Goal: Task Accomplishment & Management: Use online tool/utility

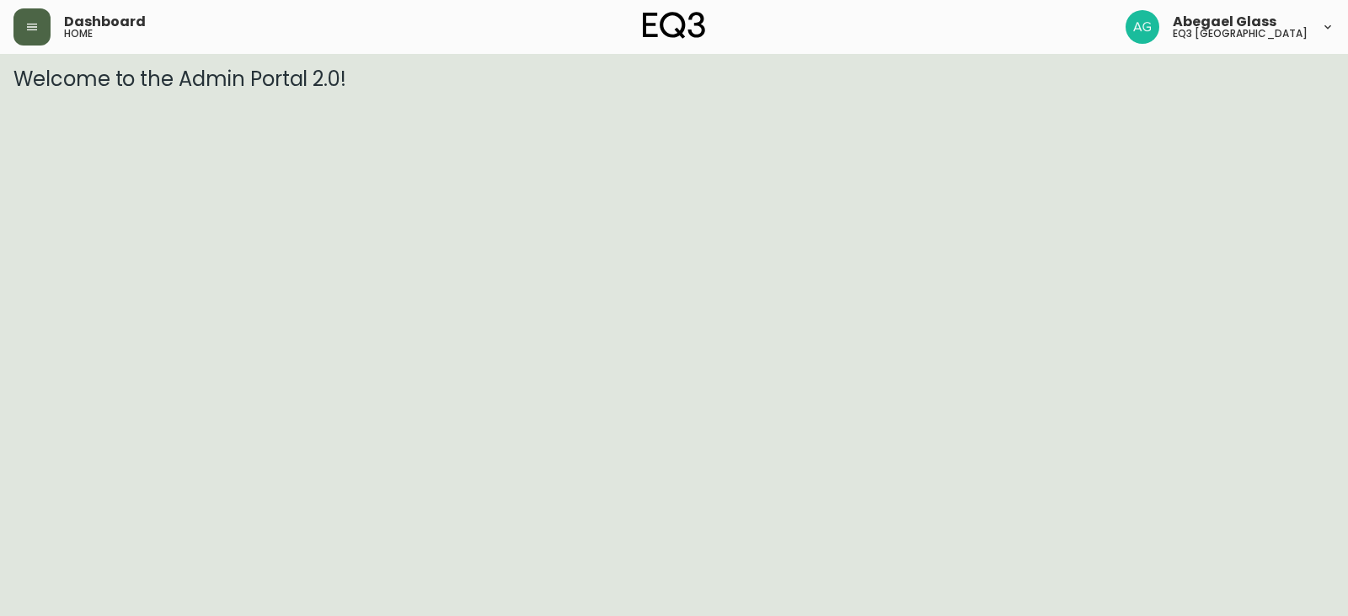
click at [48, 21] on button "button" at bounding box center [31, 26] width 37 height 37
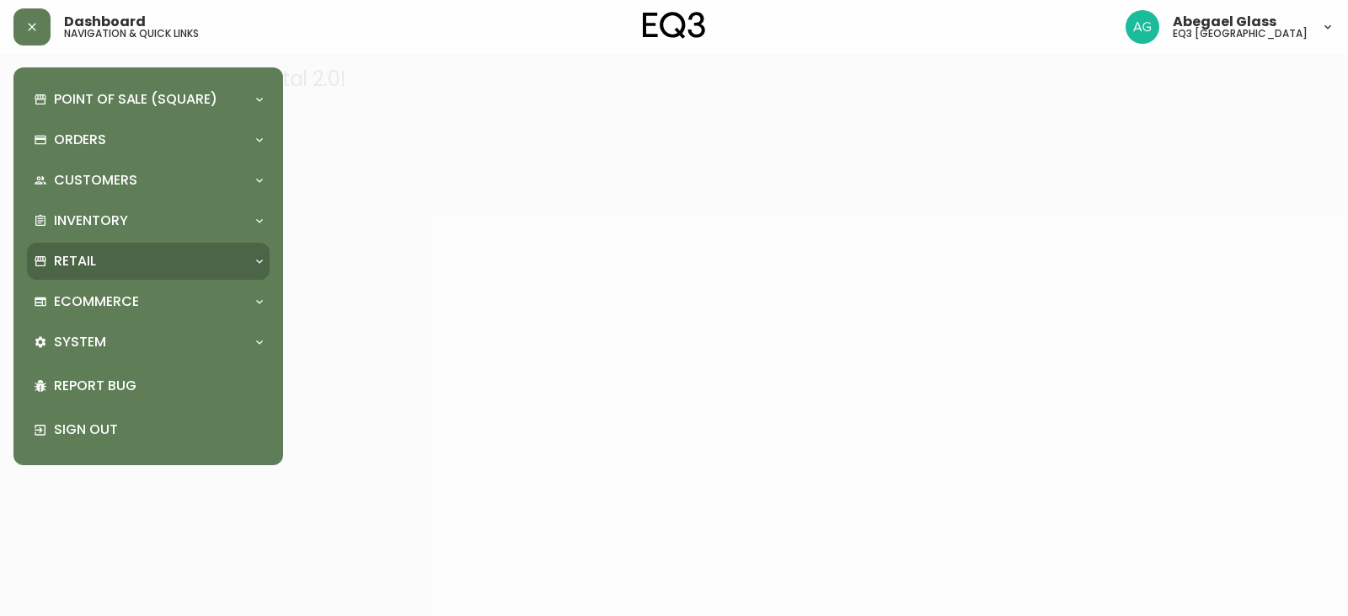
click at [119, 271] on div "Retail" at bounding box center [140, 261] width 212 height 19
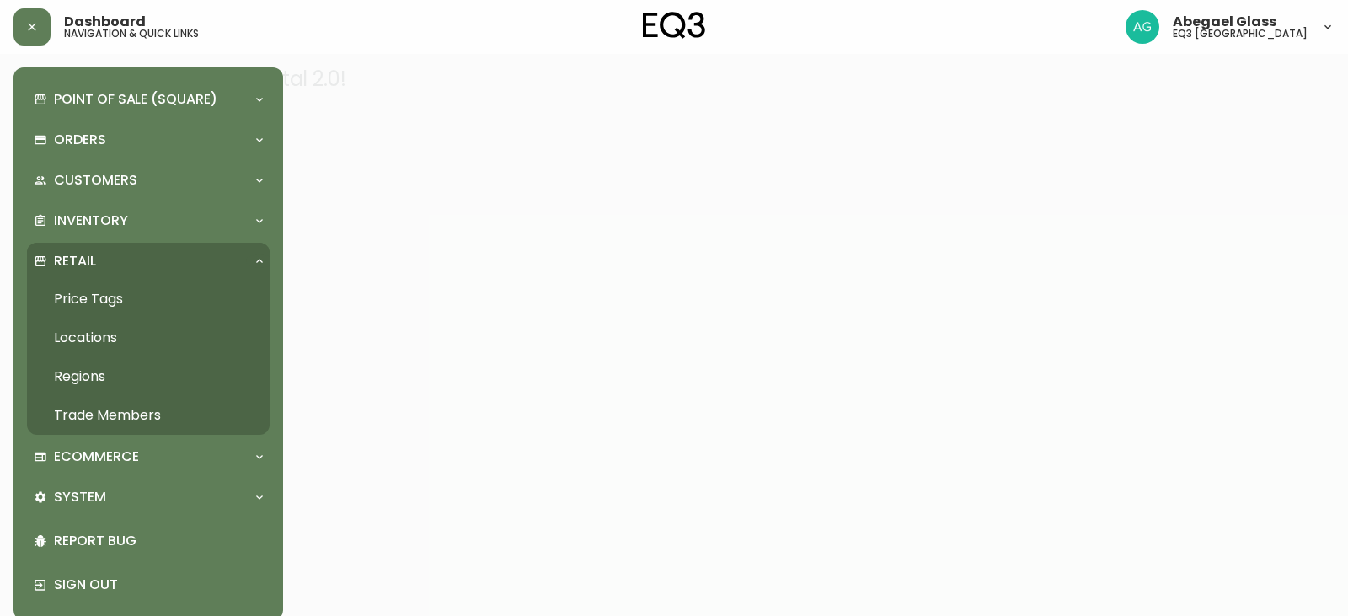
click at [112, 298] on link "Price Tags" at bounding box center [148, 299] width 243 height 39
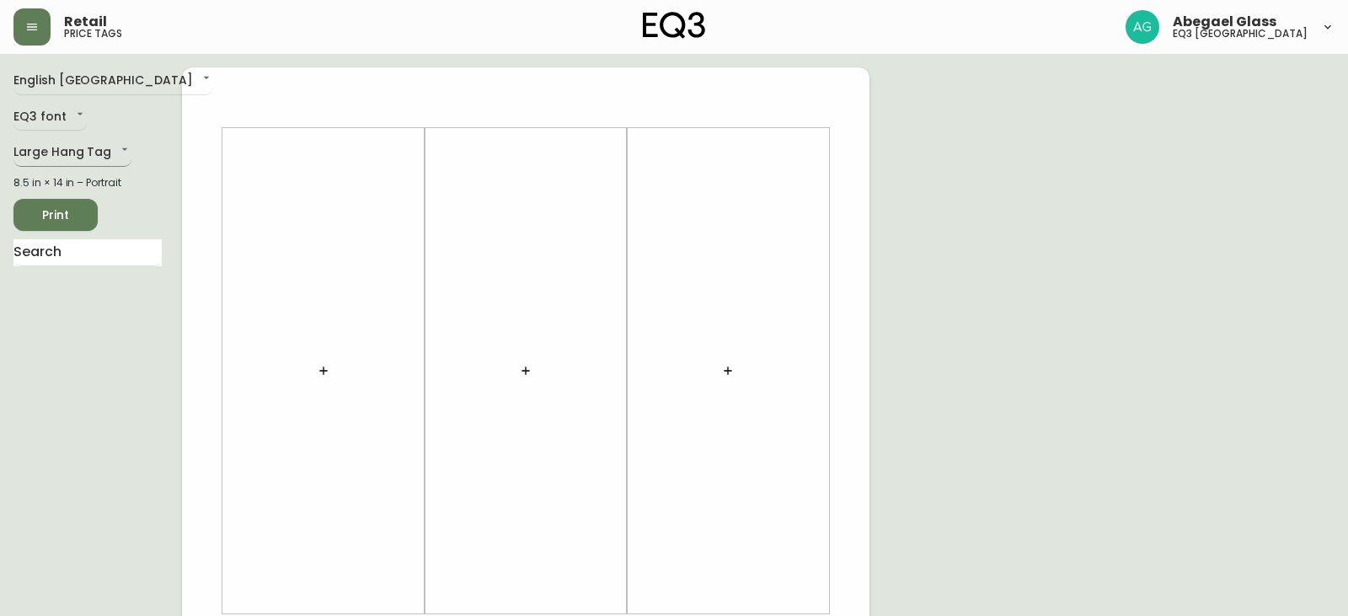
click at [88, 156] on body "Retail price tags Abegael Glass eq3 [GEOGRAPHIC_DATA] English [GEOGRAPHIC_DATA]…" at bounding box center [674, 600] width 1348 height 1200
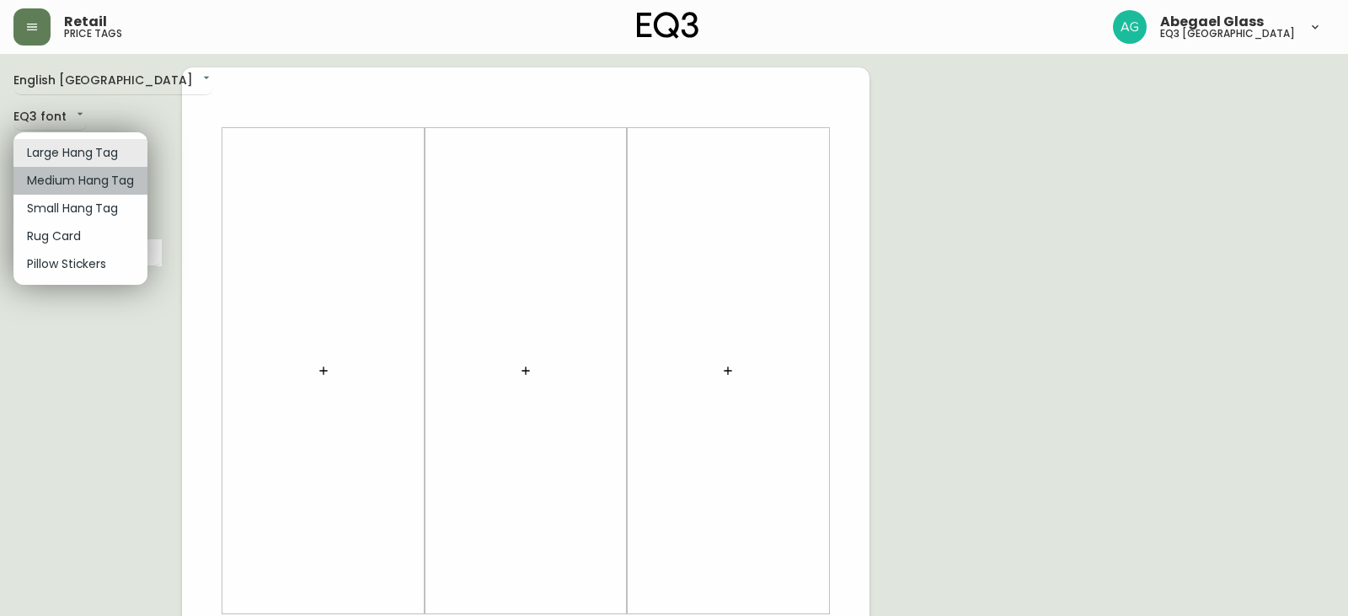
click at [96, 174] on li "Medium Hang Tag" at bounding box center [80, 181] width 134 height 28
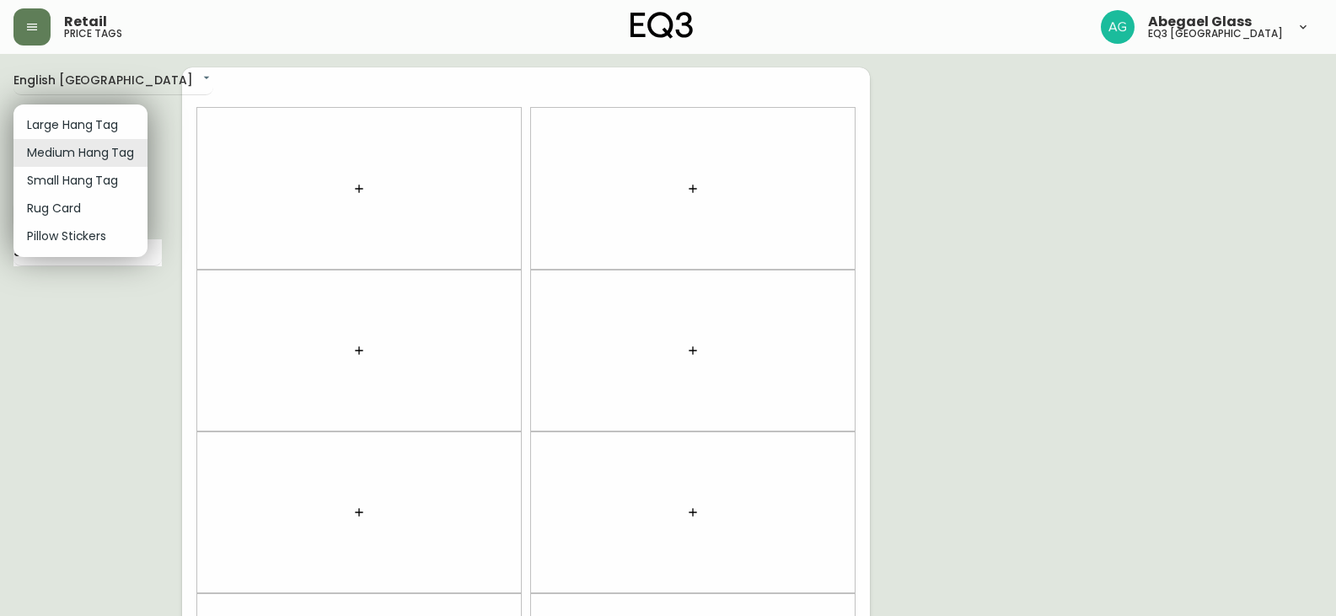
click at [73, 153] on body "Retail price tags Abegael Glass eq3 [GEOGRAPHIC_DATA] English [GEOGRAPHIC_DATA]…" at bounding box center [668, 478] width 1336 height 957
click at [68, 170] on li "Small Hang Tag" at bounding box center [80, 181] width 134 height 28
type input "small"
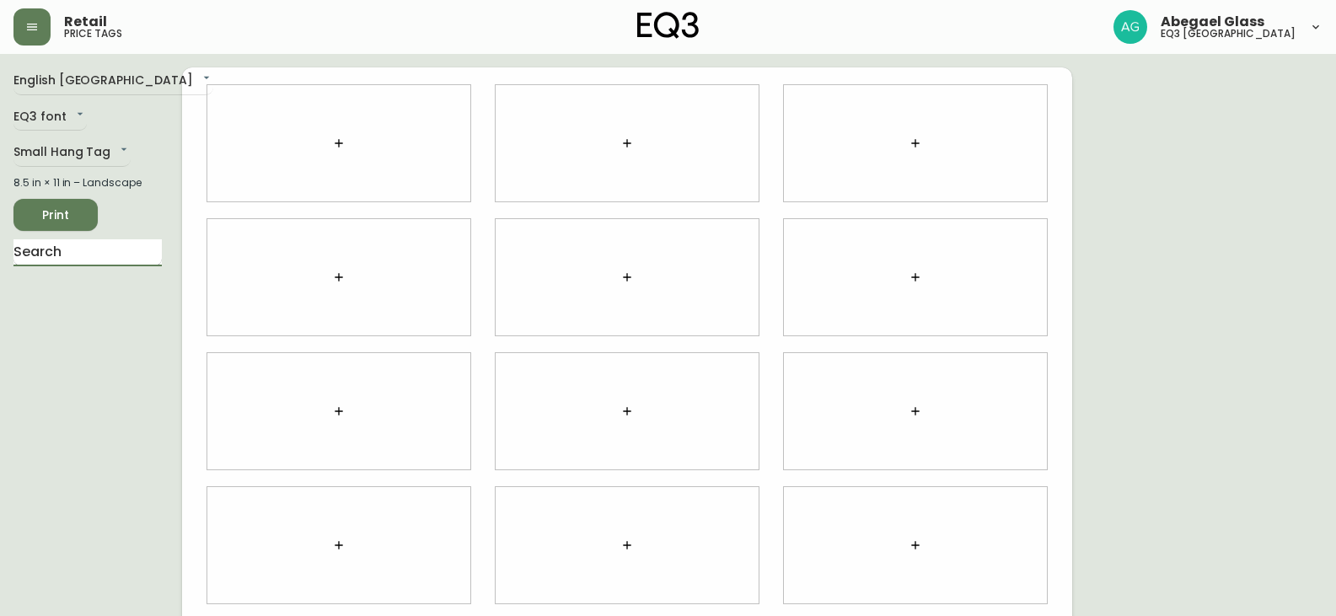
click at [115, 265] on input "text" at bounding box center [87, 252] width 148 height 27
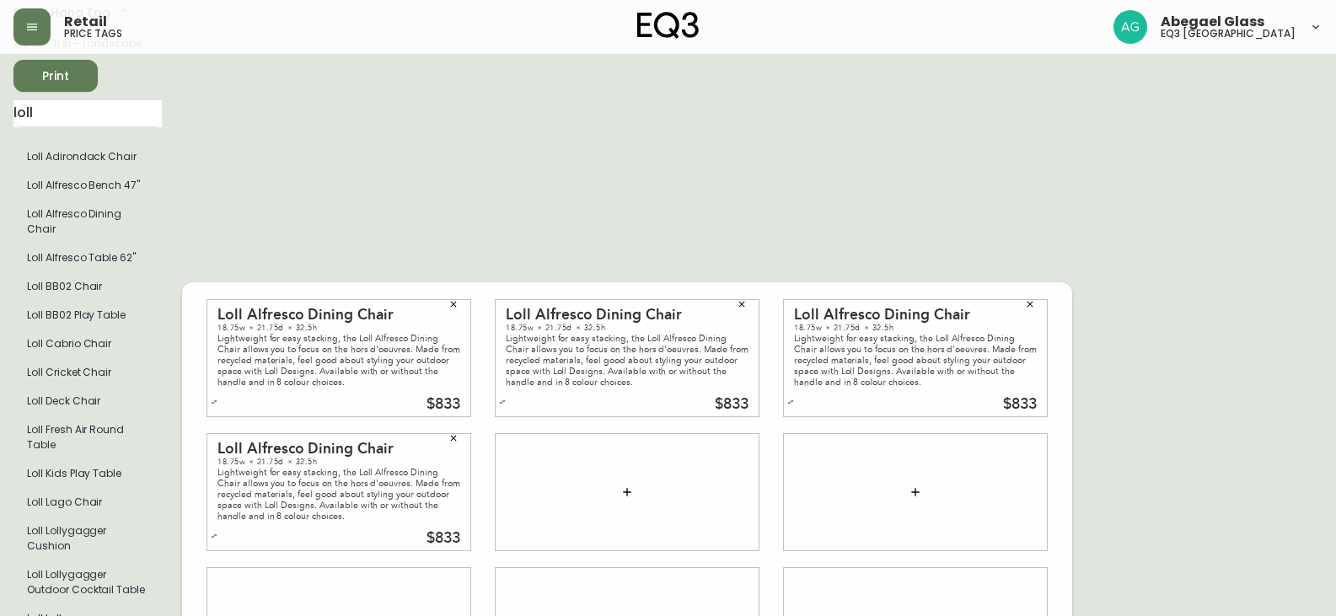
scroll to position [169, 0]
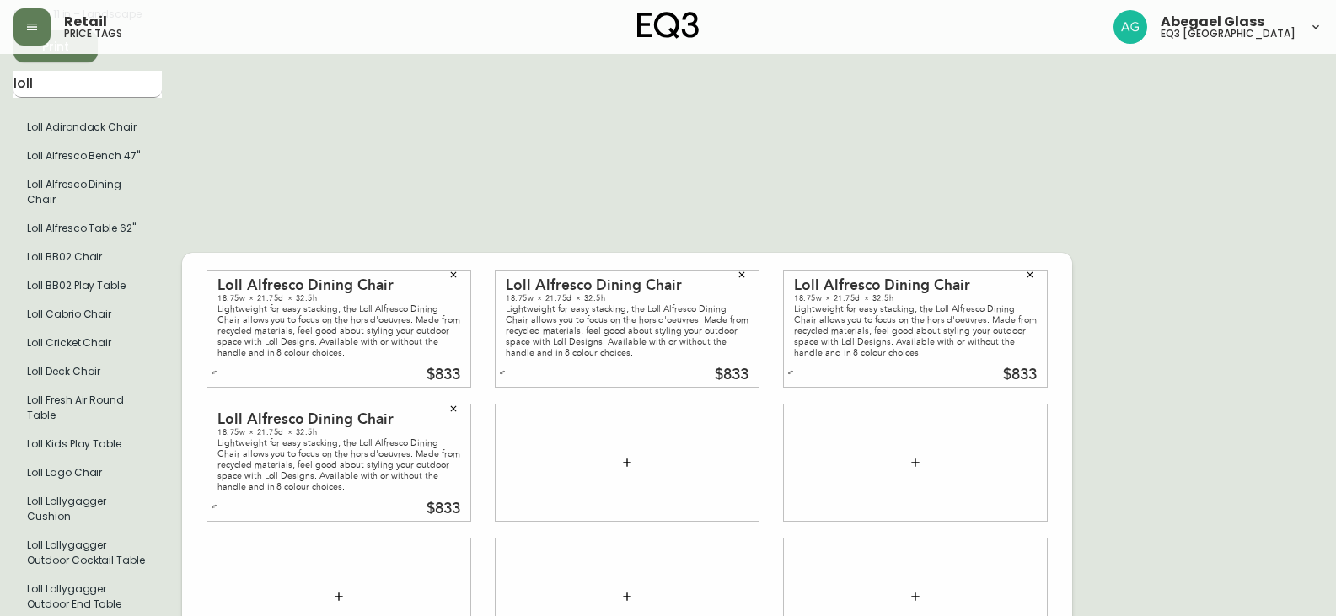
click at [88, 91] on input "loll" at bounding box center [87, 84] width 148 height 27
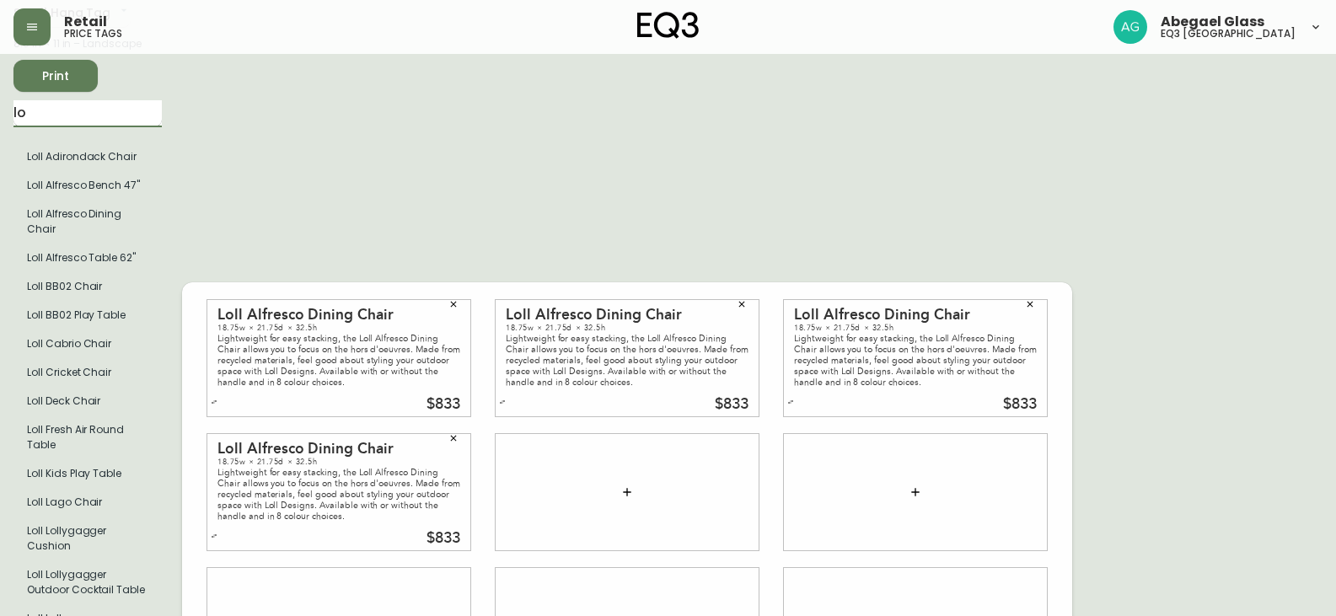
type input "l"
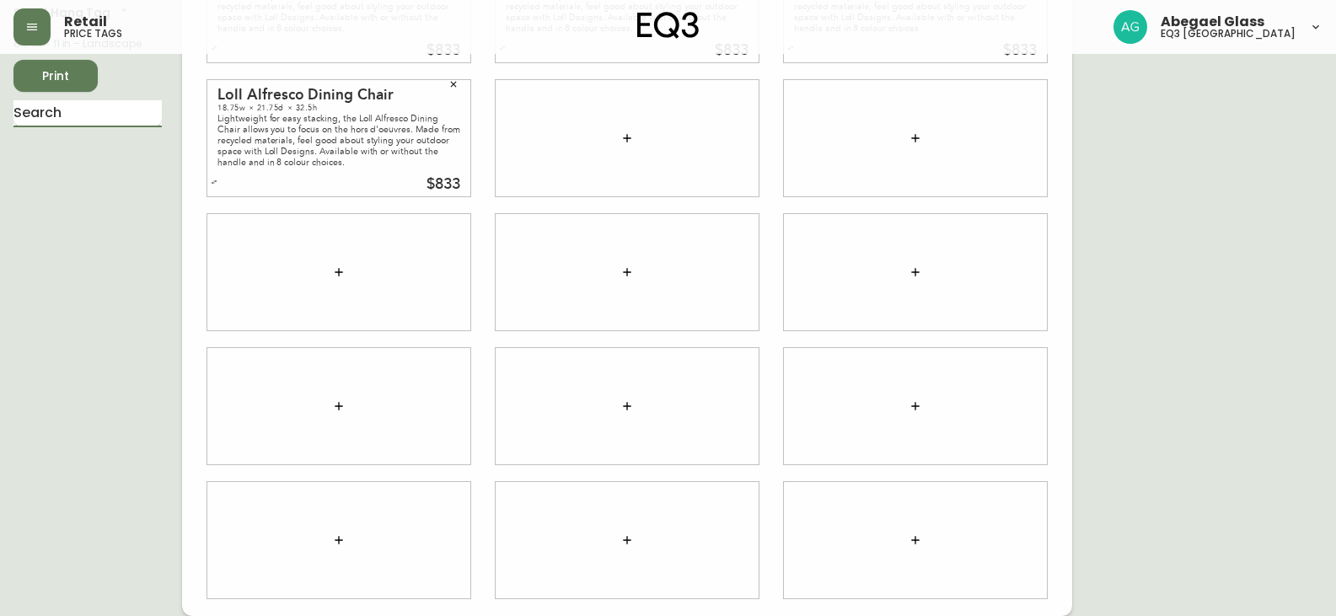
type input "c"
click at [115, 111] on input "text" at bounding box center [87, 113] width 148 height 27
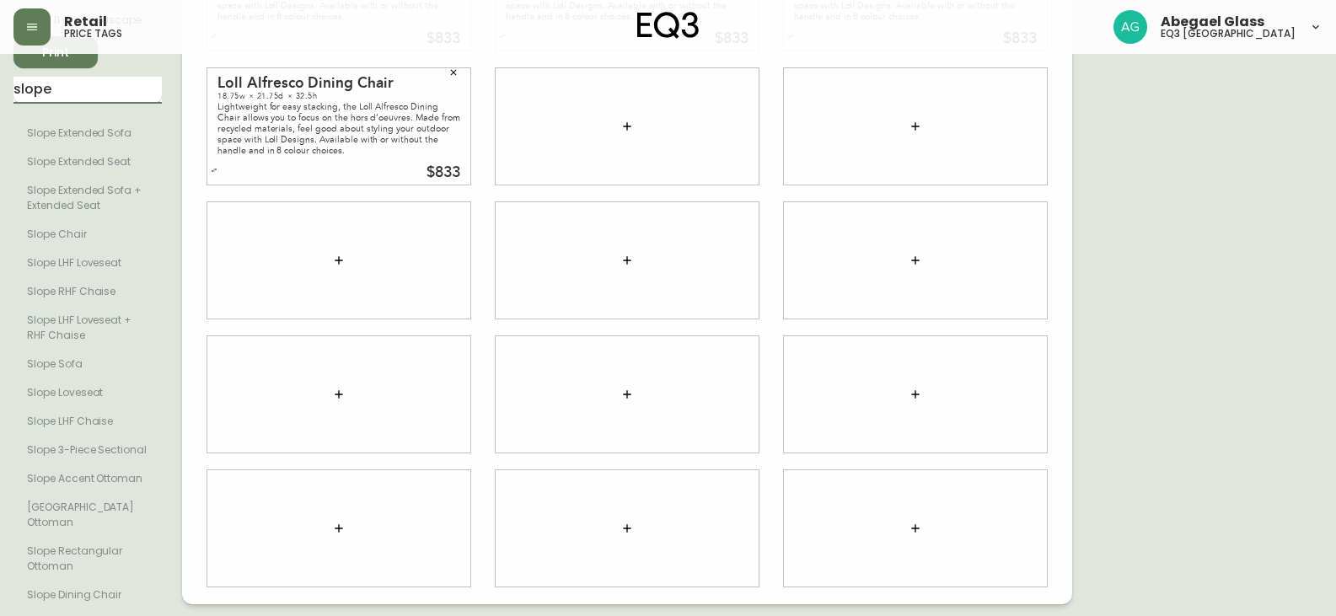
scroll to position [147, 0]
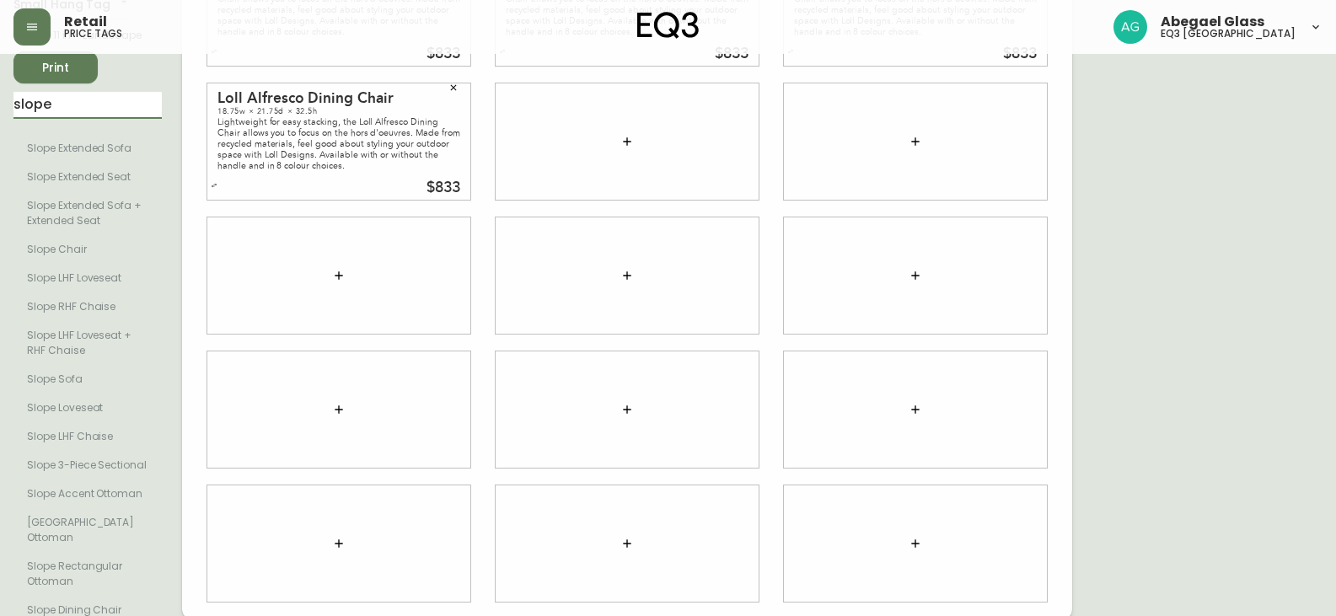
type input "slope dining"
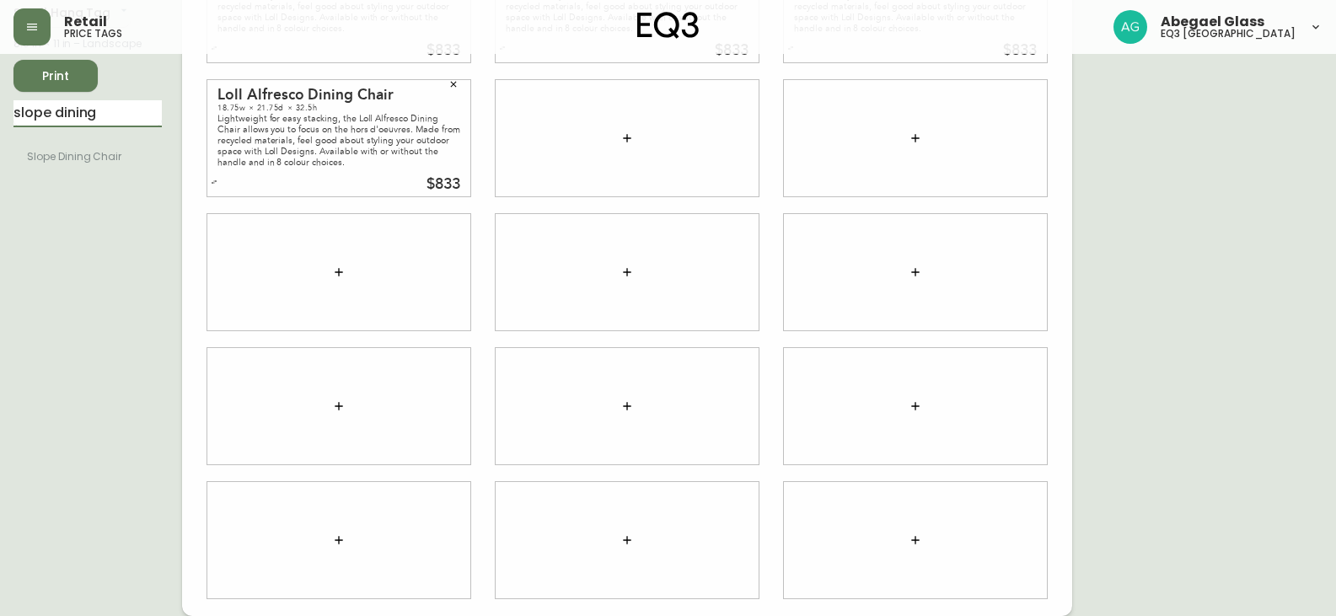
drag, startPoint x: 114, startPoint y: 111, endPoint x: 0, endPoint y: 139, distance: 117.1
click at [0, 138] on main "English Canada en_CA EQ3 font EQ3 Small Hang Tag small 8.5 in × 11 in – Landsca…" at bounding box center [668, 265] width 1336 height 701
type input "d"
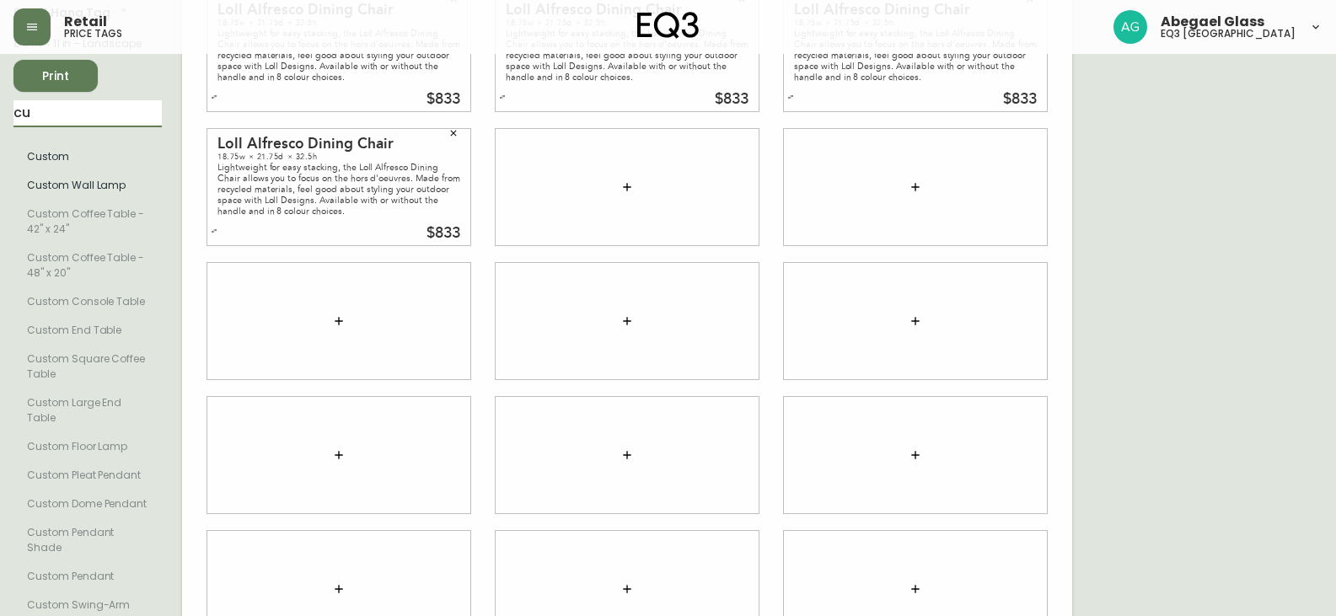
type input "c"
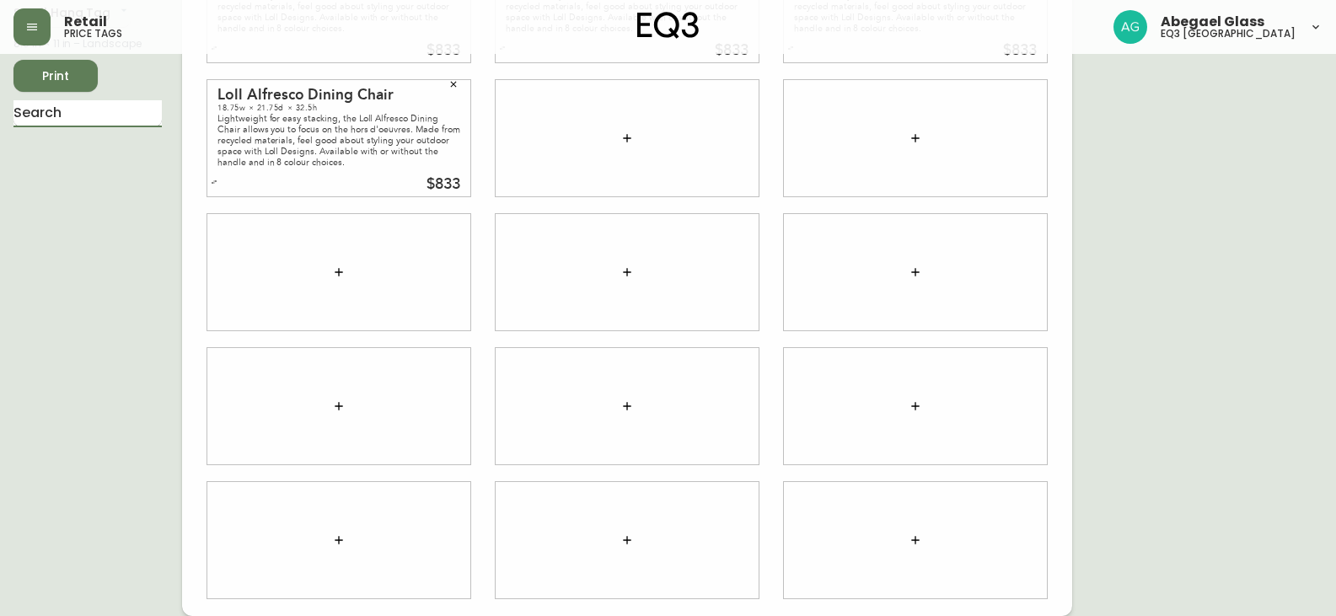
click at [133, 110] on input "text" at bounding box center [87, 113] width 148 height 27
type input "a"
type input "m"
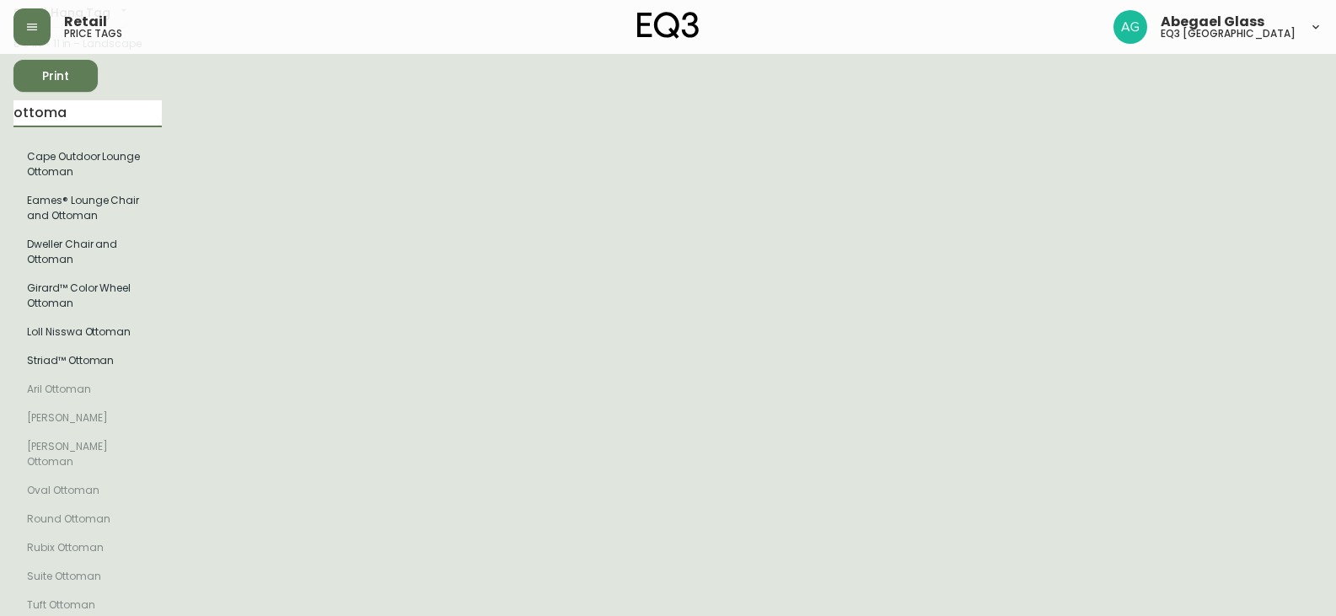
type input "ottoman"
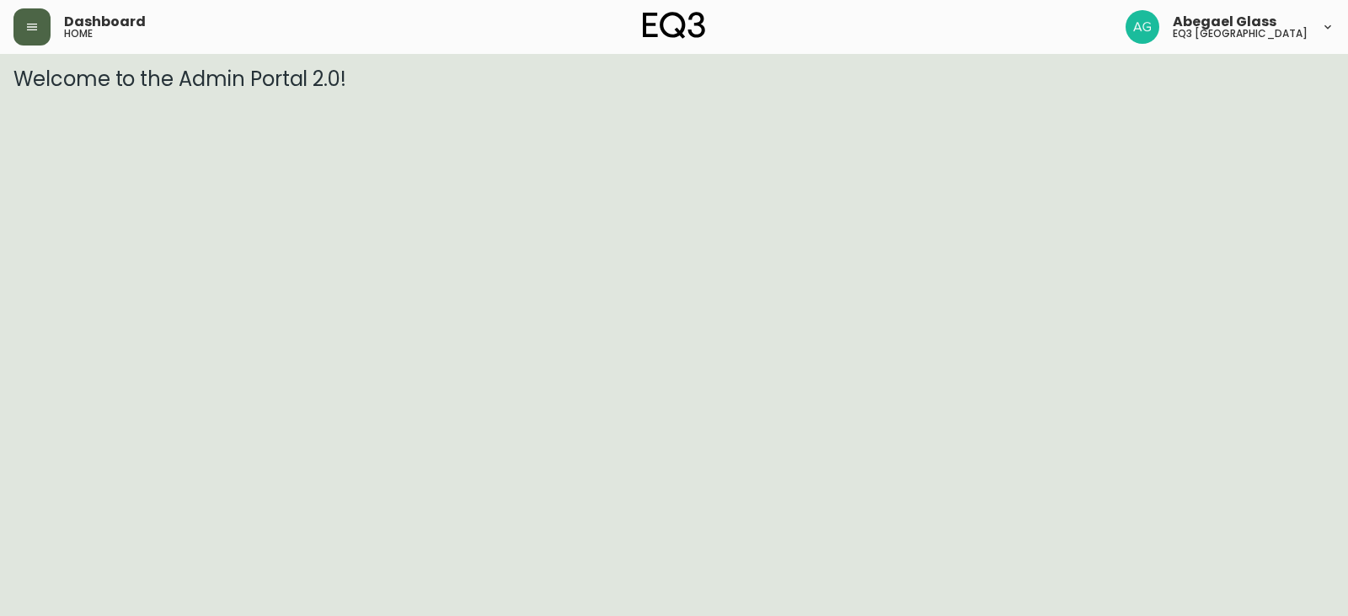
click at [24, 26] on button "button" at bounding box center [31, 26] width 37 height 37
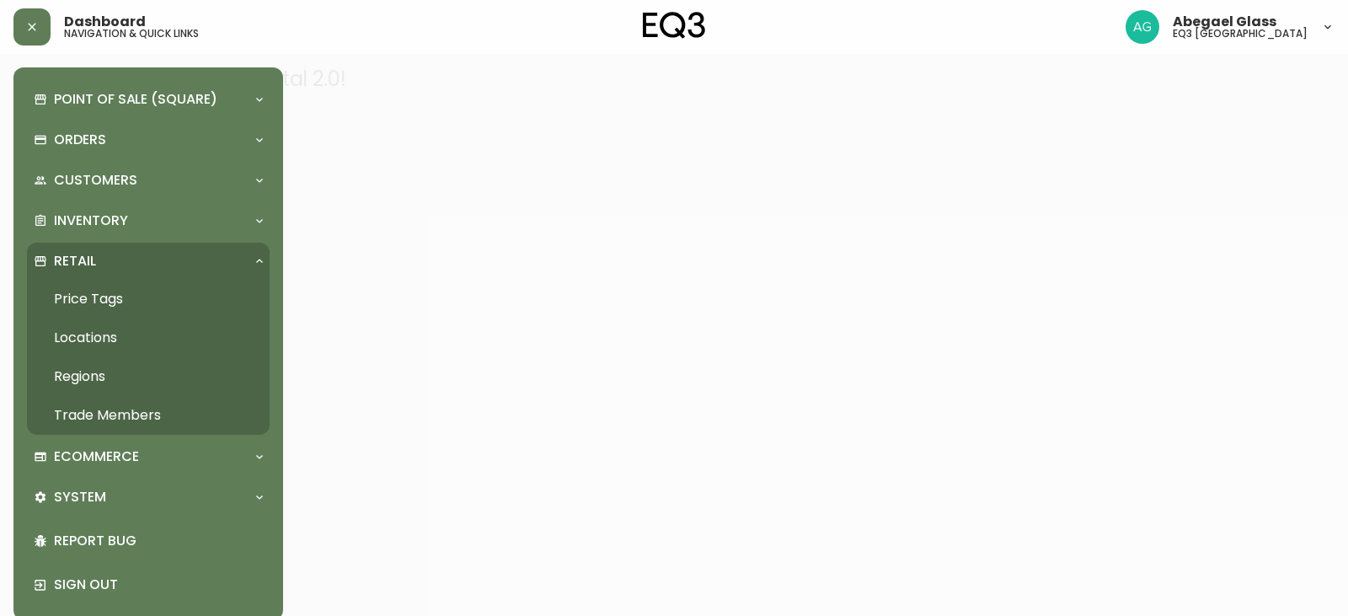
click at [315, 197] on div at bounding box center [674, 308] width 1348 height 616
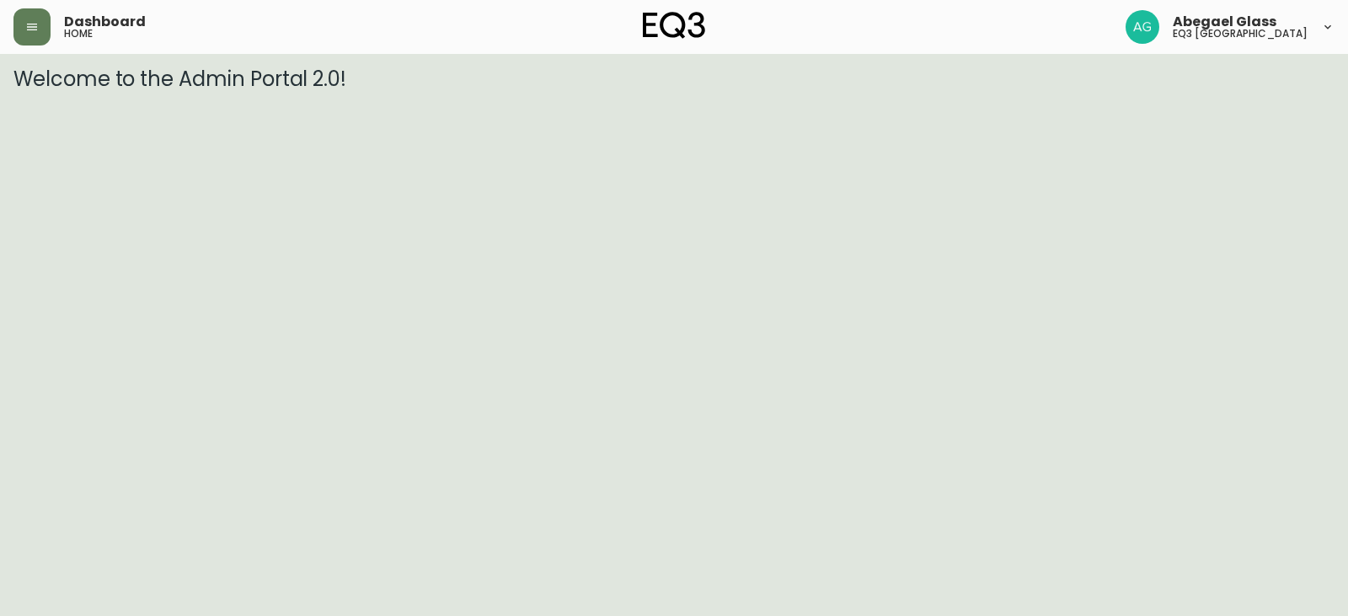
click at [4, 25] on header "Dashboard home Abegael Glass eq3 [GEOGRAPHIC_DATA]" at bounding box center [674, 27] width 1348 height 54
click at [20, 30] on button "button" at bounding box center [31, 26] width 37 height 37
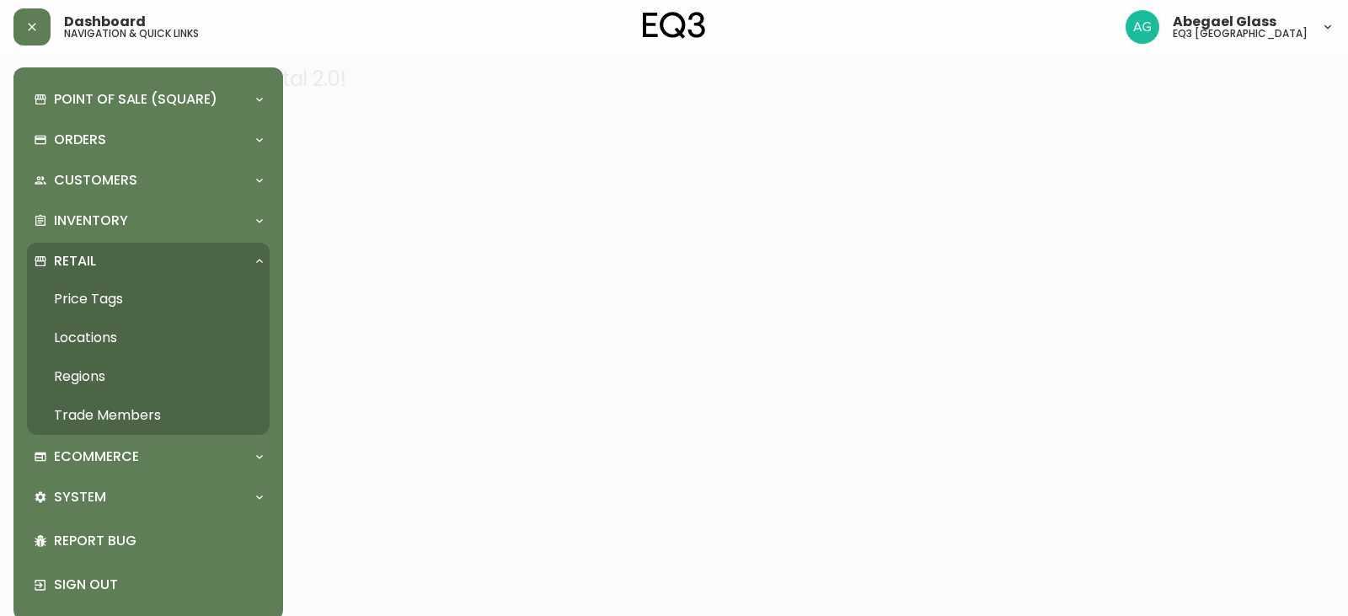
click at [117, 302] on link "Price Tags" at bounding box center [148, 299] width 243 height 39
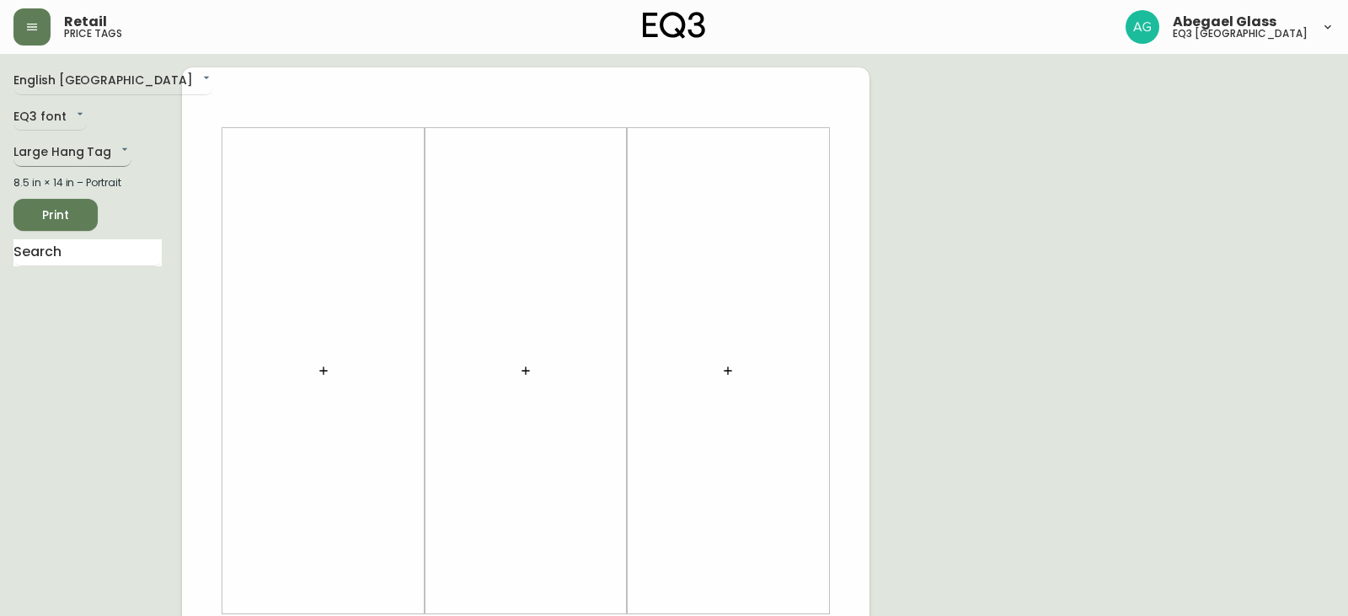
click at [105, 141] on body "Retail price tags Abegael Glass eq3 [GEOGRAPHIC_DATA] English [GEOGRAPHIC_DATA]…" at bounding box center [674, 600] width 1348 height 1200
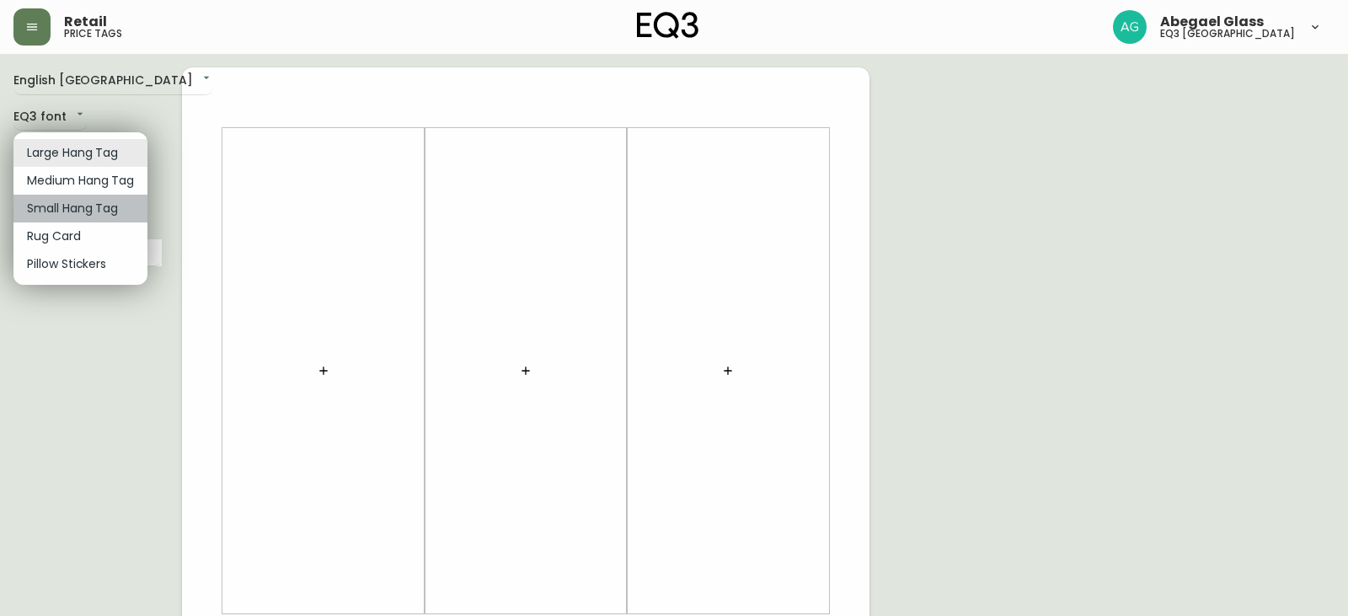
click at [66, 208] on li "Small Hang Tag" at bounding box center [80, 209] width 134 height 28
type input "small"
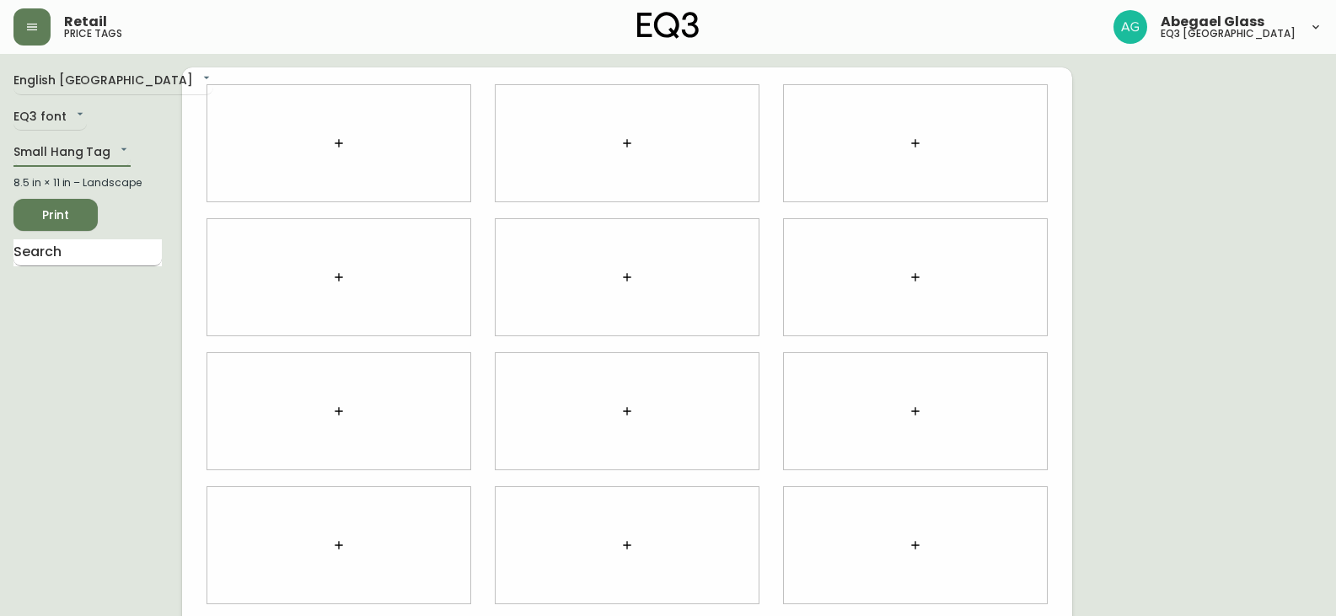
click at [72, 246] on input "text" at bounding box center [87, 252] width 148 height 27
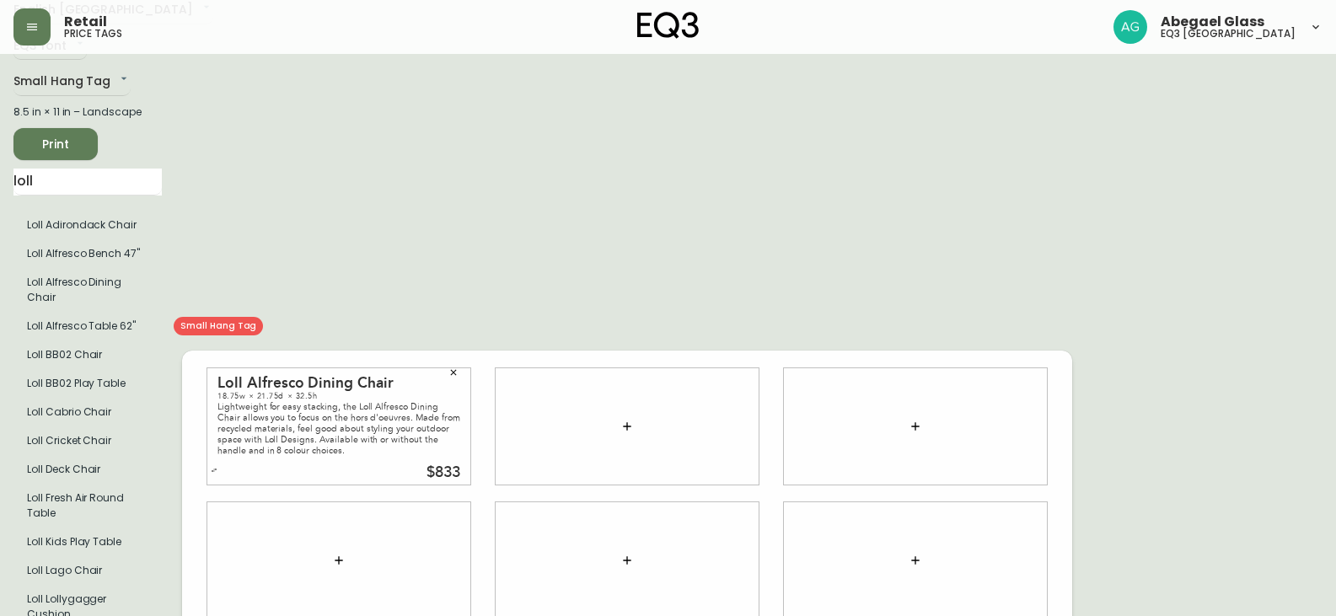
scroll to position [169, 0]
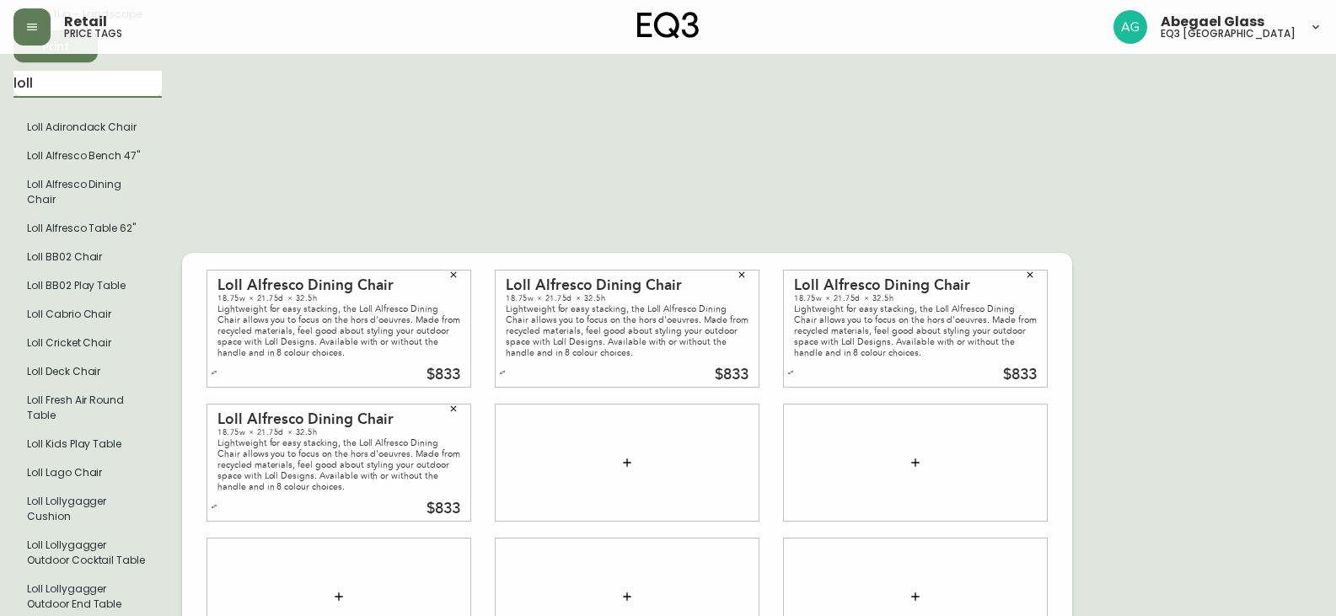
click at [121, 94] on input "loll" at bounding box center [87, 84] width 148 height 27
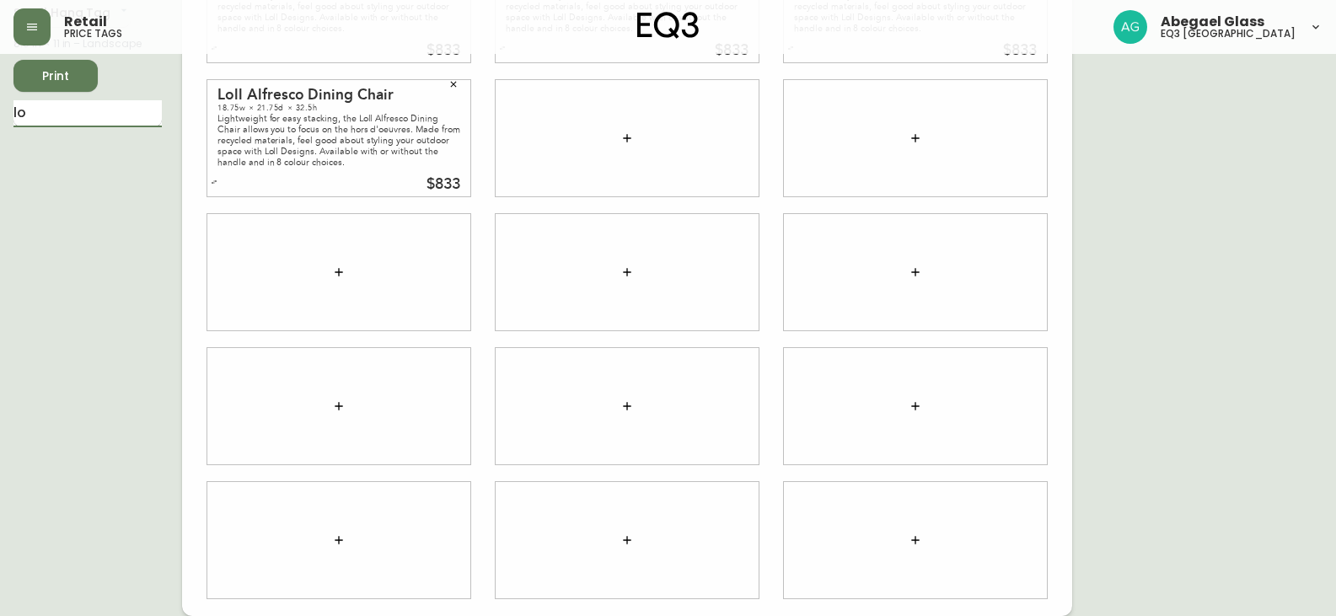
type input "l"
click at [115, 112] on input "text" at bounding box center [87, 113] width 148 height 27
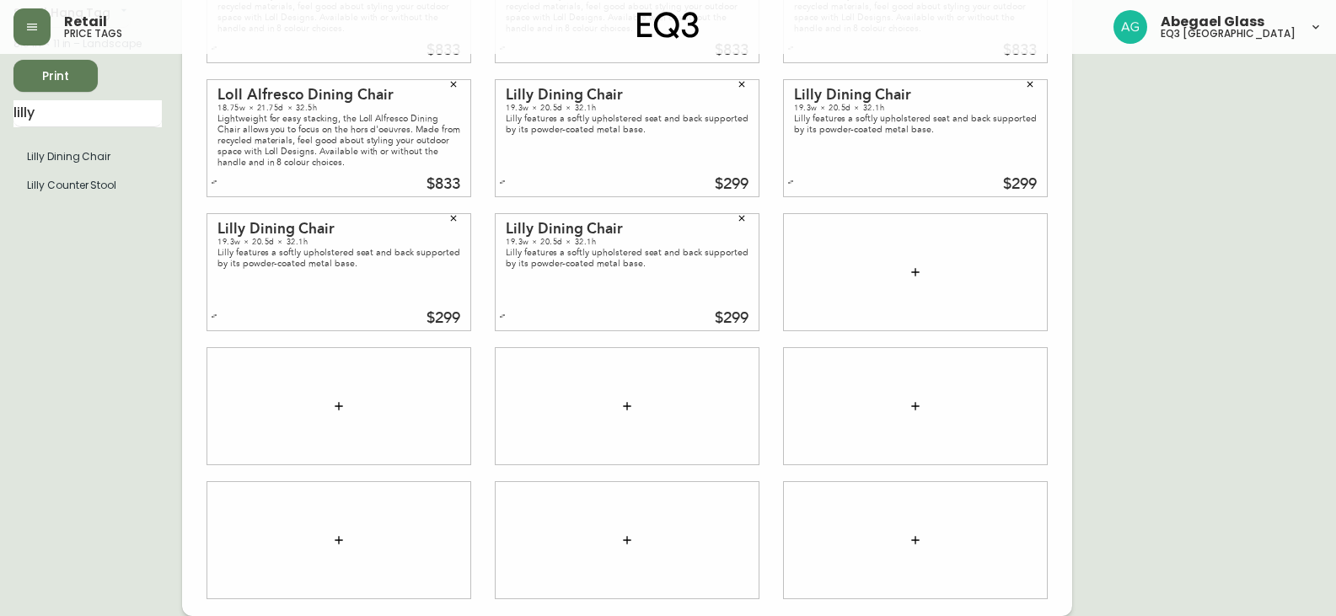
click at [458, 221] on icon "button" at bounding box center [453, 218] width 10 height 10
click at [739, 227] on button "button" at bounding box center [741, 218] width 25 height 25
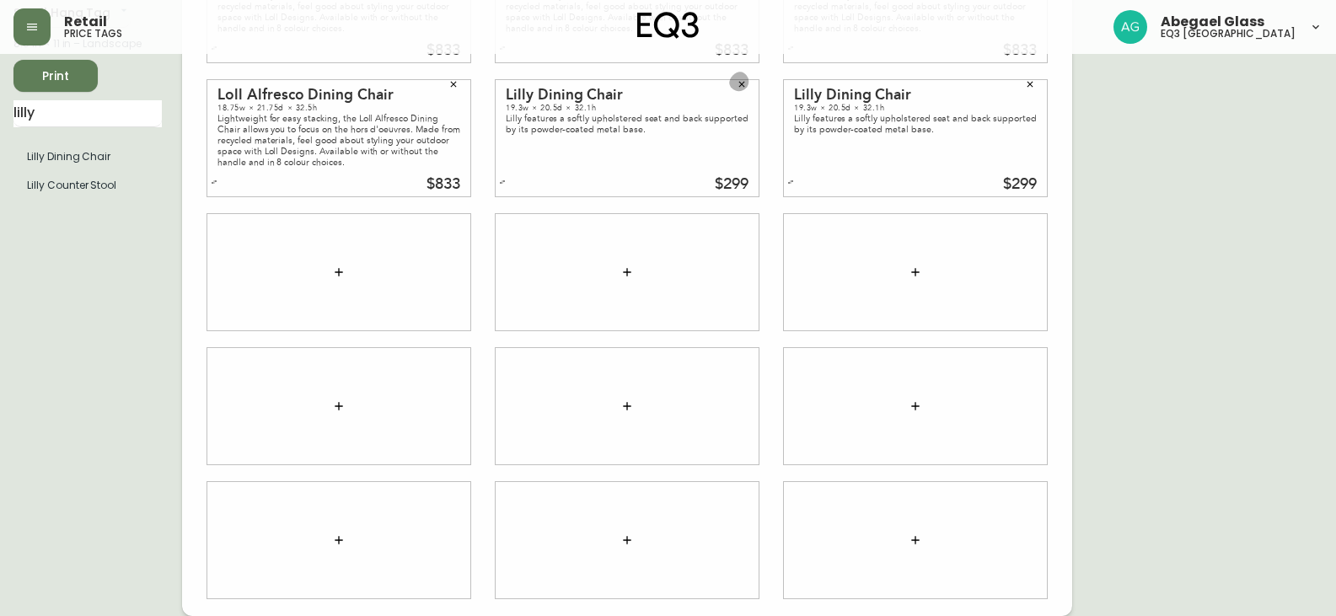
click at [739, 75] on button "button" at bounding box center [741, 84] width 25 height 25
click at [1037, 84] on button "button" at bounding box center [1029, 84] width 25 height 25
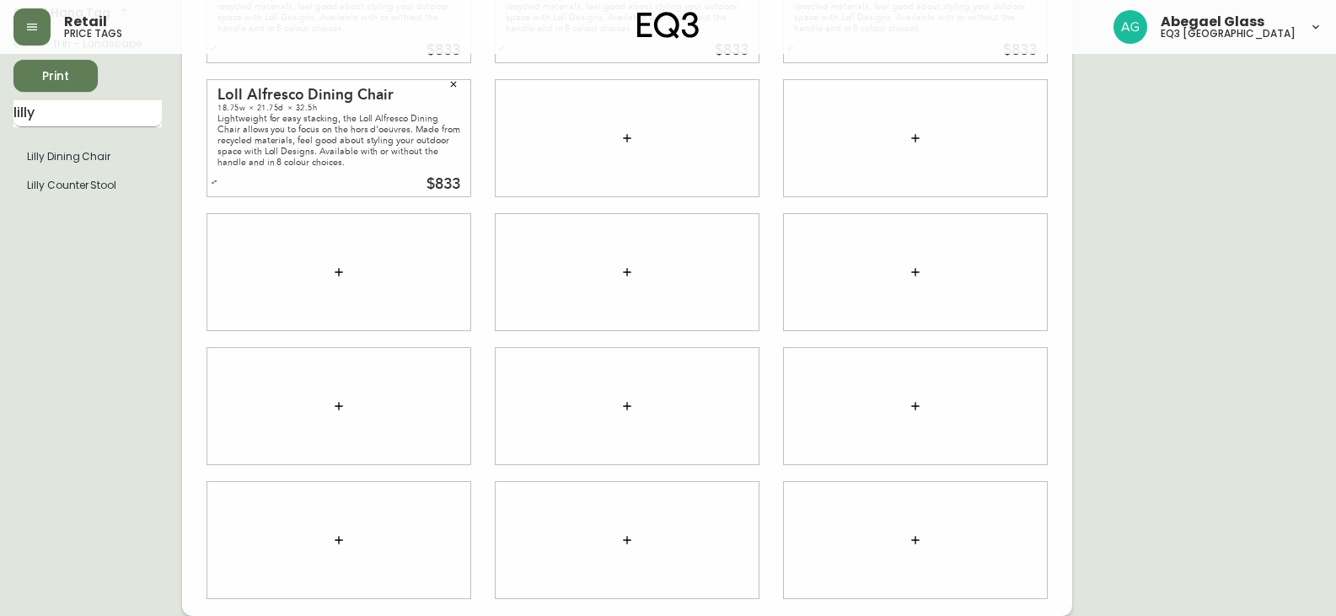
click at [99, 109] on input "lilly" at bounding box center [87, 113] width 148 height 27
type input "[PERSON_NAME]"
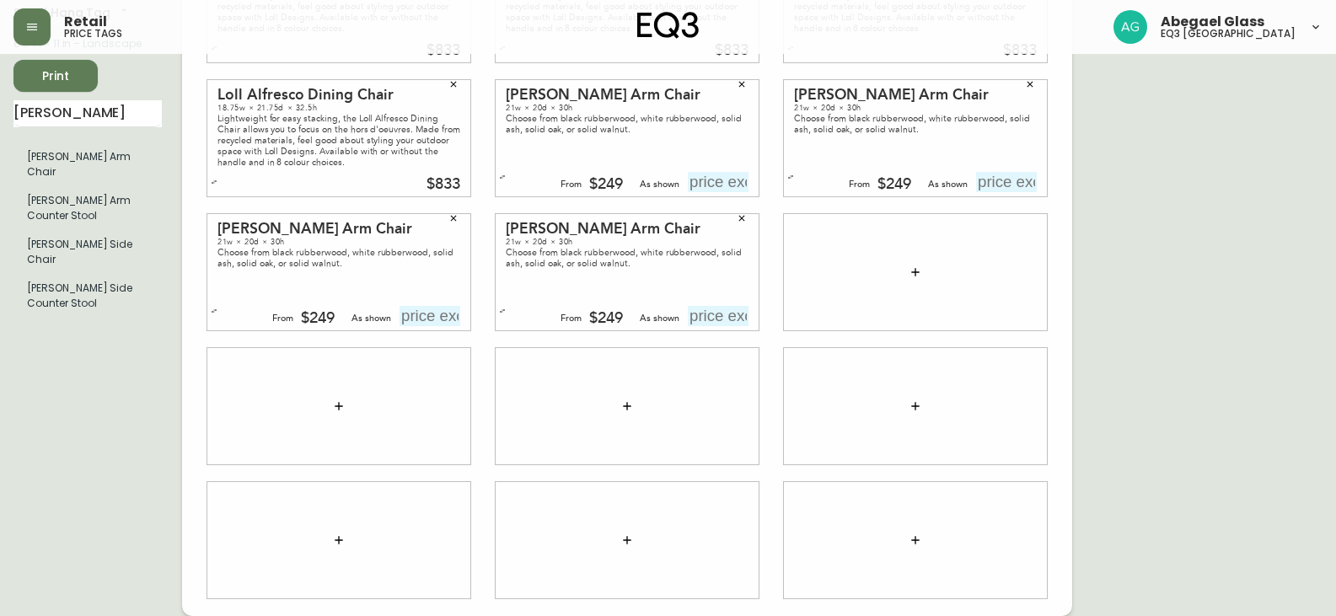
click at [714, 179] on input "text" at bounding box center [718, 182] width 61 height 20
type input "$249"
click at [1021, 176] on input "text" at bounding box center [1006, 182] width 61 height 20
type input "$249"
click at [702, 313] on input "text" at bounding box center [718, 316] width 61 height 20
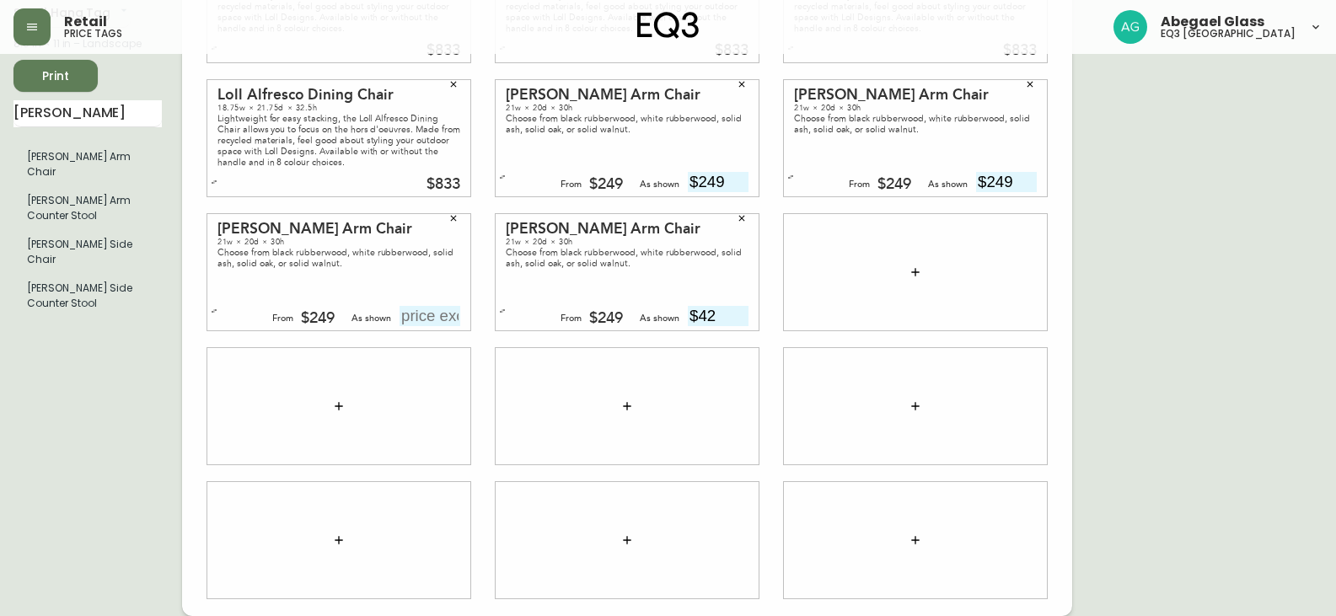
type input "$4"
type input "$249"
click at [432, 316] on input "text" at bounding box center [429, 316] width 61 height 20
type input "$249"
drag, startPoint x: 47, startPoint y: 113, endPoint x: 0, endPoint y: 127, distance: 49.3
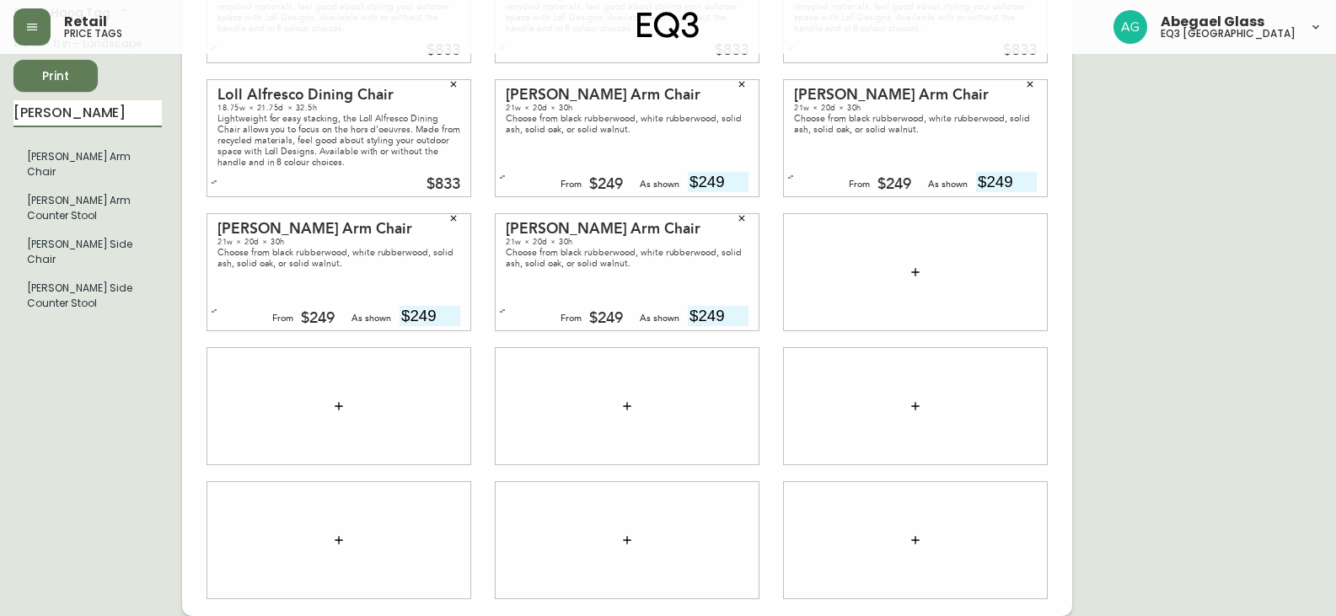
click at [0, 124] on main "English Canada en_CA EQ3 font EQ3 Small Hang Tag small 8.5 in × 11 in – Landsca…" at bounding box center [668, 265] width 1336 height 701
type input "[PERSON_NAME]"
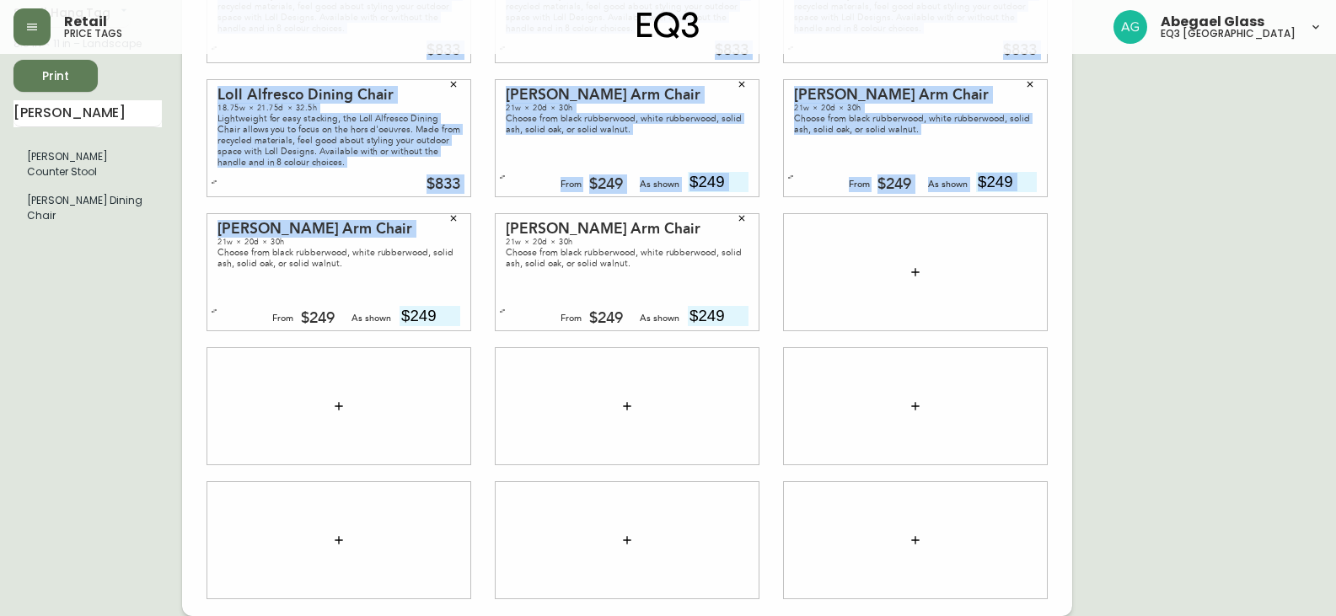
drag, startPoint x: 71, startPoint y: 201, endPoint x: 126, endPoint y: 233, distance: 64.6
click at [135, 236] on div "English Canada en_CA EQ3 font EQ3 Small Hang Tag small 8.5 in × 11 in – Landsca…" at bounding box center [97, 272] width 169 height 688
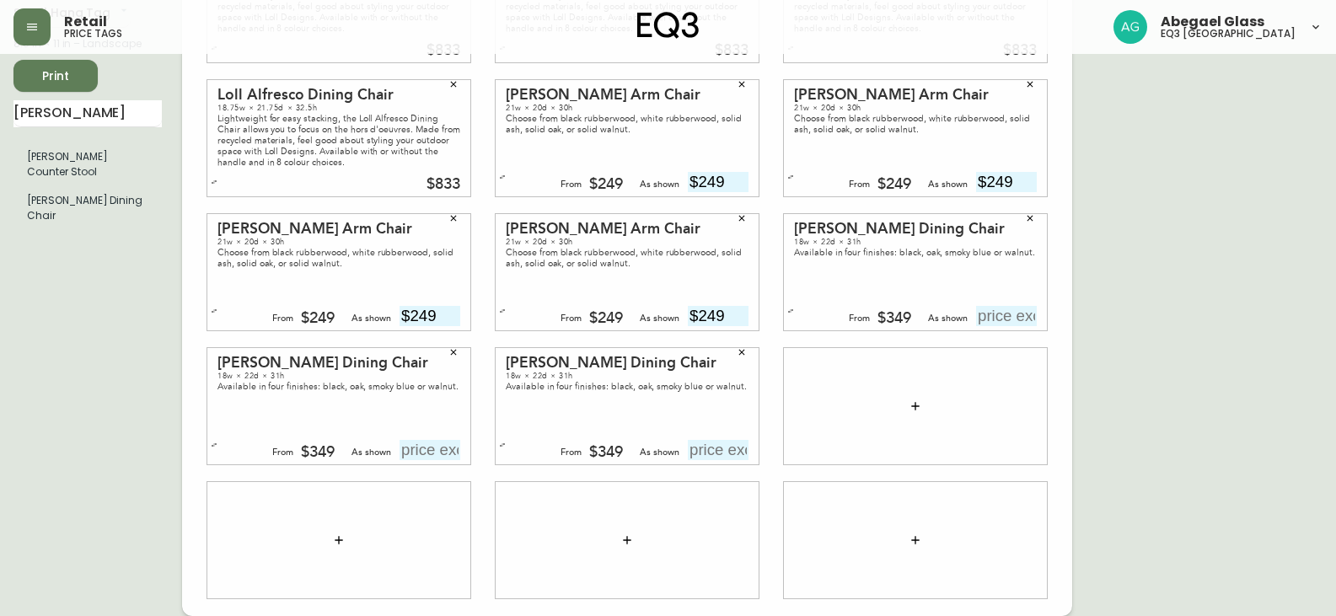
click at [995, 316] on input "text" at bounding box center [1006, 316] width 61 height 20
type input "$399"
click at [445, 446] on input "text" at bounding box center [429, 450] width 61 height 20
type input "$399"
click at [705, 453] on input "text" at bounding box center [718, 450] width 61 height 20
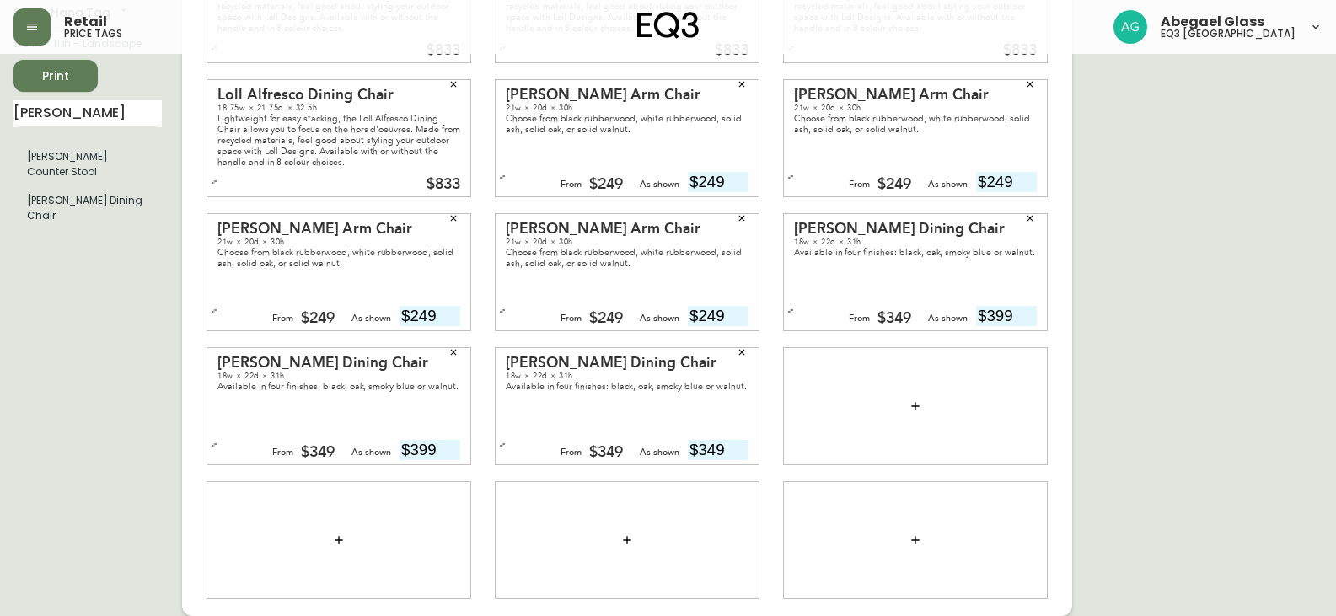
type input "$349"
drag, startPoint x: 83, startPoint y: 136, endPoint x: 71, endPoint y: 131, distance: 12.8
click at [71, 131] on div "[PERSON_NAME] [PERSON_NAME] Counter Stool [PERSON_NAME] Dining Chair" at bounding box center [87, 168] width 148 height 137
click at [69, 124] on input "[PERSON_NAME]" at bounding box center [87, 113] width 148 height 27
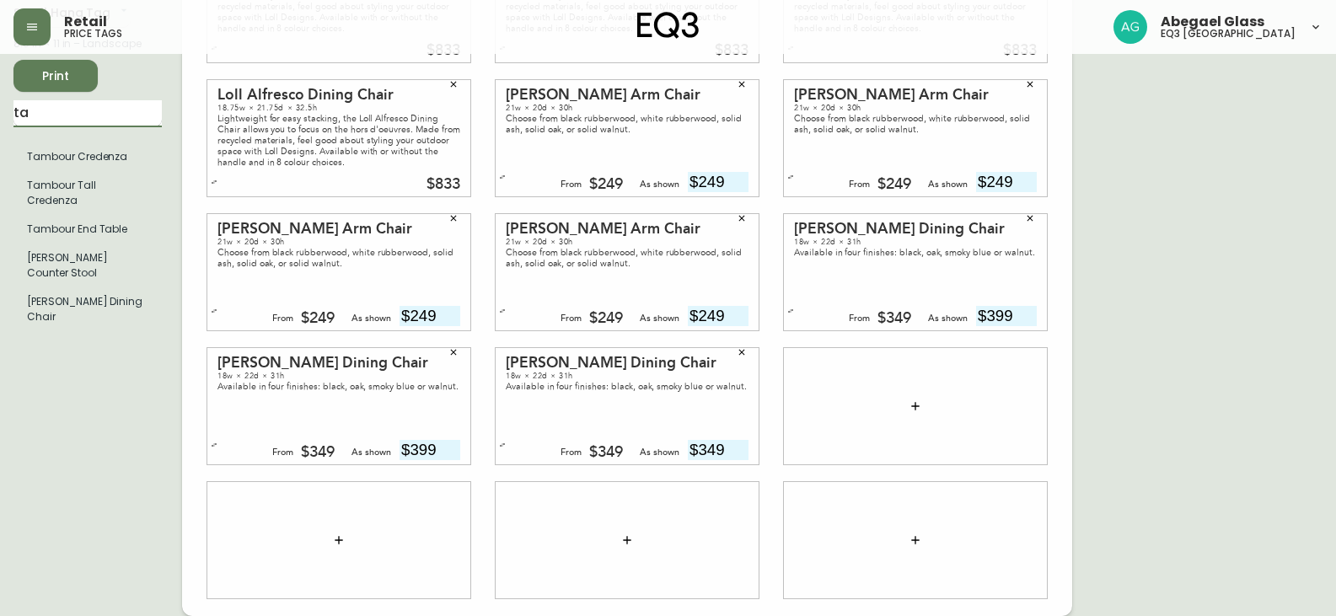
type input "t"
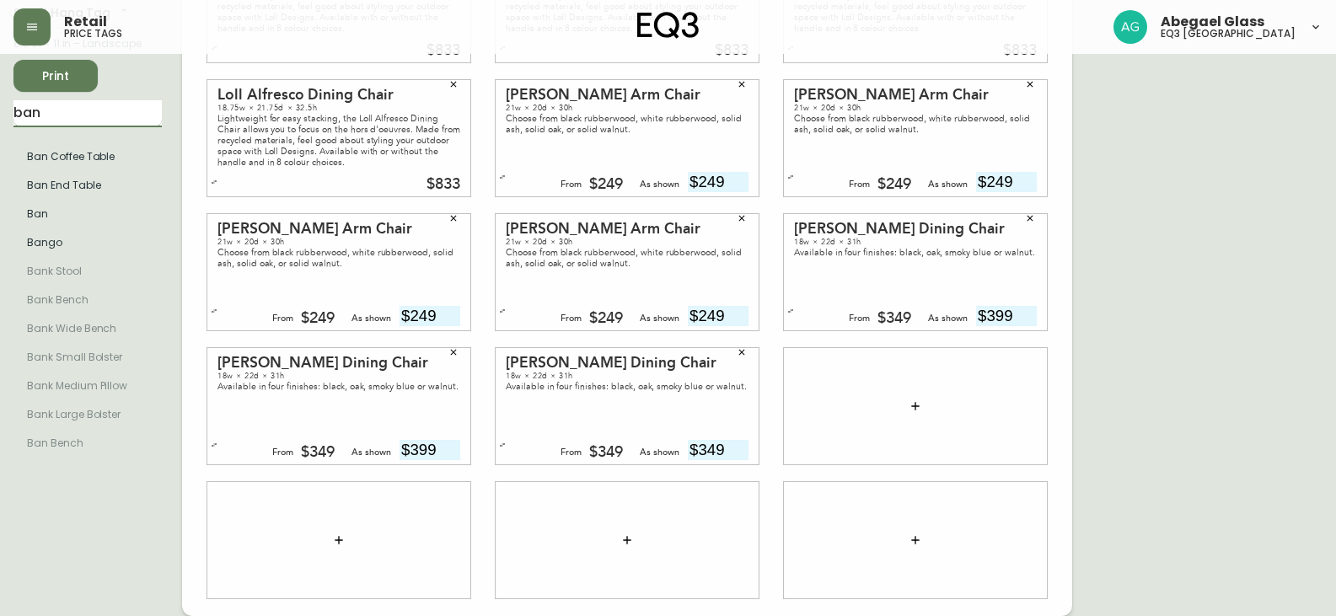
type input "ban"
click at [97, 196] on li "Ban End Table" at bounding box center [87, 185] width 148 height 29
click at [1004, 441] on input "text" at bounding box center [1006, 450] width 61 height 20
type input "$499"
click at [58, 107] on input "ban" at bounding box center [87, 113] width 148 height 27
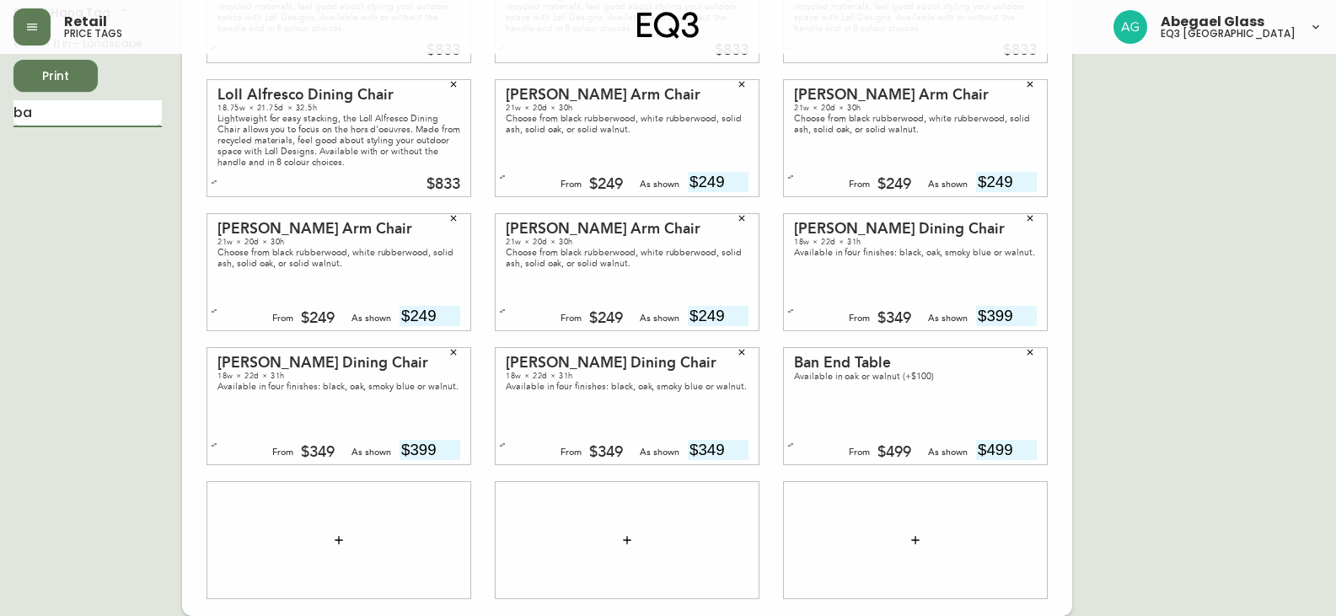
type input "b"
type input "milk"
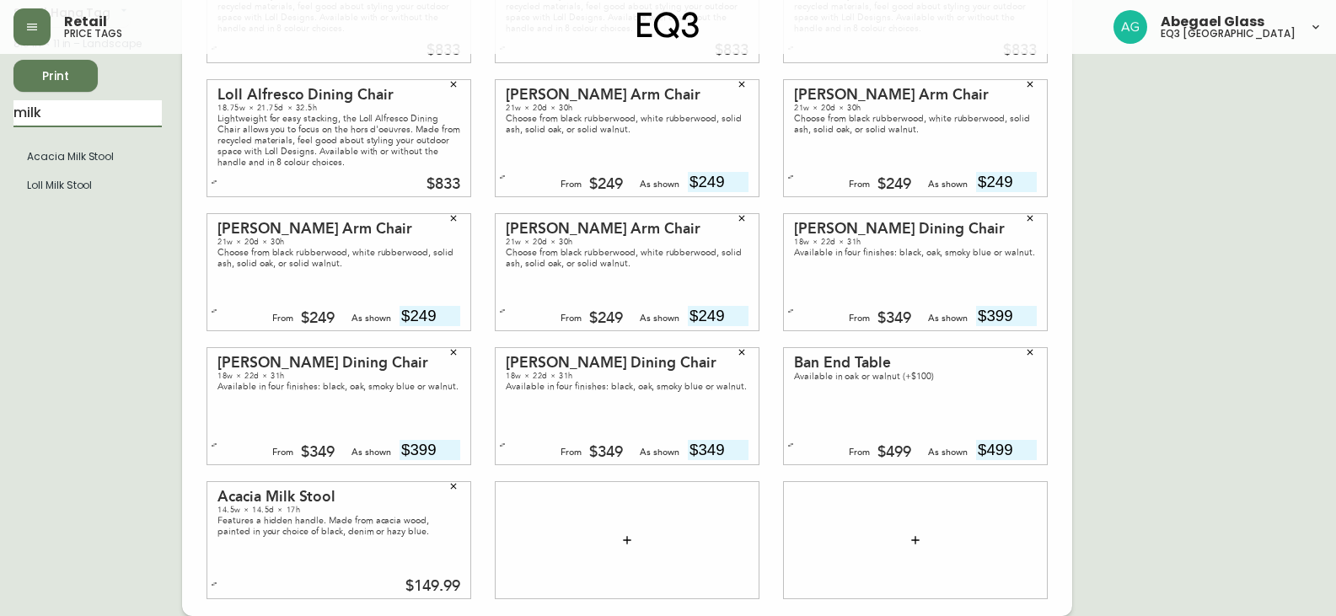
drag, startPoint x: 77, startPoint y: 123, endPoint x: 0, endPoint y: 114, distance: 77.3
click at [0, 118] on main "English Canada en_CA EQ3 font EQ3 Small Hang Tag small 8.5 in × 11 in – Landsca…" at bounding box center [668, 265] width 1336 height 701
type input "bingo"
click at [36, 162] on li "Bingo" at bounding box center [87, 156] width 148 height 29
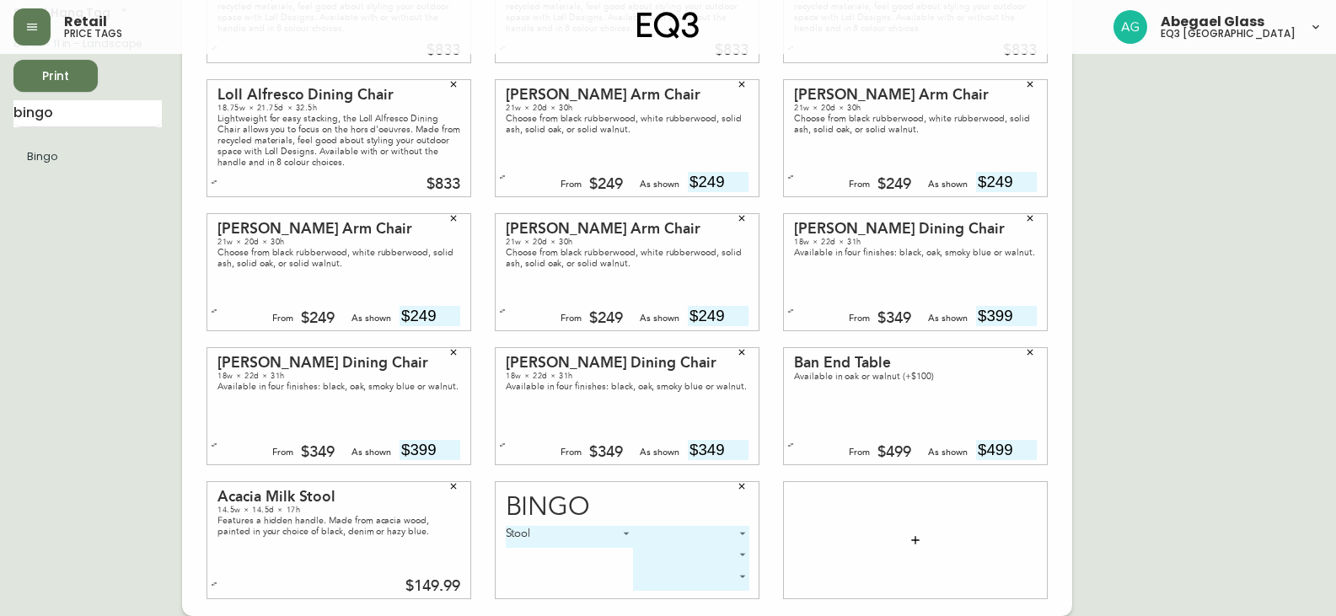
click at [667, 531] on body "Retail price tags Abegael Glass eq3 [GEOGRAPHIC_DATA] English [GEOGRAPHIC_DATA]…" at bounding box center [668, 238] width 1336 height 755
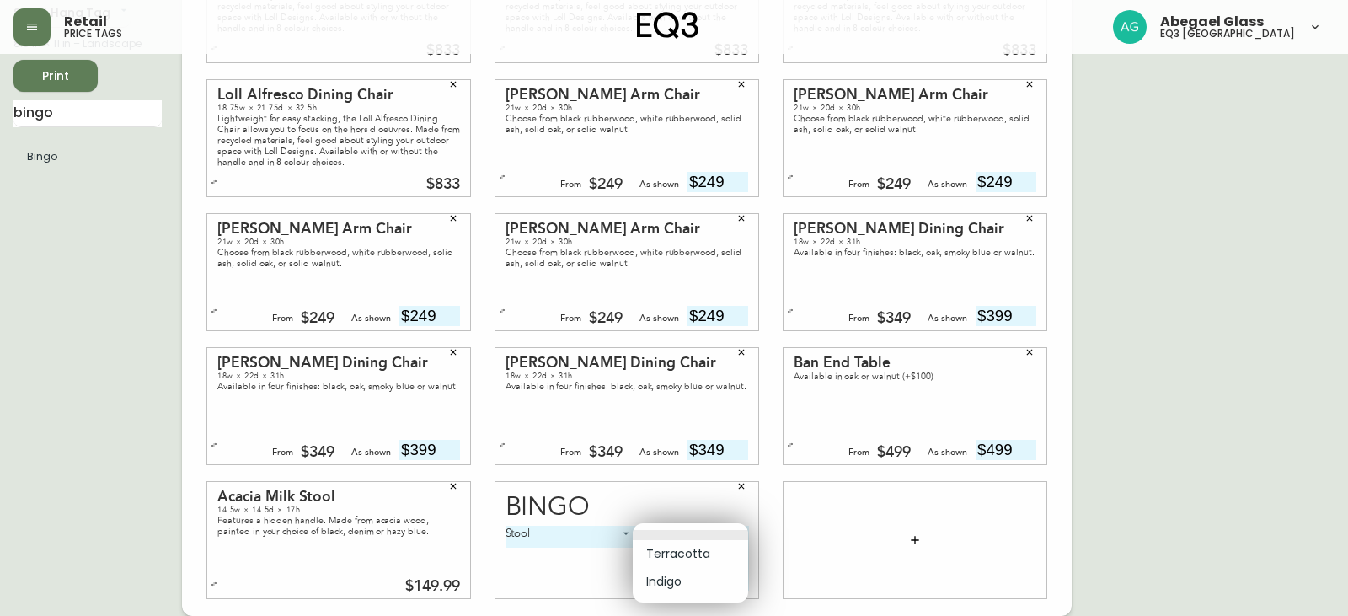
click at [675, 576] on li "Indigo" at bounding box center [690, 582] width 115 height 28
type input "1"
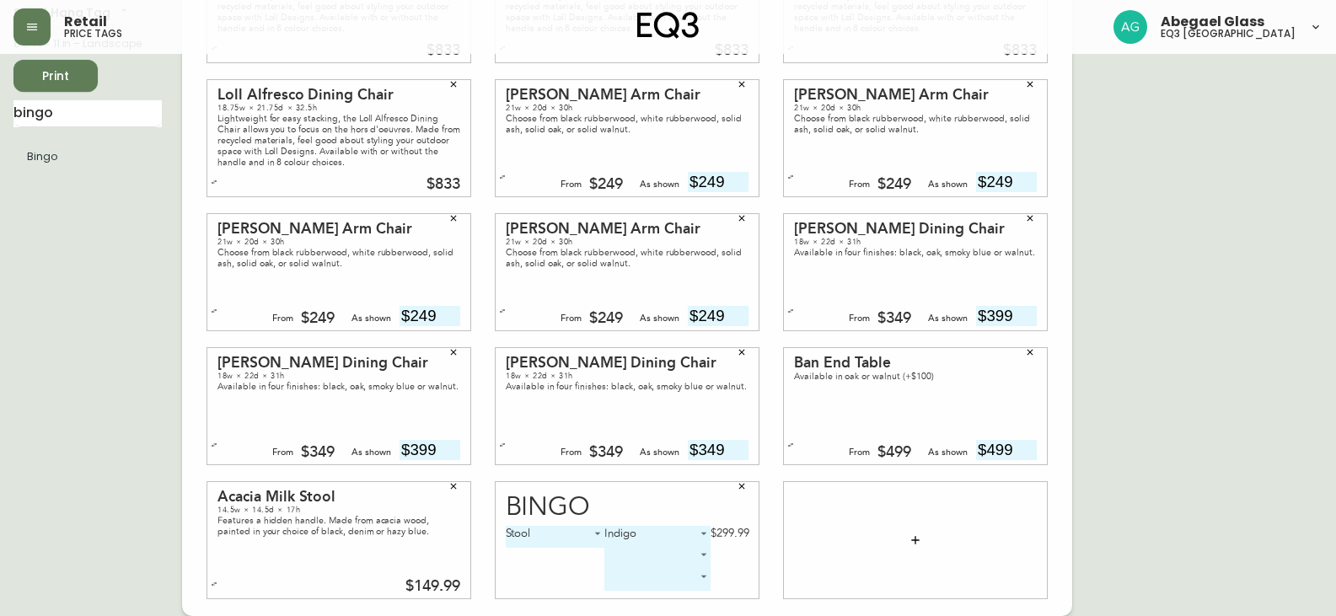
drag, startPoint x: 62, startPoint y: 113, endPoint x: 0, endPoint y: 121, distance: 62.1
click at [0, 121] on main "English Canada en_CA EQ3 font EQ3 Small Hang Tag small 8.5 in × 11 in – Landsca…" at bounding box center [668, 265] width 1336 height 701
type input "bar cart"
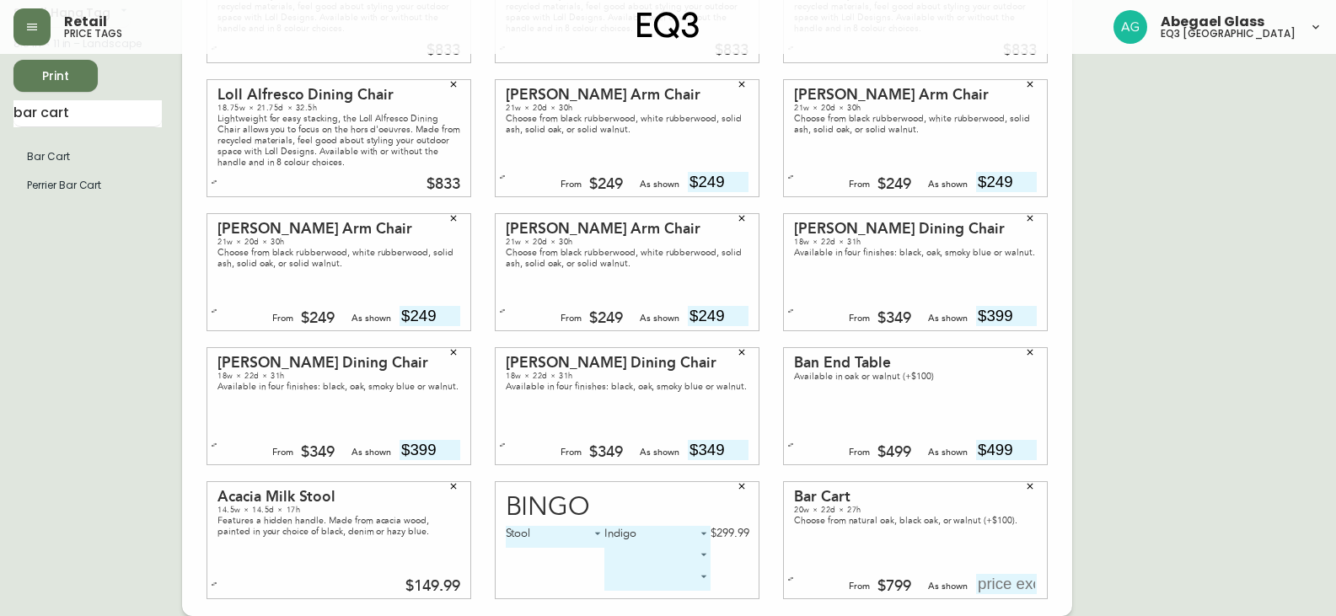
click at [1004, 587] on input "text" at bounding box center [1006, 584] width 61 height 20
type input "$799"
click at [56, 78] on span "Print" at bounding box center [55, 76] width 57 height 21
click at [453, 493] on button "button" at bounding box center [453, 486] width 25 height 25
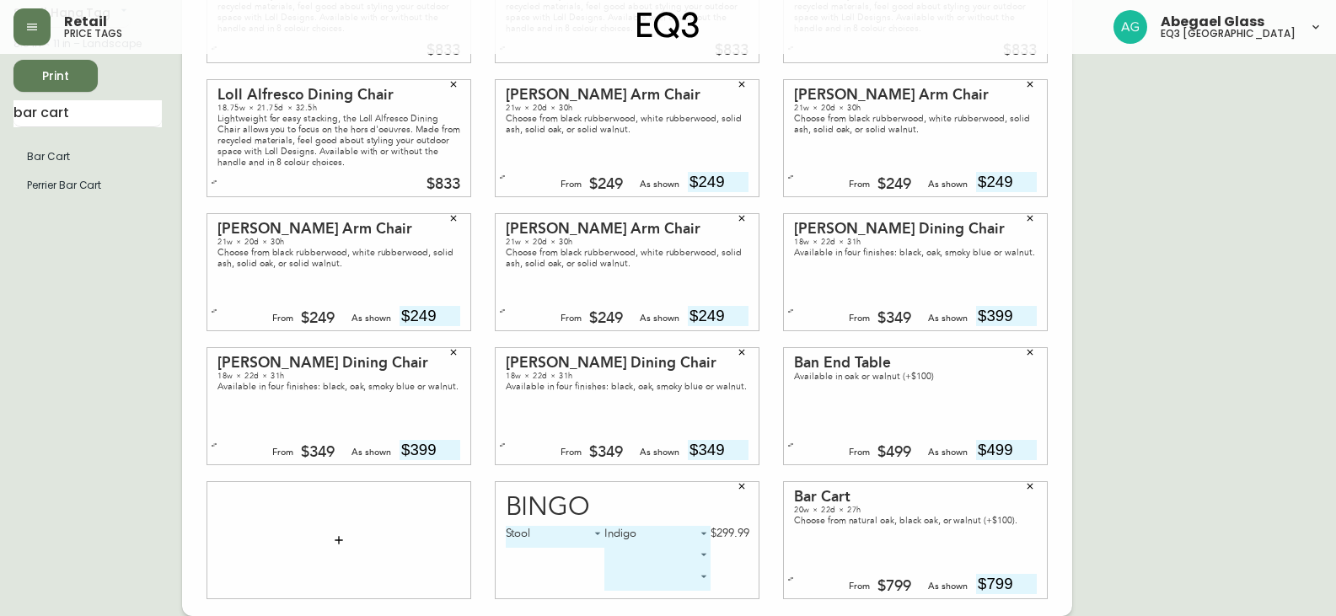
click at [745, 487] on icon "button" at bounding box center [742, 486] width 10 height 10
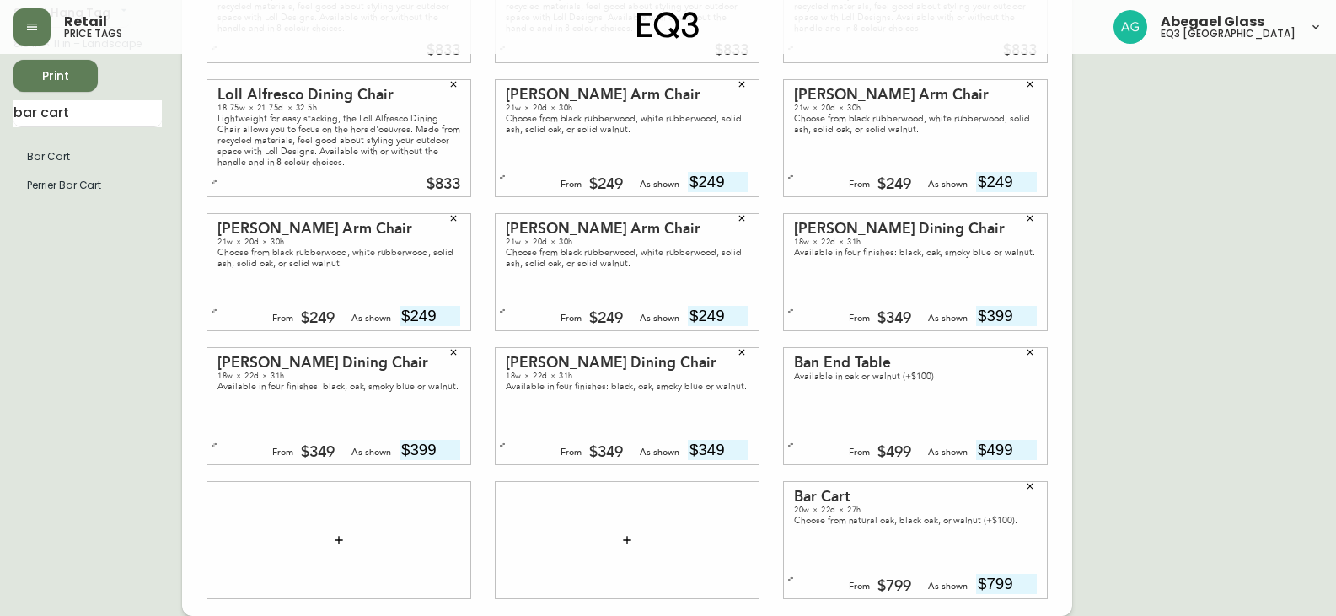
click at [1032, 495] on button "button" at bounding box center [1029, 486] width 25 height 25
click at [1033, 351] on icon "button" at bounding box center [1030, 352] width 10 height 10
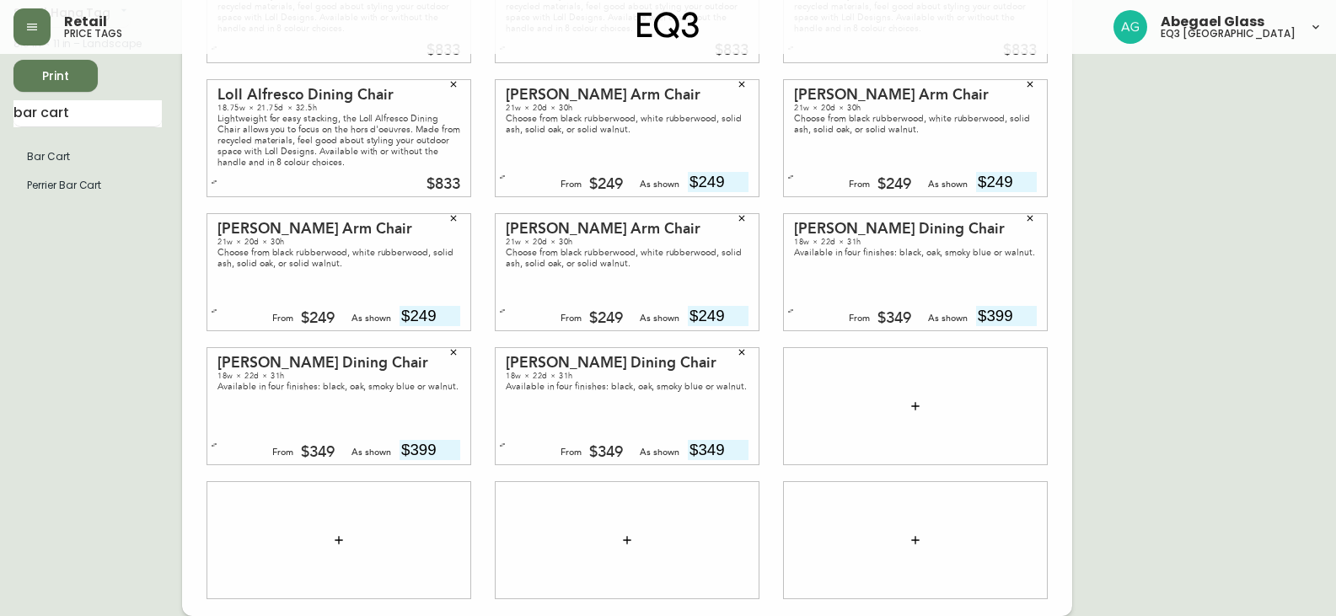
drag, startPoint x: 750, startPoint y: 357, endPoint x: 739, endPoint y: 357, distance: 11.0
click at [739, 357] on button "button" at bounding box center [741, 352] width 25 height 25
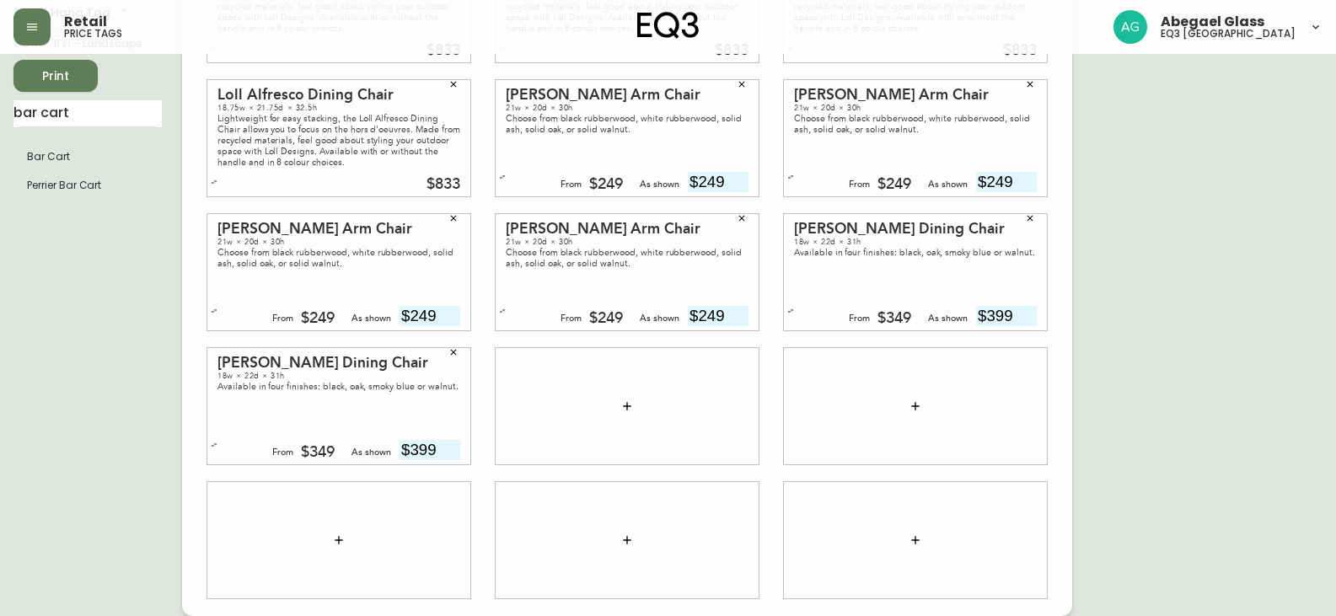
click at [458, 357] on button "button" at bounding box center [453, 352] width 25 height 25
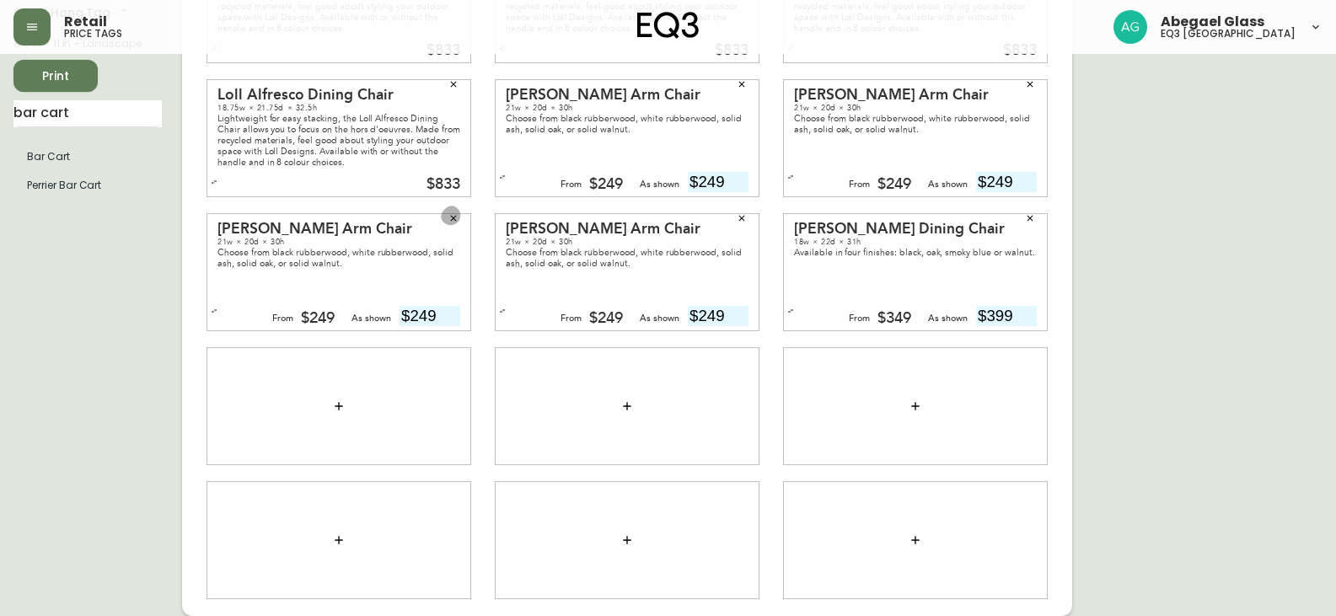
click at [448, 214] on icon "button" at bounding box center [453, 218] width 10 height 10
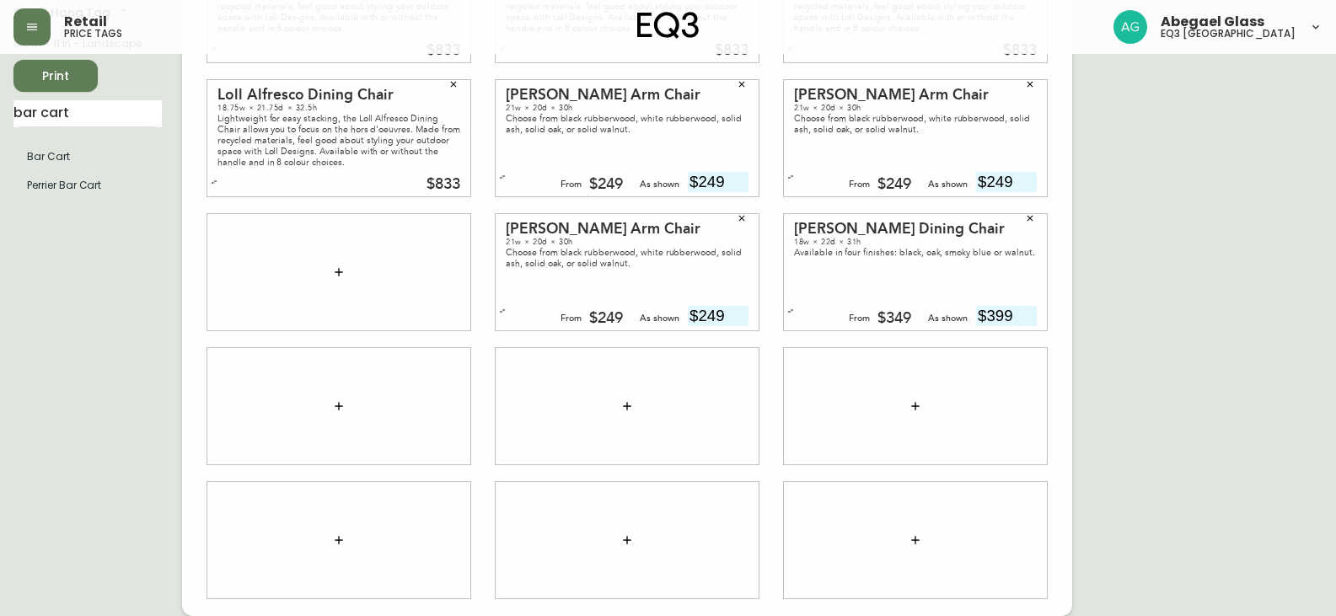
click at [752, 220] on button "button" at bounding box center [741, 218] width 25 height 25
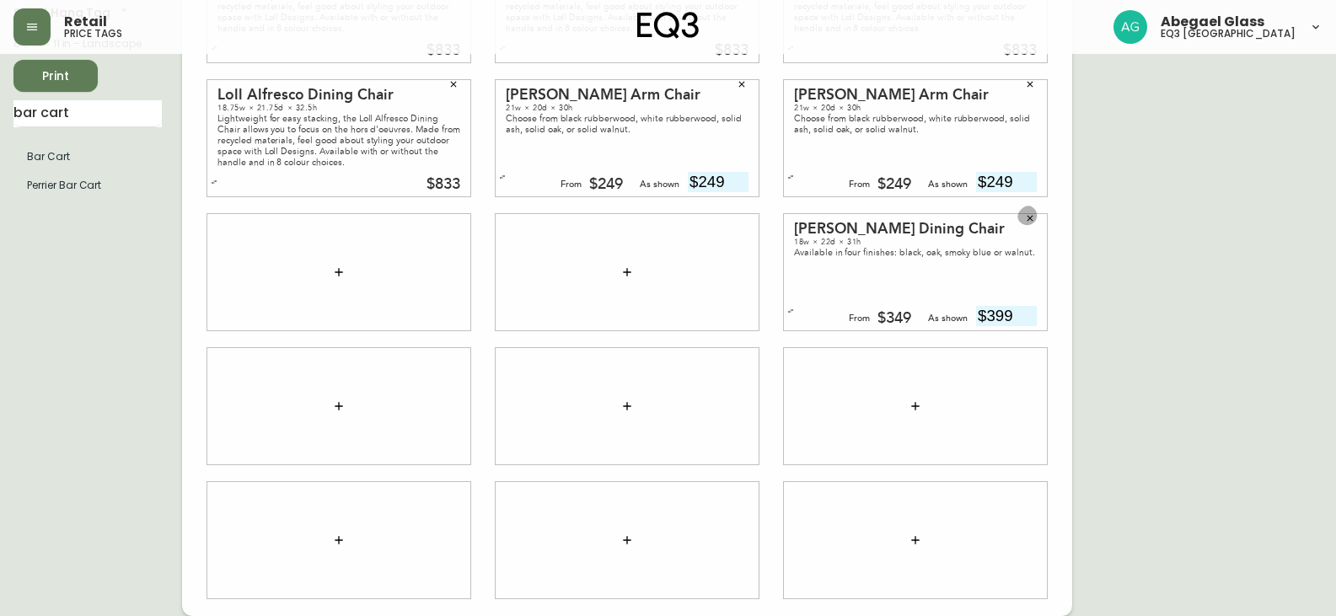
click at [1020, 224] on button "button" at bounding box center [1029, 218] width 25 height 25
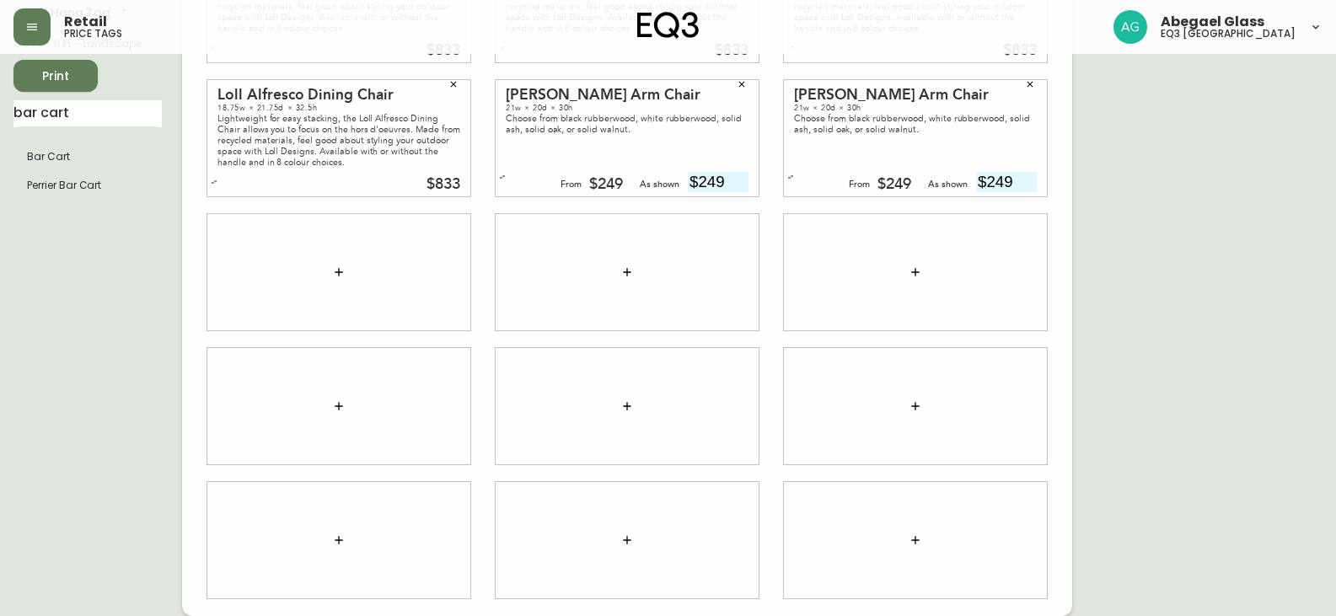
click at [1023, 88] on button "button" at bounding box center [1029, 84] width 25 height 25
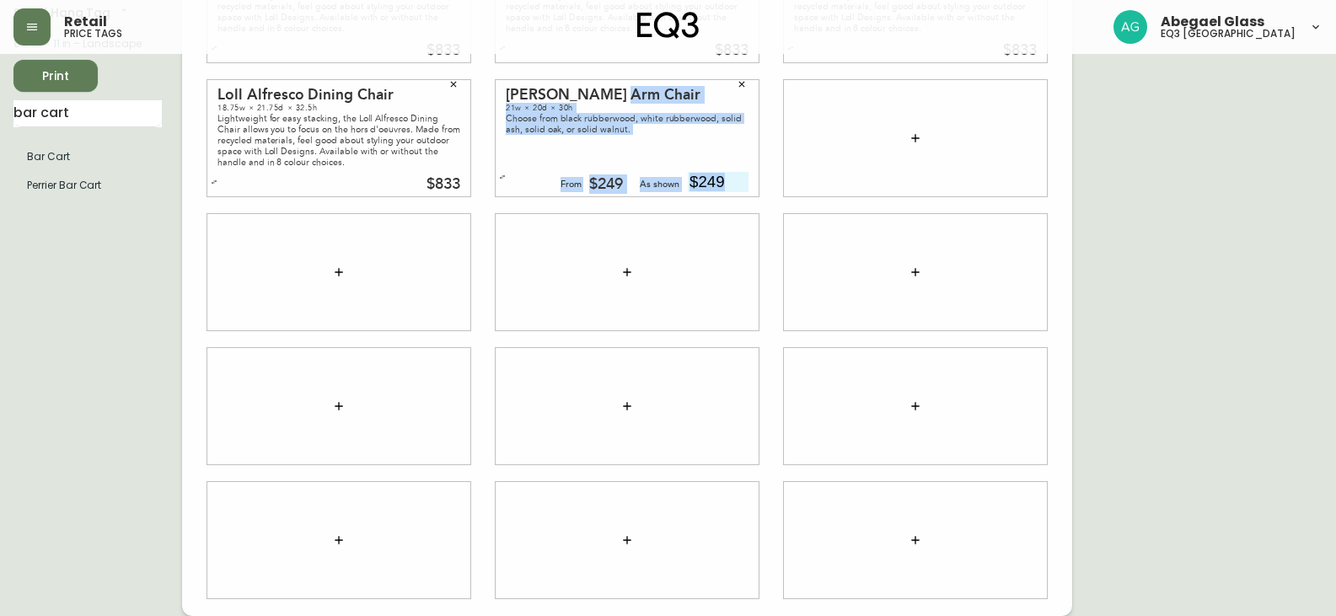
drag, startPoint x: 753, startPoint y: 89, endPoint x: 727, endPoint y: 88, distance: 26.2
click at [739, 89] on div "[PERSON_NAME] Arm Chair 21w × 20d × 30h Choose from black rubberwood, white rub…" at bounding box center [627, 138] width 263 height 116
click at [753, 73] on div "[PERSON_NAME] Arm Chair 21w × 20d × 30h Choose from black rubberwood, white rub…" at bounding box center [627, 139] width 288 height 134
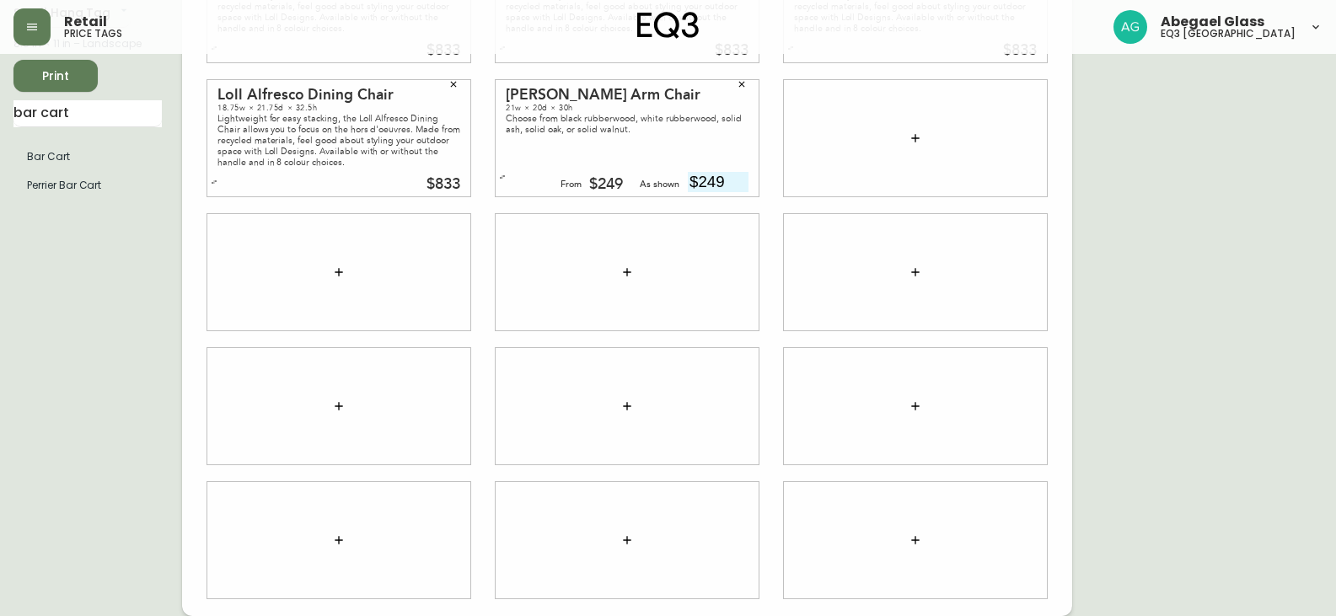
click at [745, 79] on icon "button" at bounding box center [742, 84] width 10 height 10
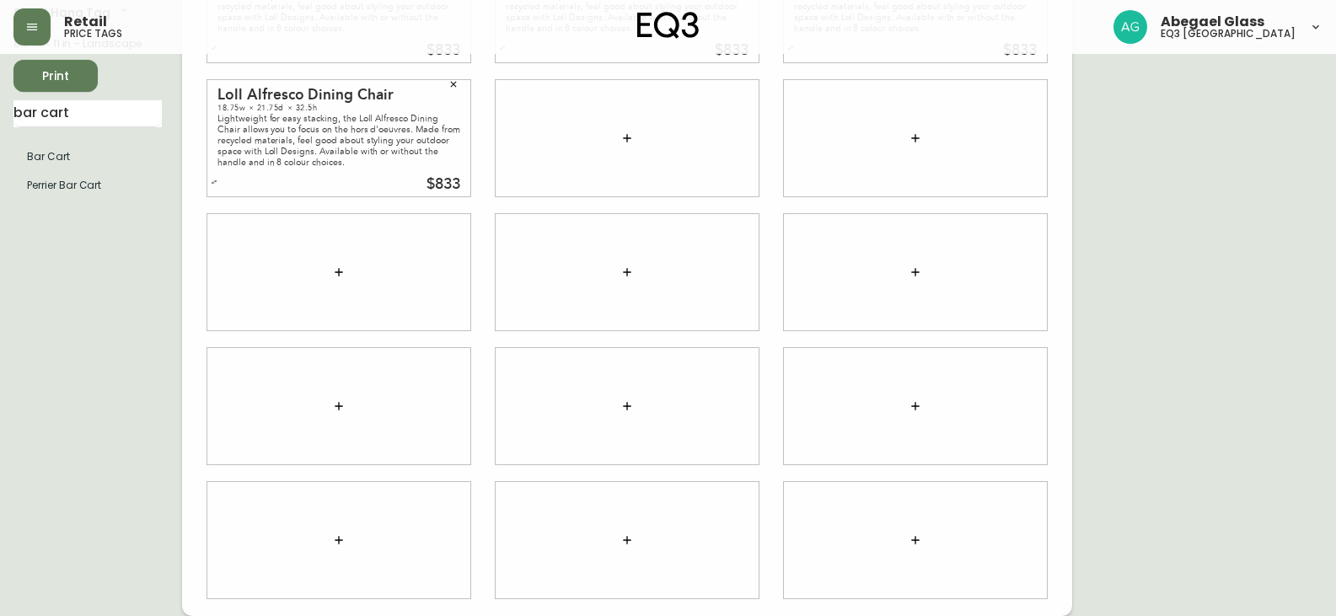
click at [451, 87] on icon "button" at bounding box center [454, 85] width 6 height 6
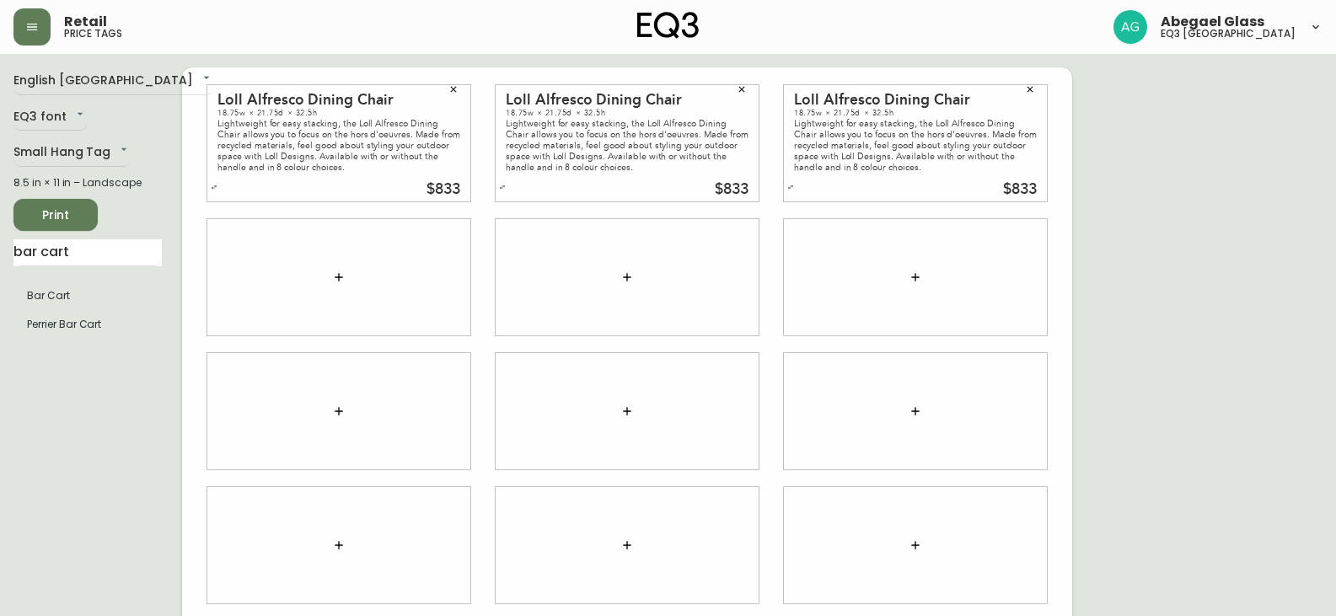
click at [454, 92] on icon "button" at bounding box center [453, 89] width 10 height 10
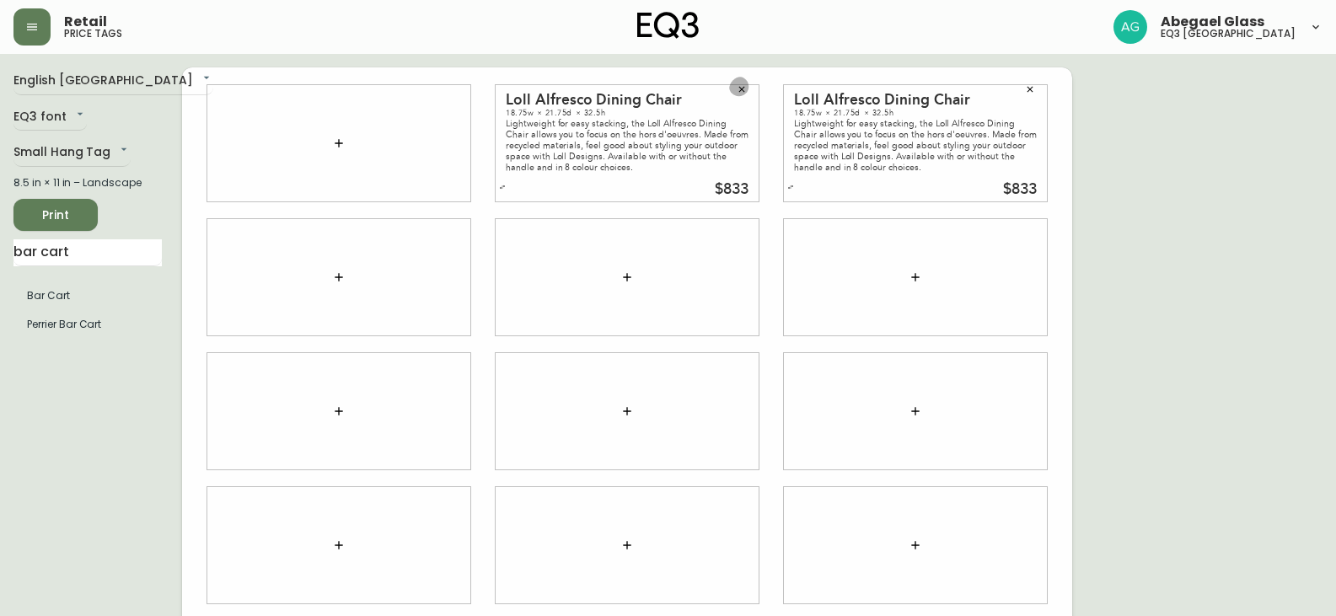
click at [735, 94] on button "button" at bounding box center [741, 89] width 25 height 25
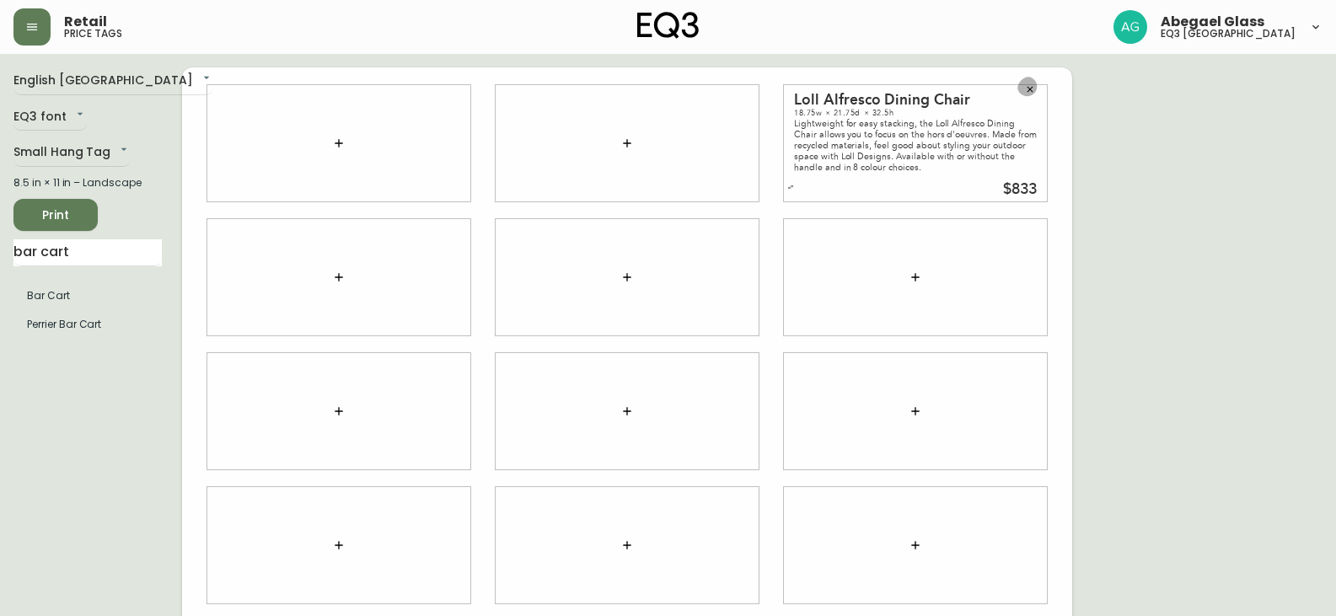
click at [1028, 95] on button "button" at bounding box center [1029, 89] width 25 height 25
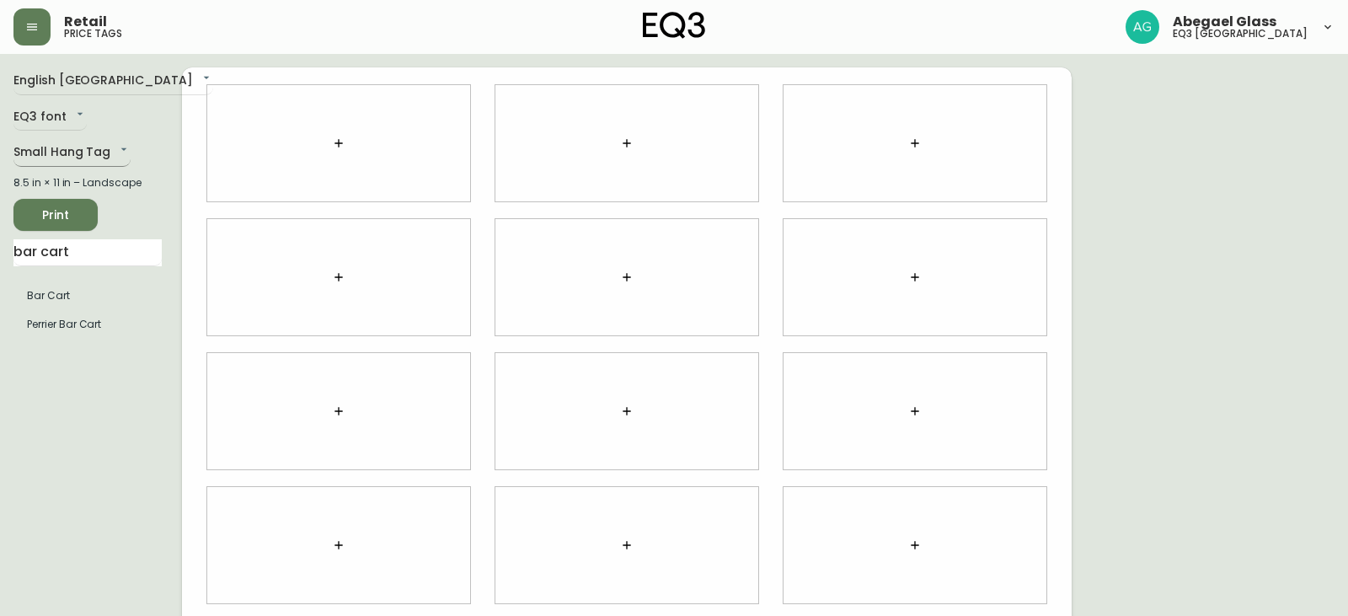
click at [53, 147] on body "Retail price tags Abegael Glass eq3 [GEOGRAPHIC_DATA] English [GEOGRAPHIC_DATA]…" at bounding box center [674, 377] width 1348 height 755
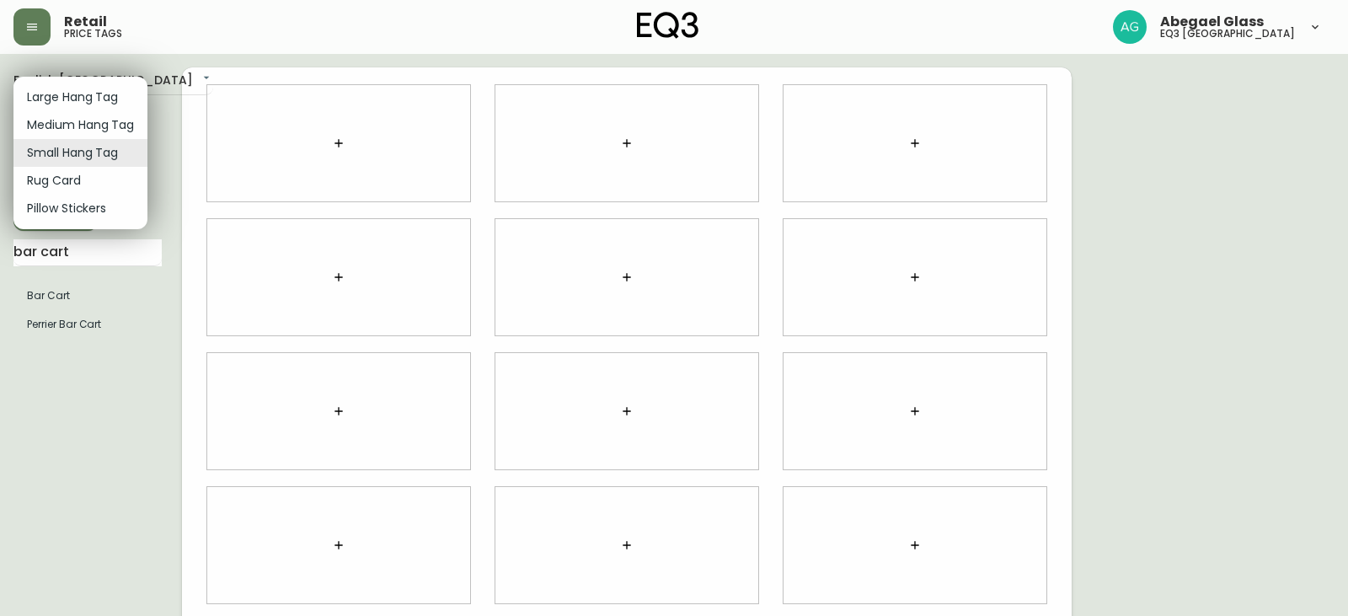
click at [58, 104] on li "Large Hang Tag" at bounding box center [80, 97] width 134 height 28
type input "large"
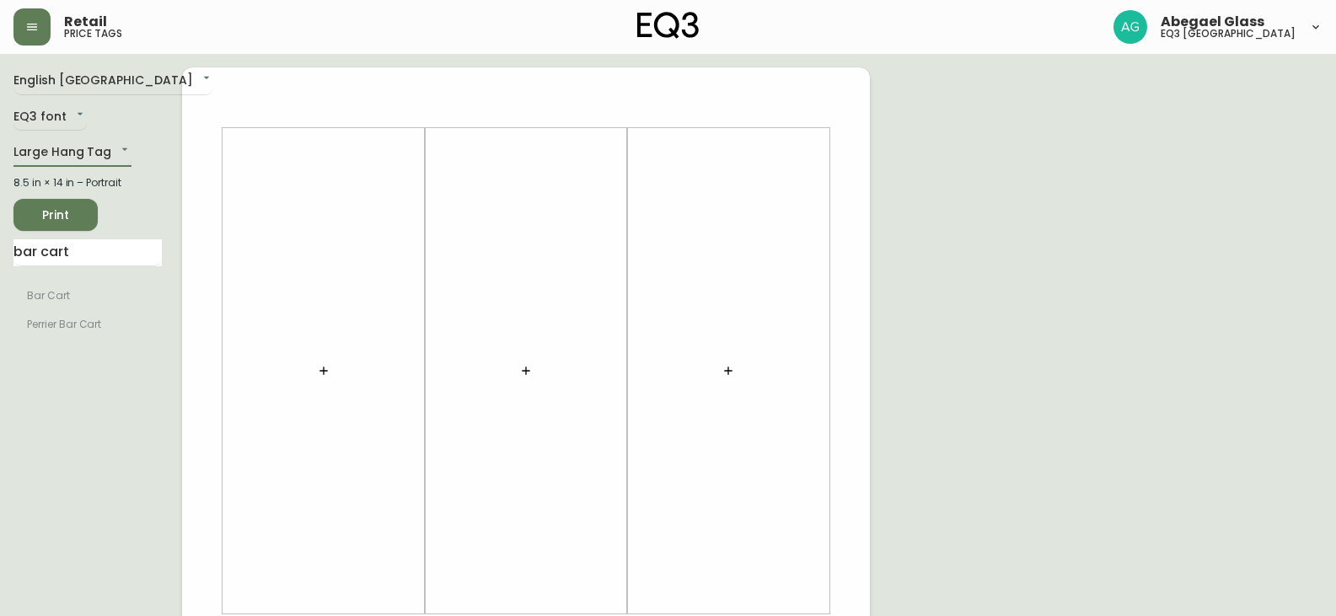
click at [0, 251] on main "English Canada en_CA EQ3 font EQ3 Large Hang Tag large 8.5 in × 14 in – Portrai…" at bounding box center [668, 627] width 1336 height 1146
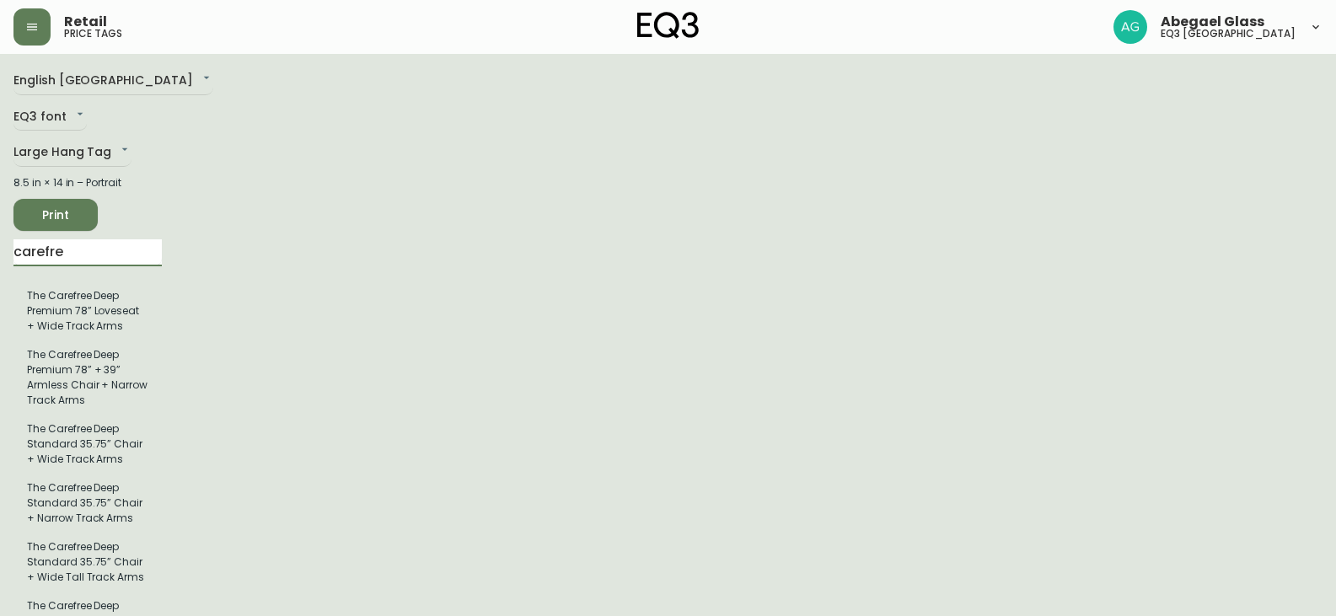
type input "carefree"
drag, startPoint x: 126, startPoint y: 264, endPoint x: 0, endPoint y: 247, distance: 127.5
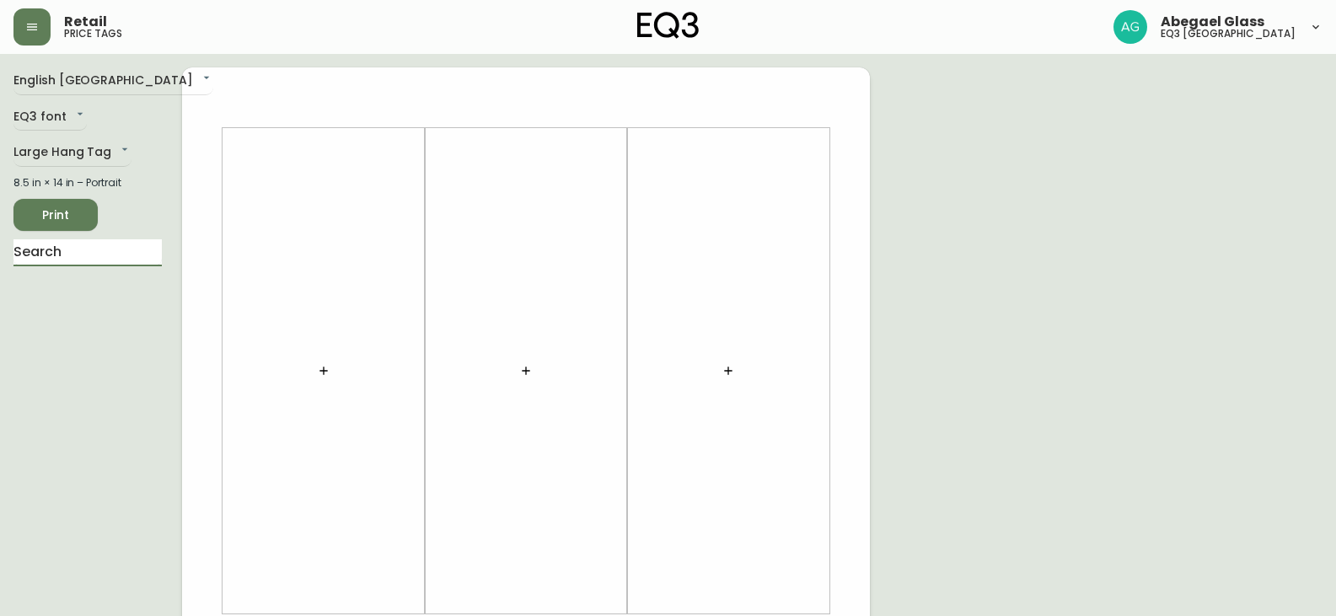
click at [331, 373] on button "button" at bounding box center [324, 371] width 34 height 34
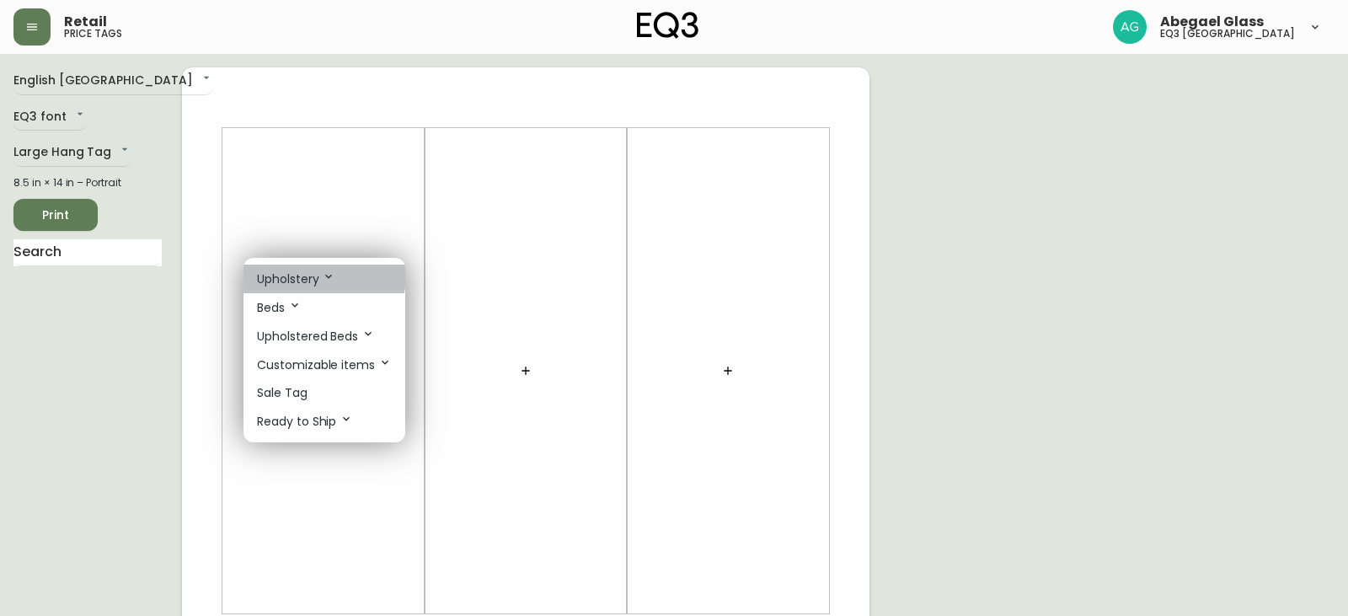
click at [312, 275] on p "Upholstery" at bounding box center [296, 279] width 78 height 19
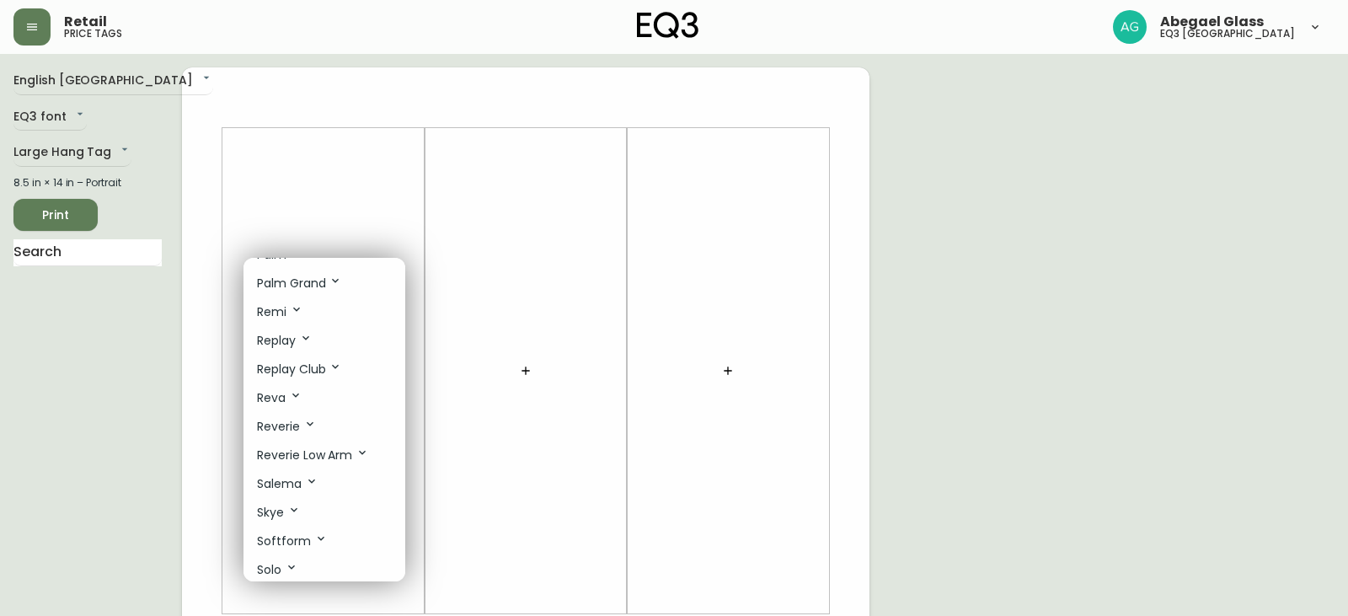
scroll to position [843, 0]
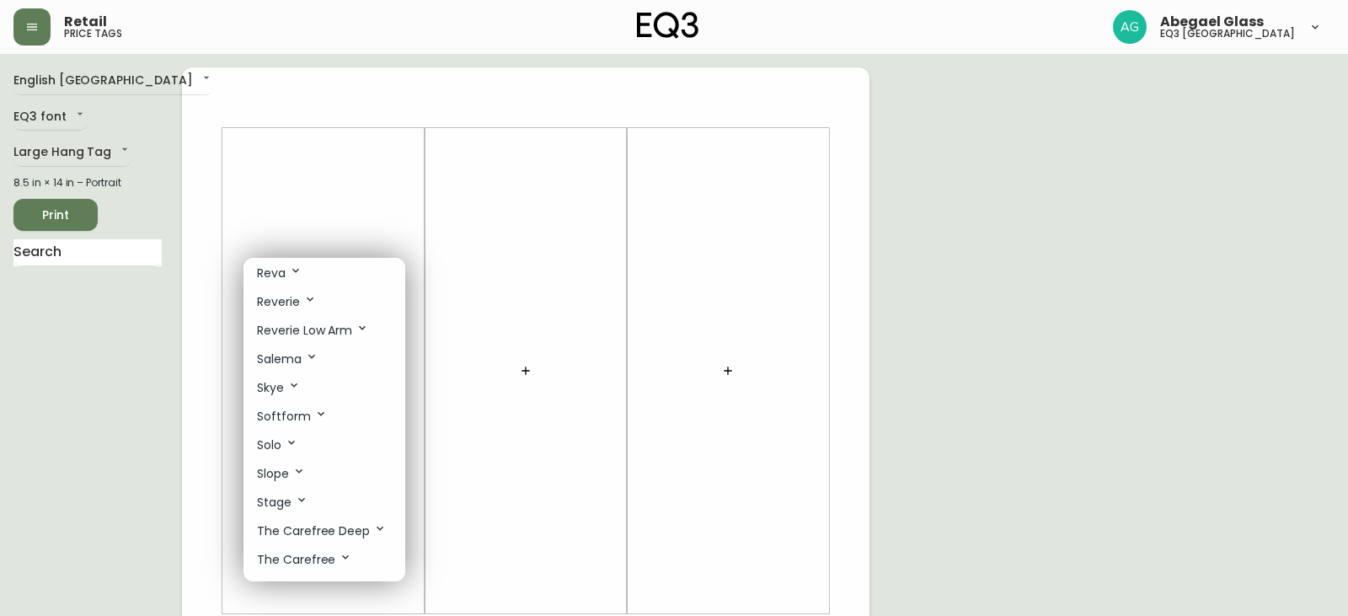
click at [197, 477] on div at bounding box center [674, 308] width 1348 height 616
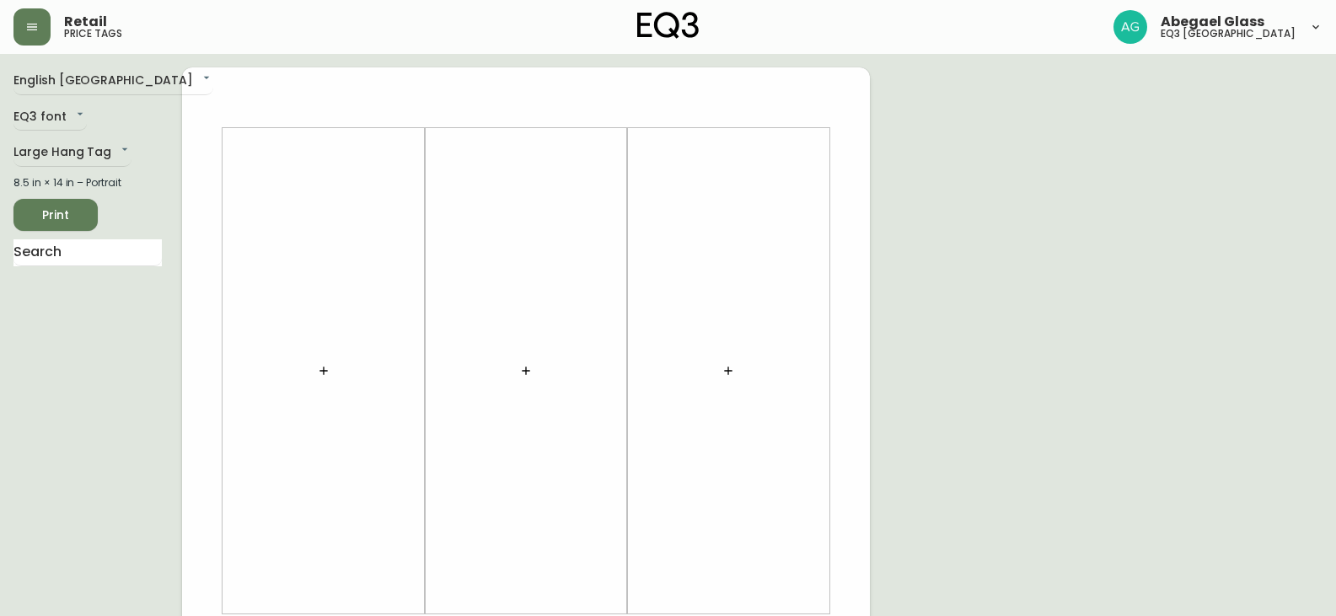
click at [343, 382] on div at bounding box center [324, 371] width 182 height 469
click at [329, 367] on icon "button" at bounding box center [323, 370] width 13 height 13
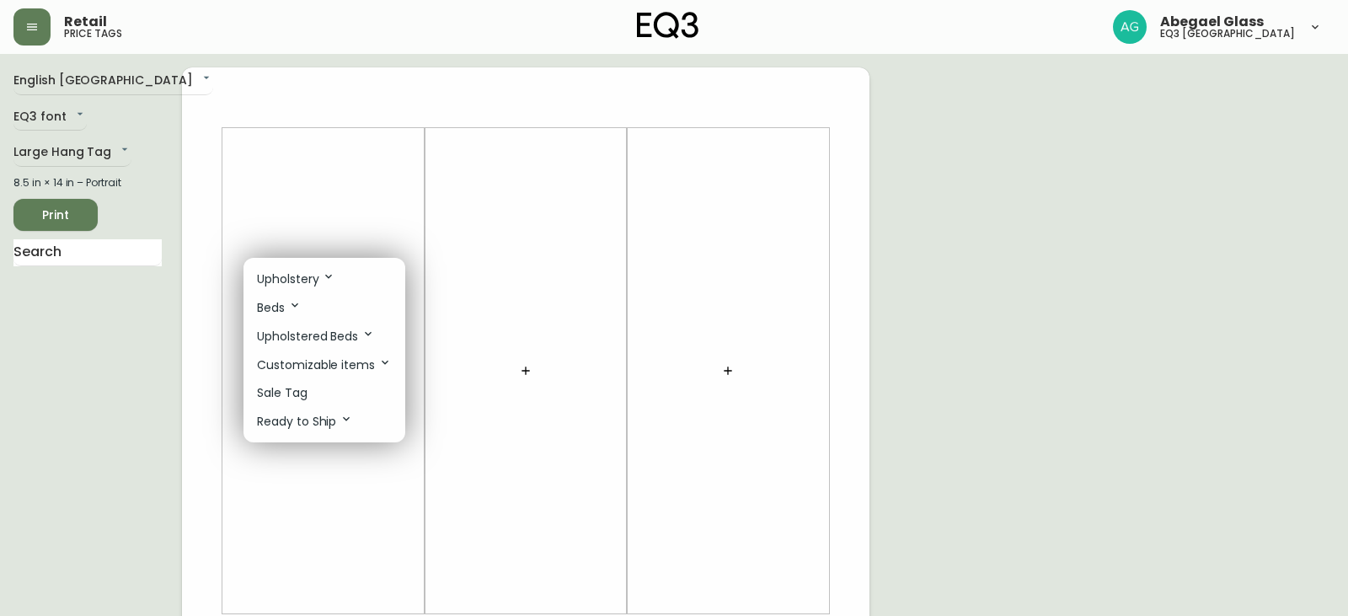
click at [330, 373] on p "Customizable items" at bounding box center [324, 365] width 135 height 19
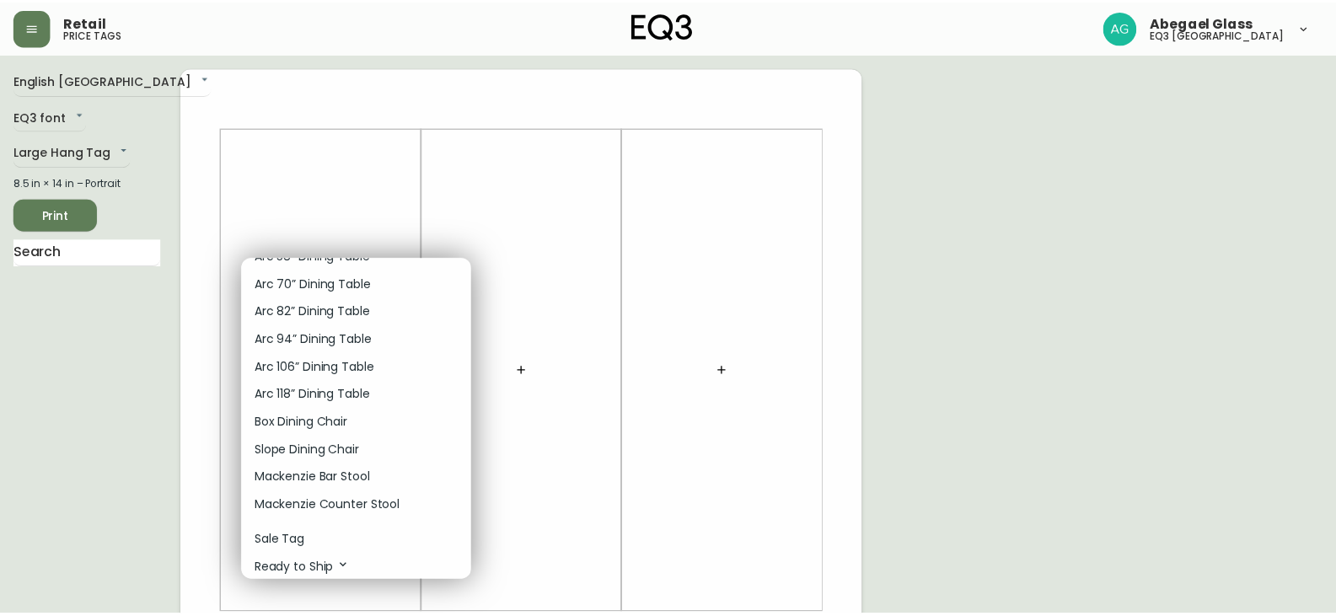
scroll to position [1988, 0]
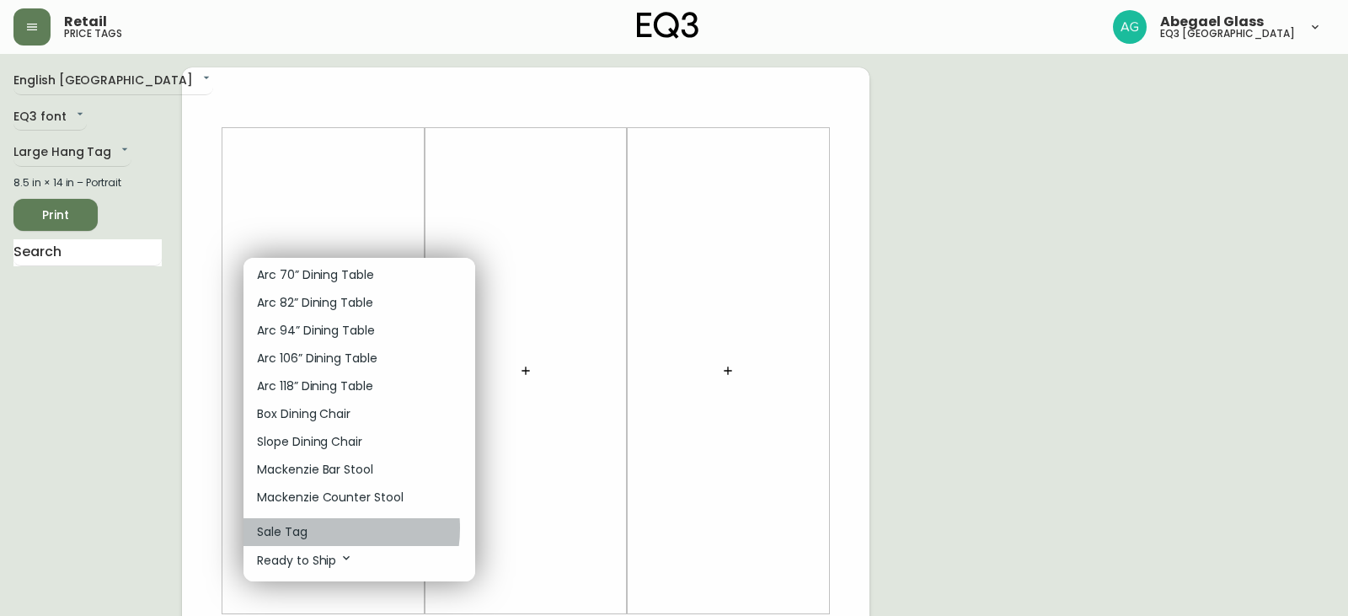
click at [320, 528] on li "Sale Tag" at bounding box center [360, 532] width 232 height 28
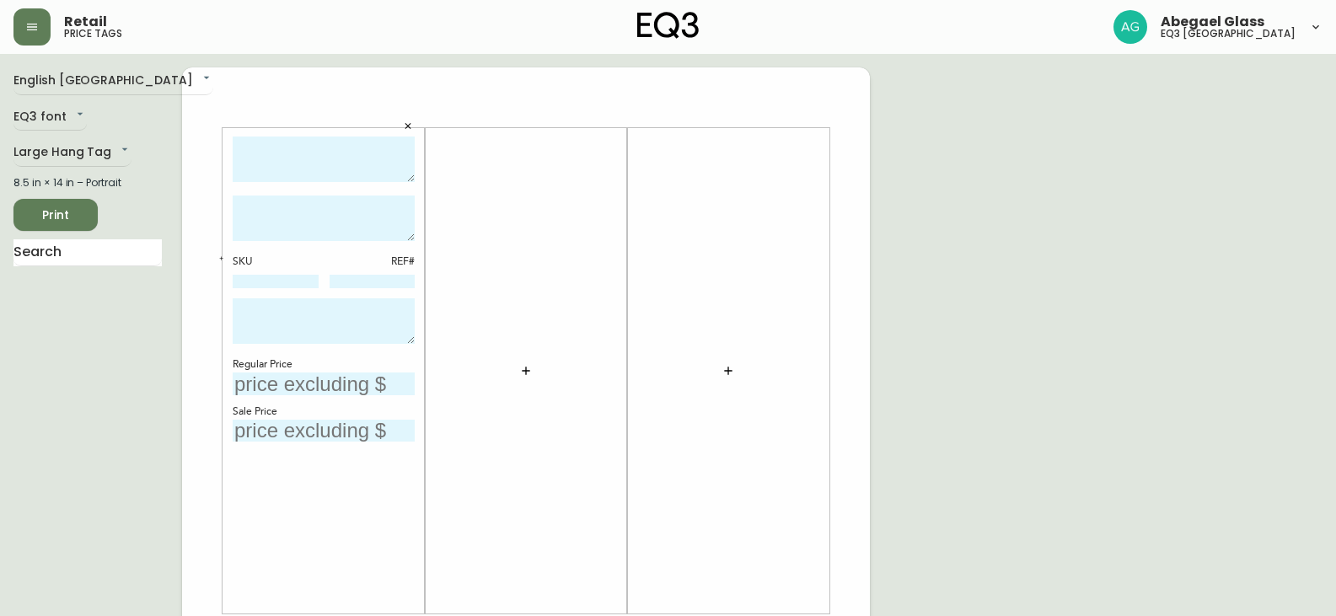
click at [288, 149] on textarea at bounding box center [324, 160] width 182 height 46
type textarea "Carefree 3-piece sectional"
click at [381, 223] on textarea at bounding box center [324, 219] width 182 height 46
click at [309, 211] on textarea at bounding box center [324, 219] width 182 height 46
click at [337, 389] on input "text" at bounding box center [324, 384] width 182 height 23
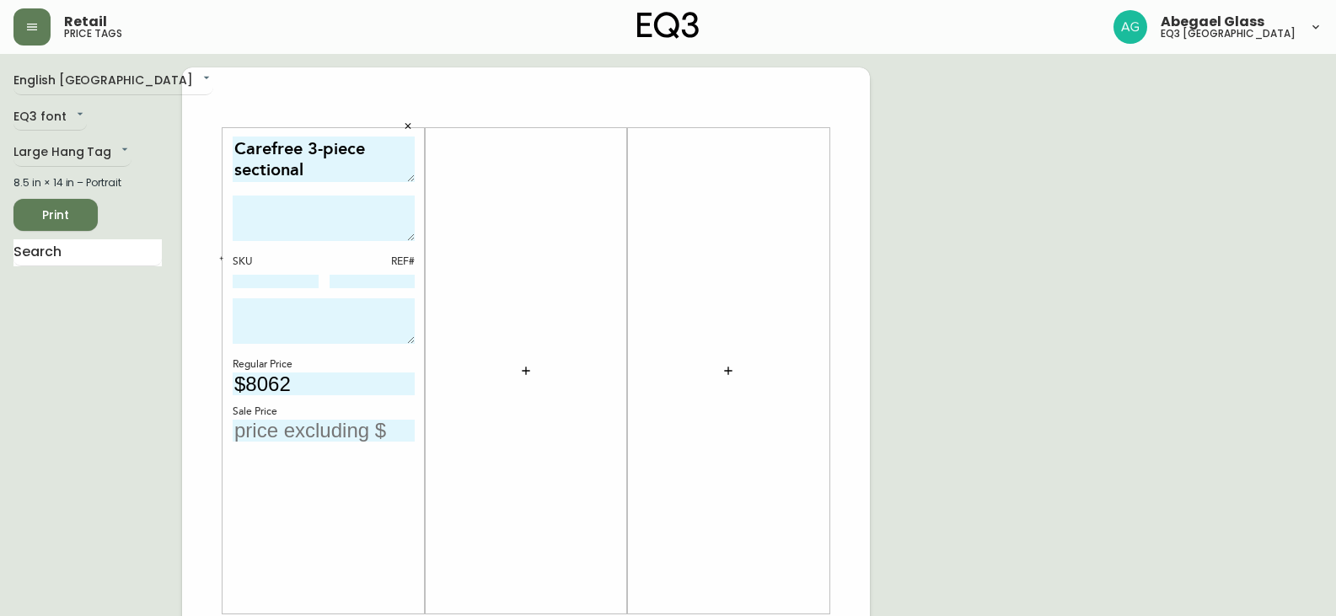
type input "$8062"
click at [301, 215] on textarea at bounding box center [324, 219] width 182 height 46
click at [299, 435] on input "text" at bounding box center [324, 431] width 182 height 23
click at [271, 421] on input "text" at bounding box center [324, 431] width 182 height 23
type input "$4837.20"
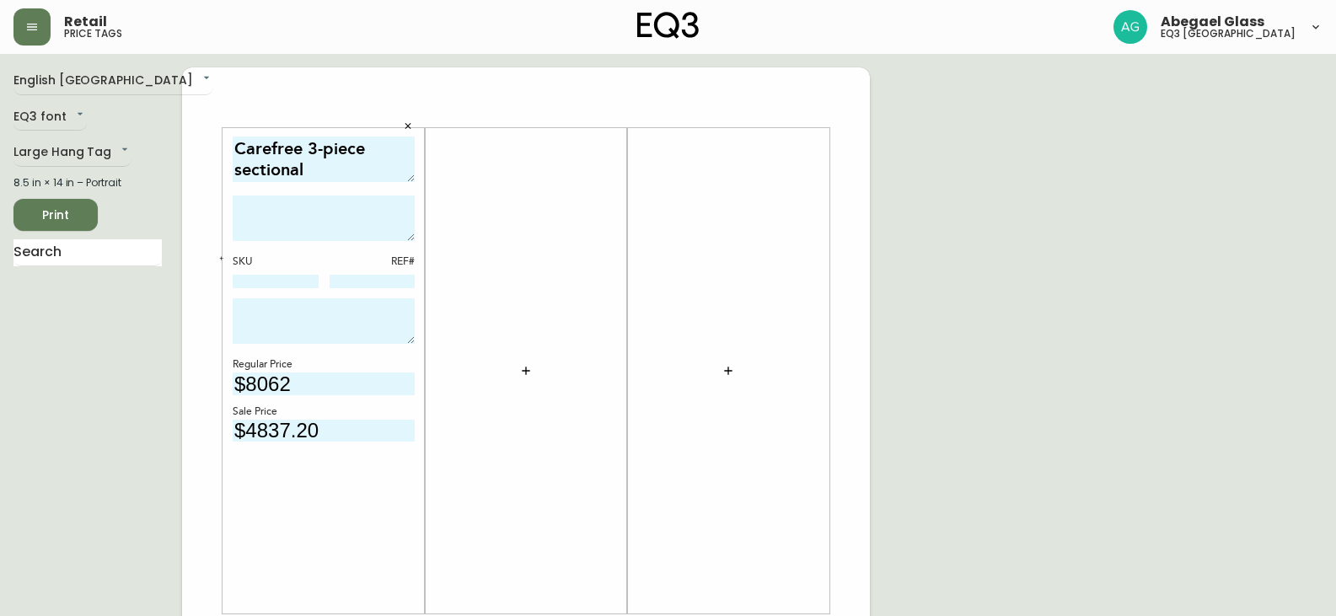
click at [278, 325] on textarea at bounding box center [324, 321] width 182 height 46
click at [264, 218] on textarea at bounding box center [324, 219] width 182 height 46
click at [259, 287] on input at bounding box center [276, 281] width 86 height 13
click at [254, 308] on textarea at bounding box center [324, 321] width 182 height 46
click at [244, 212] on textarea at bounding box center [324, 219] width 182 height 46
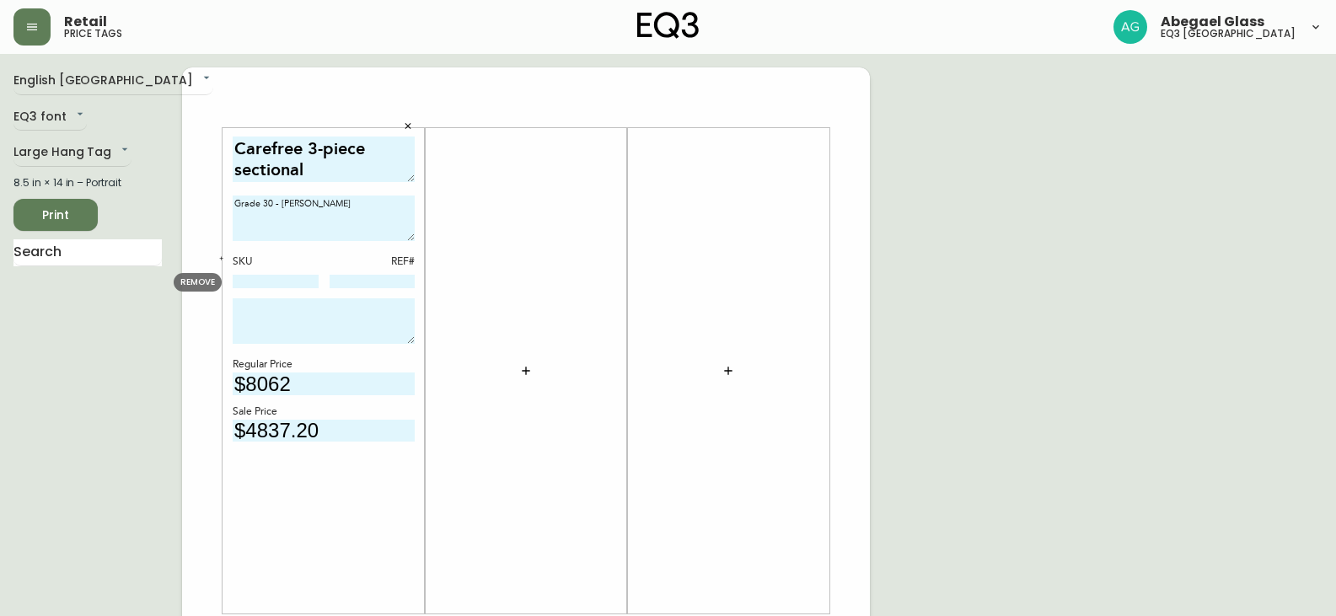
type textarea "Grade 30 - [PERSON_NAME]"
click at [292, 306] on textarea at bounding box center [324, 321] width 182 height 46
type textarea "p"
type textarea "Please see associate for more details"
click at [528, 370] on icon "button" at bounding box center [525, 370] width 13 height 13
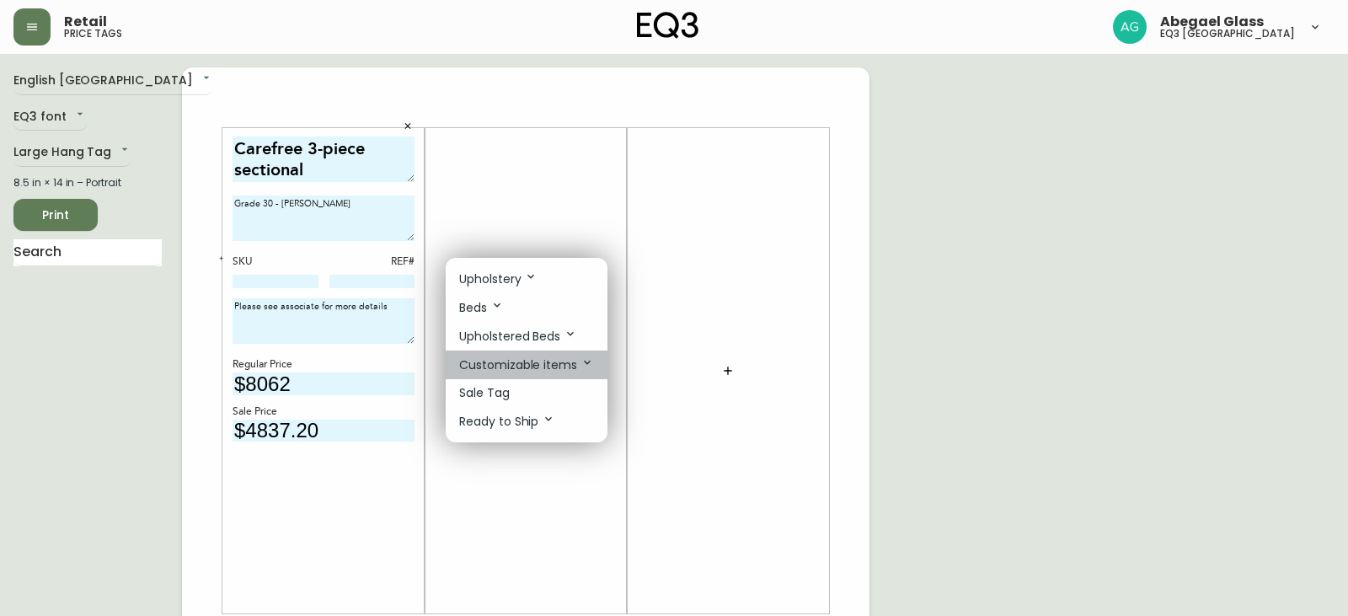
click at [528, 370] on p "Customizable items" at bounding box center [526, 365] width 135 height 19
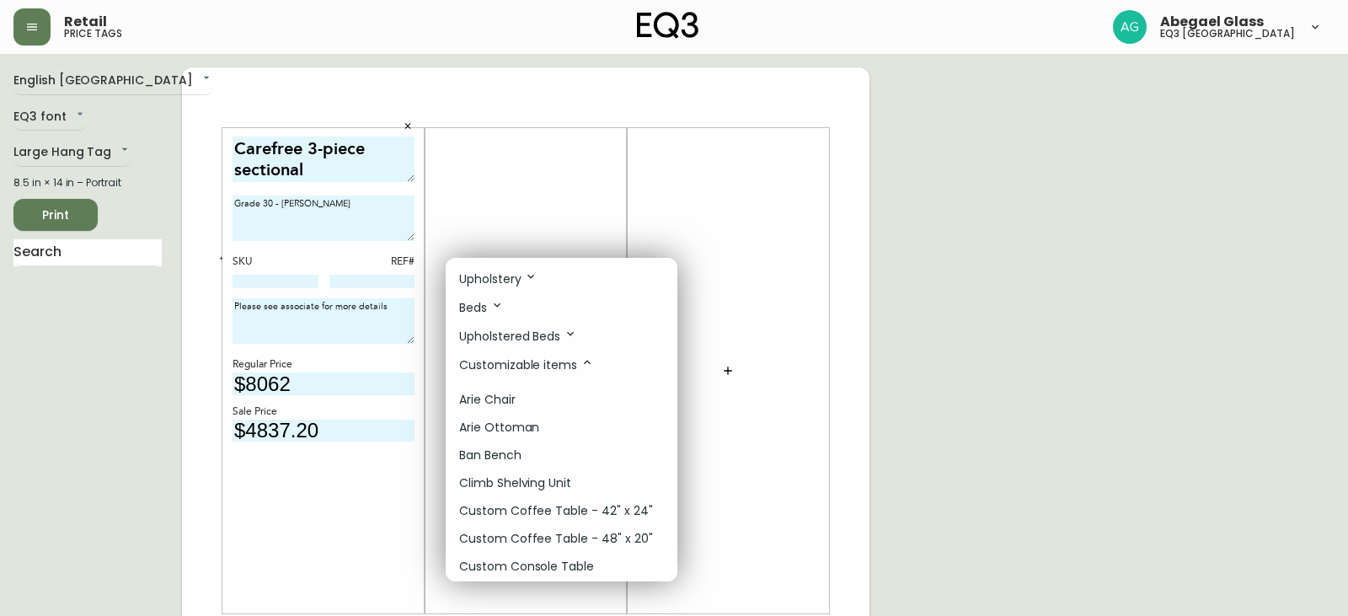
click at [99, 260] on div at bounding box center [674, 308] width 1348 height 616
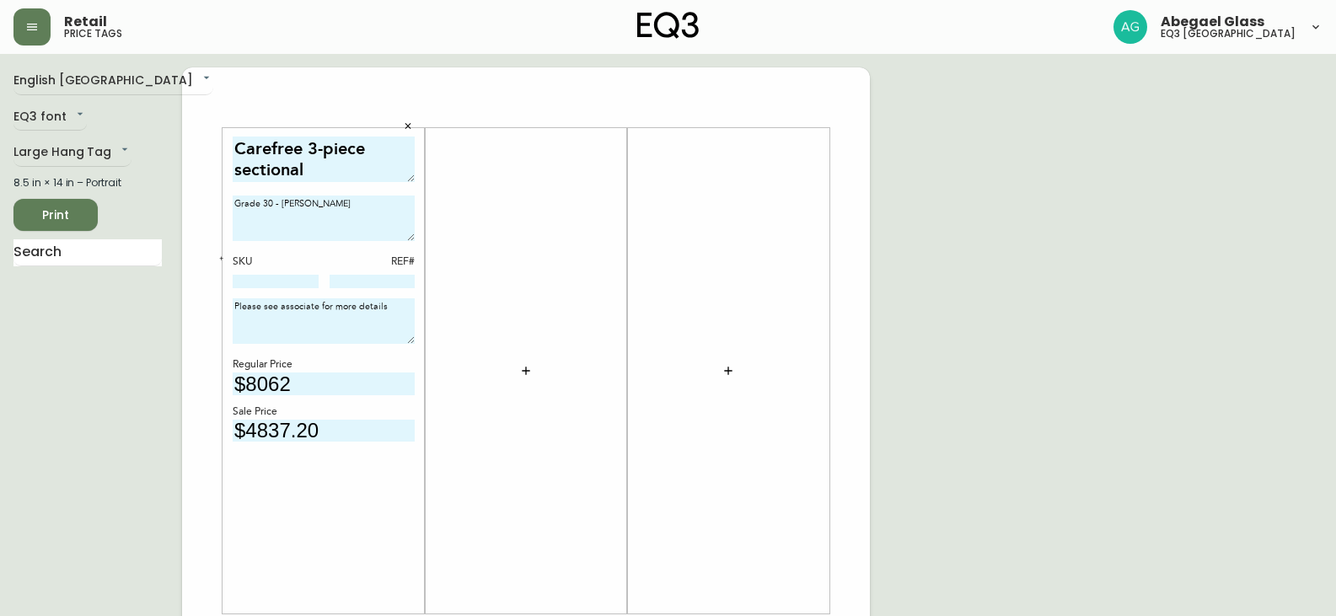
click at [95, 255] on div "Upholstery Beds Upholstered Beds Customizable items Arie Chair Arie Ottoman Ban…" at bounding box center [668, 202] width 1336 height 405
click at [90, 253] on input "text" at bounding box center [87, 252] width 148 height 27
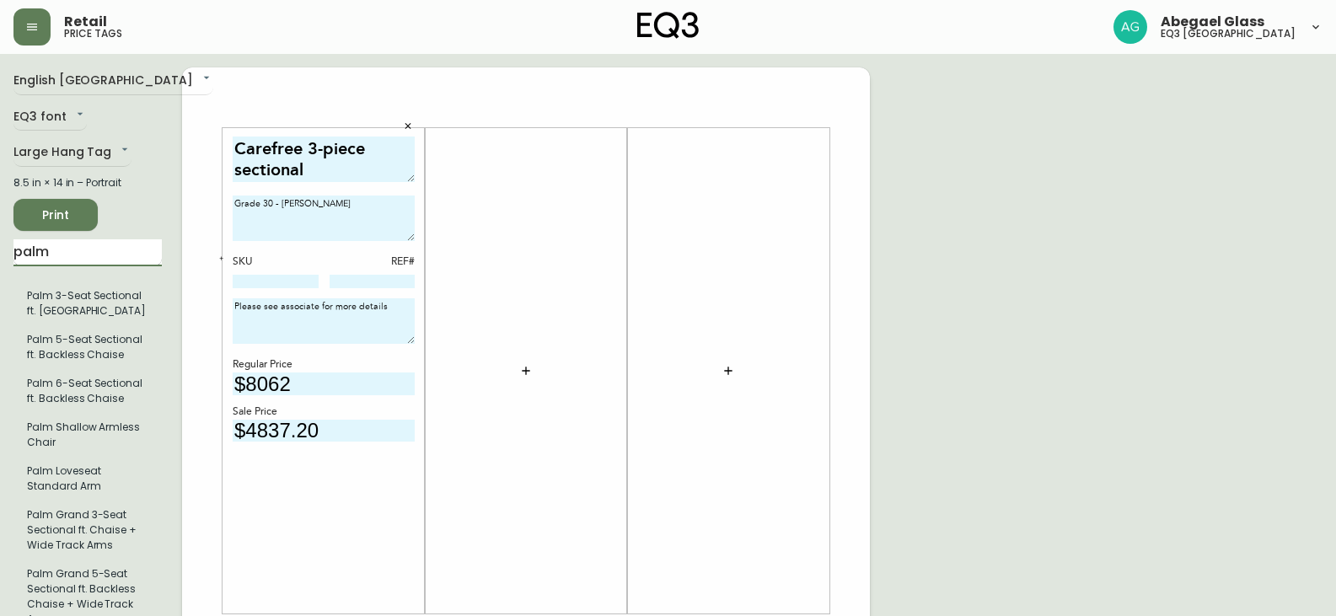
type input "palm"
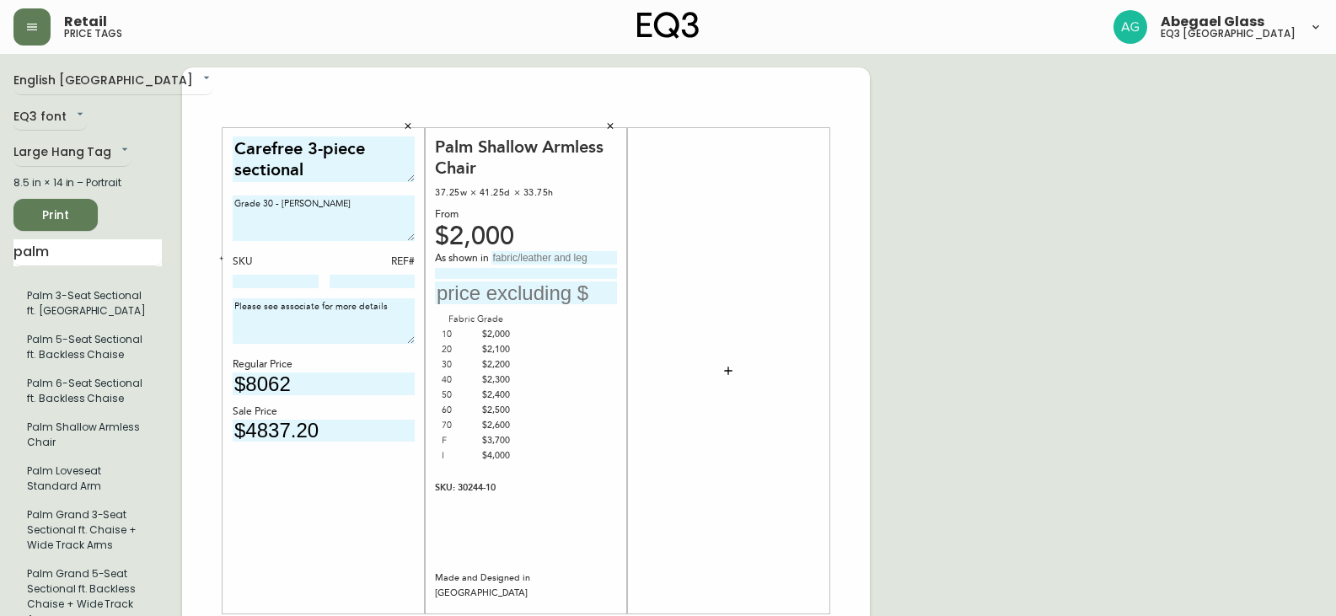
click at [520, 256] on input "text" at bounding box center [554, 257] width 126 height 13
type input "Grade 30 - [PERSON_NAME]"
click at [477, 292] on input "text" at bounding box center [526, 292] width 182 height 23
type input "$2200"
click at [725, 359] on button "button" at bounding box center [728, 371] width 34 height 34
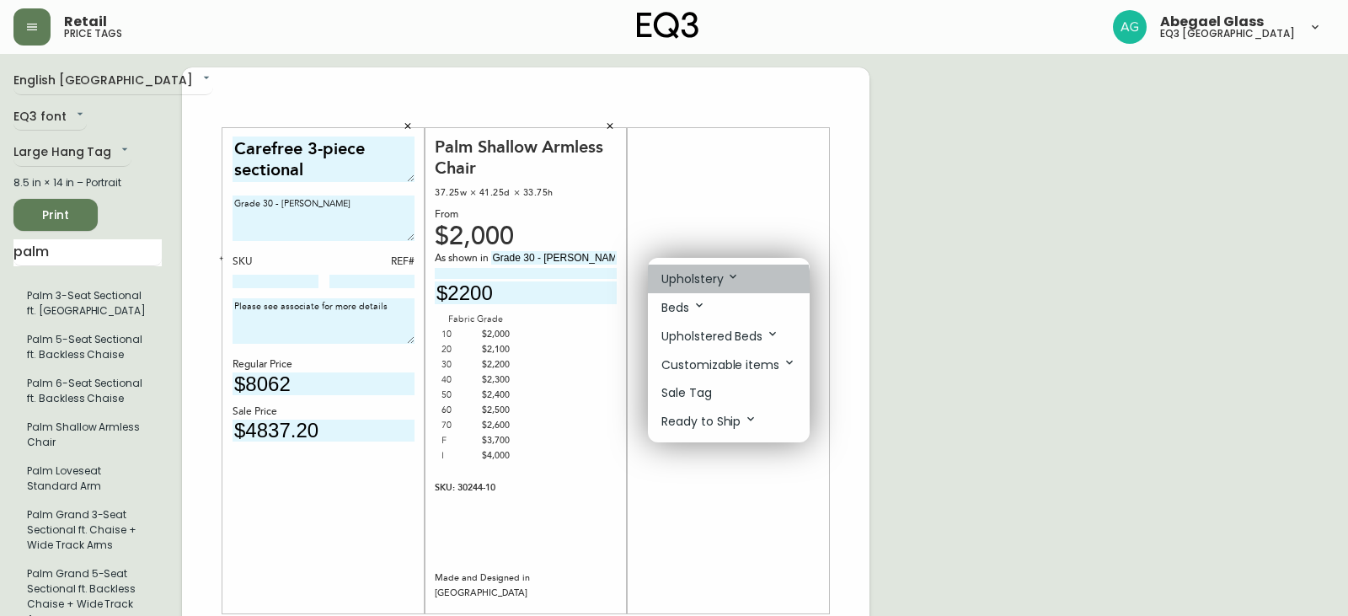
click at [718, 283] on p "Upholstery" at bounding box center [701, 279] width 78 height 19
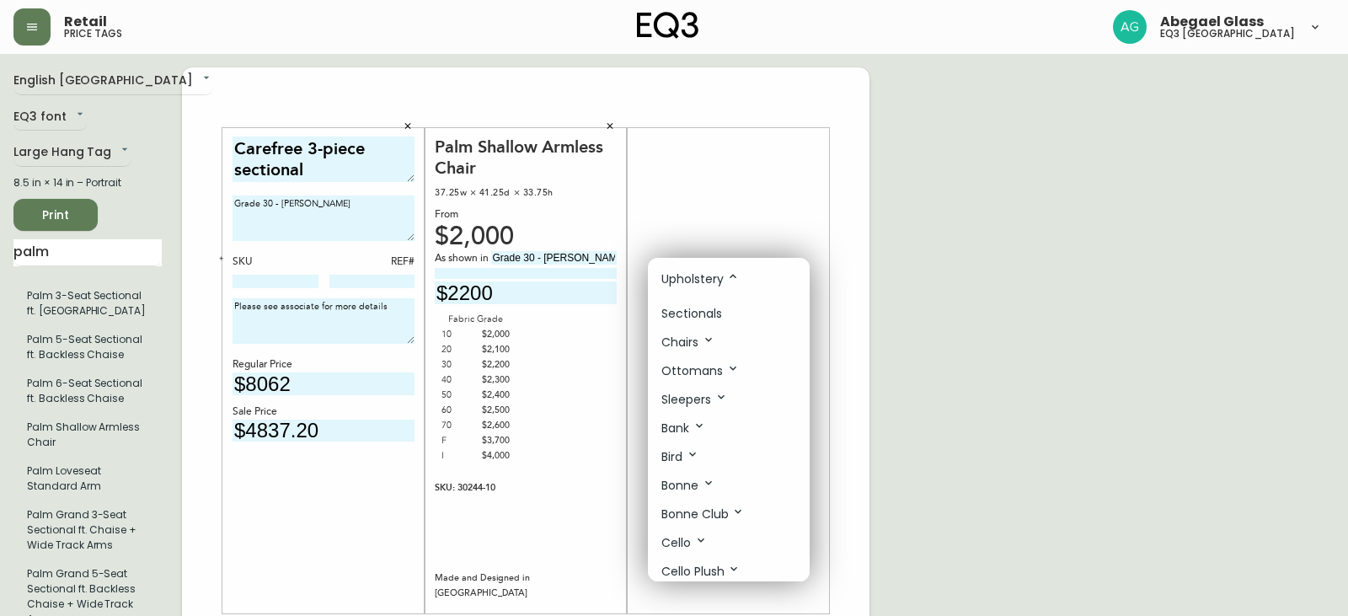
click at [735, 241] on div at bounding box center [674, 308] width 1348 height 616
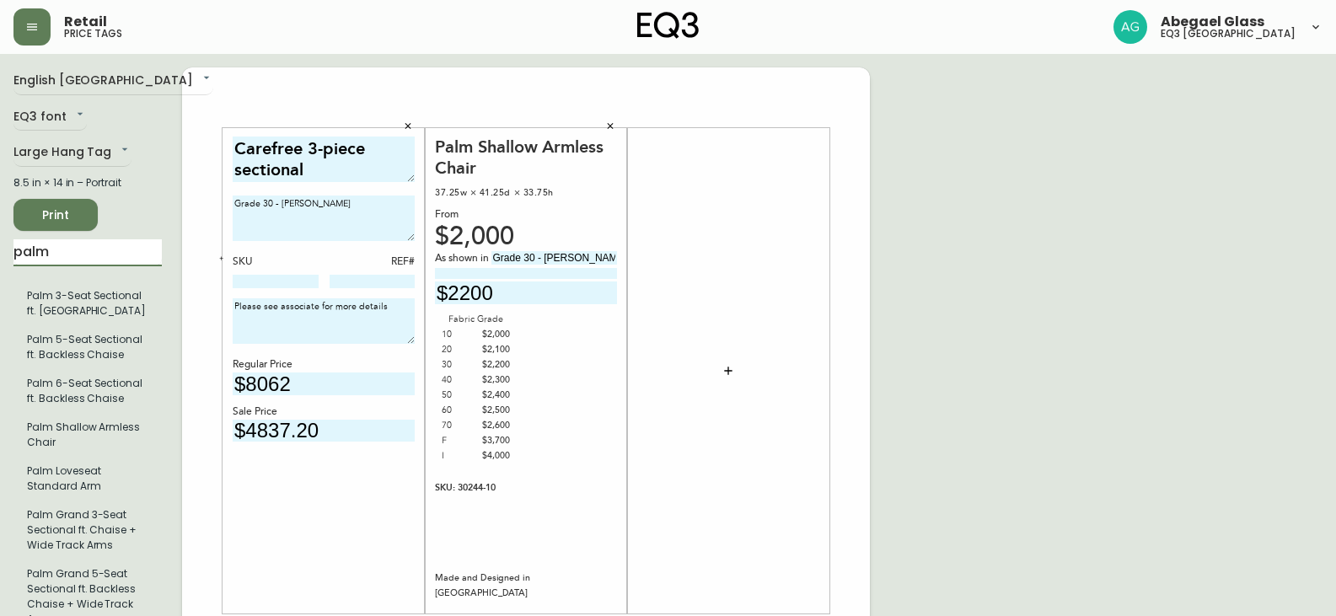
drag, startPoint x: 88, startPoint y: 245, endPoint x: 0, endPoint y: 244, distance: 87.7
click at [0, 244] on main "English Canada en_CA EQ3 font EQ3 Large Hang Tag large 8.5 in × 14 in – Portrai…" at bounding box center [668, 627] width 1336 height 1146
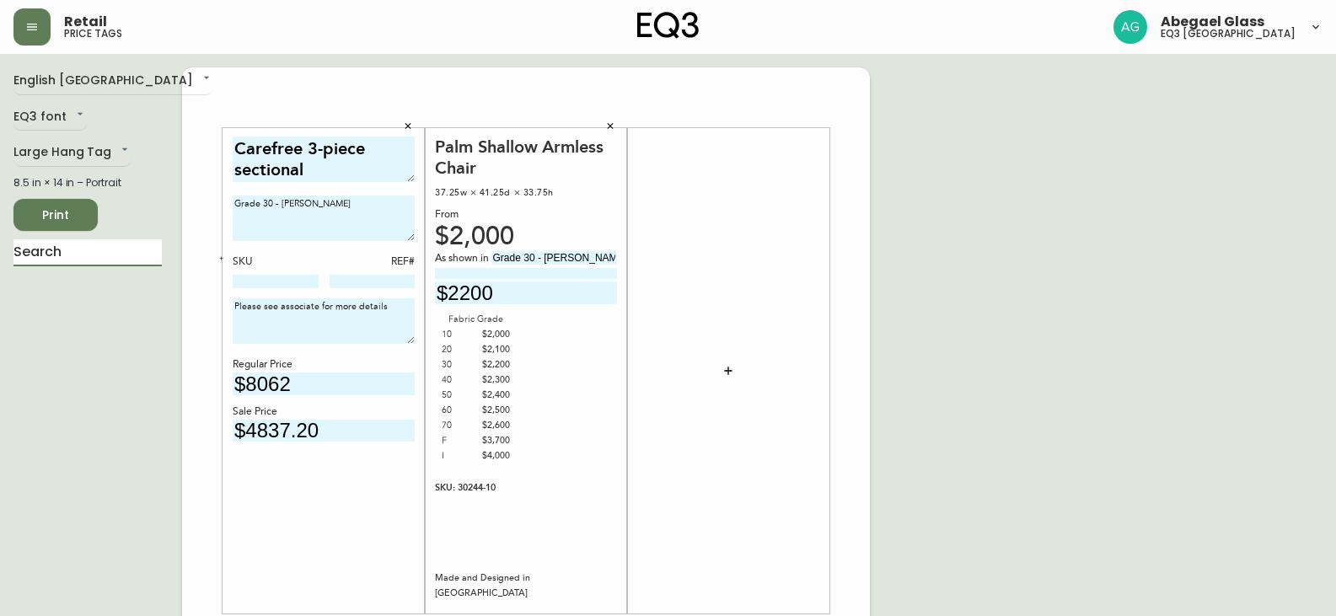
paste input "P0004-C3 Fabric"
type input "P"
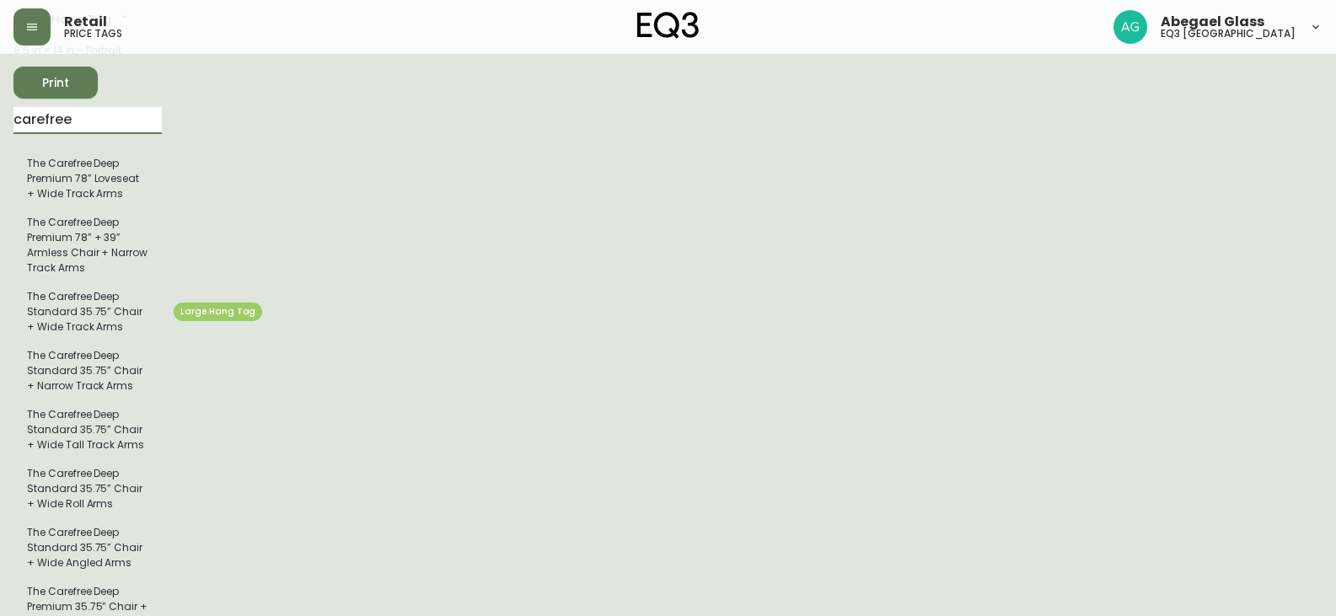
scroll to position [0, 0]
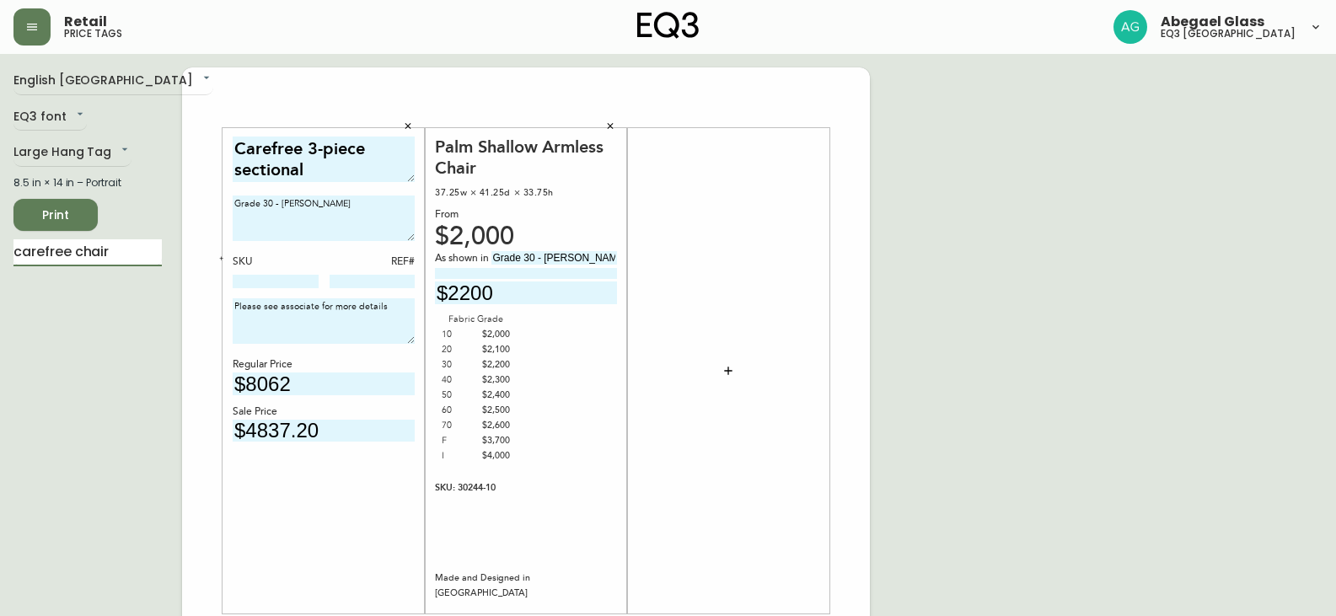
type input "carefree chair"
click at [726, 360] on button "button" at bounding box center [728, 371] width 34 height 34
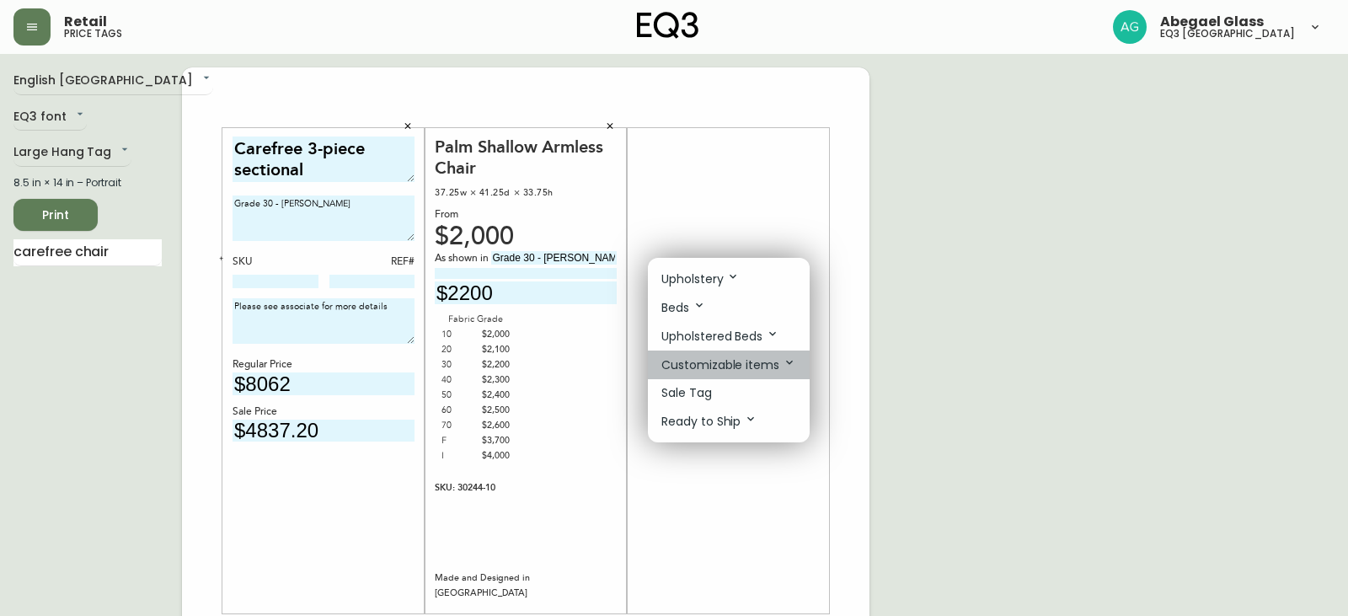
click at [747, 358] on p "Customizable items" at bounding box center [729, 365] width 135 height 19
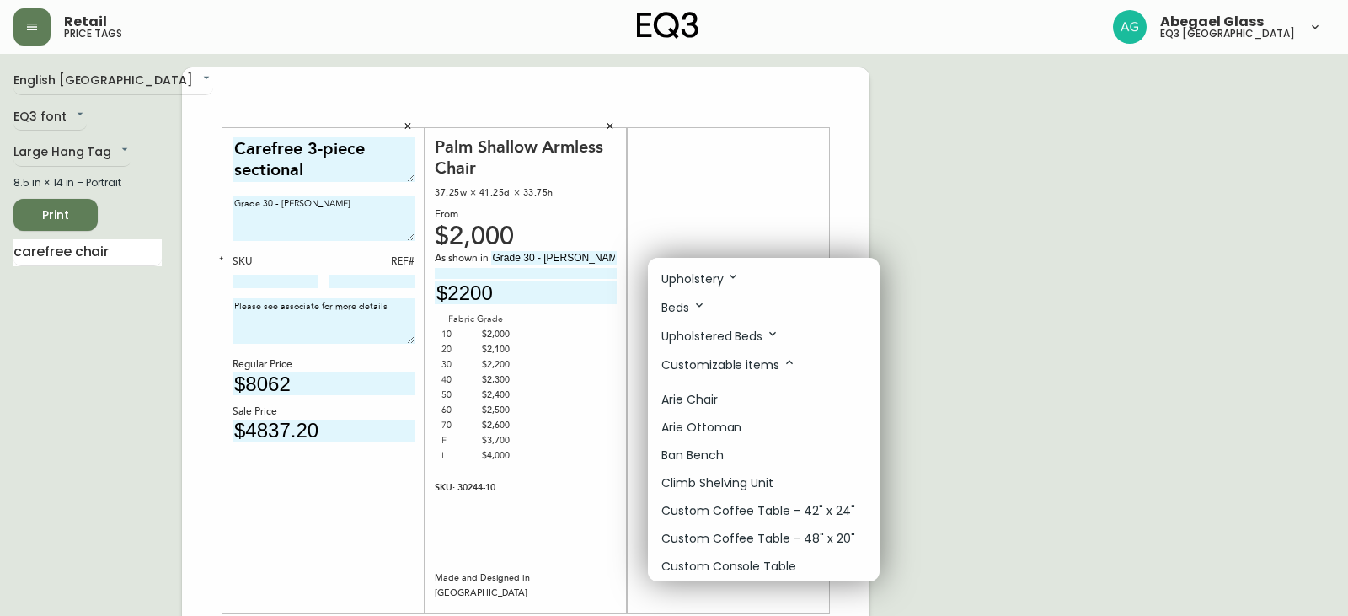
click at [911, 351] on div at bounding box center [674, 308] width 1348 height 616
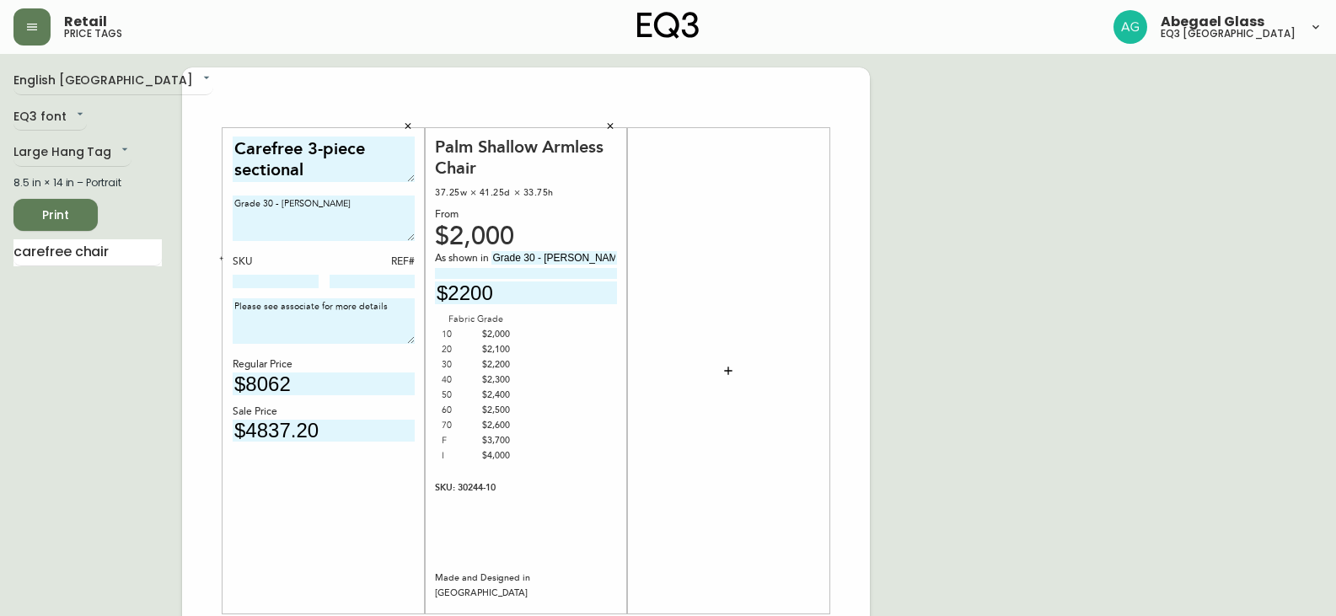
click at [732, 368] on icon "button" at bounding box center [727, 370] width 13 height 13
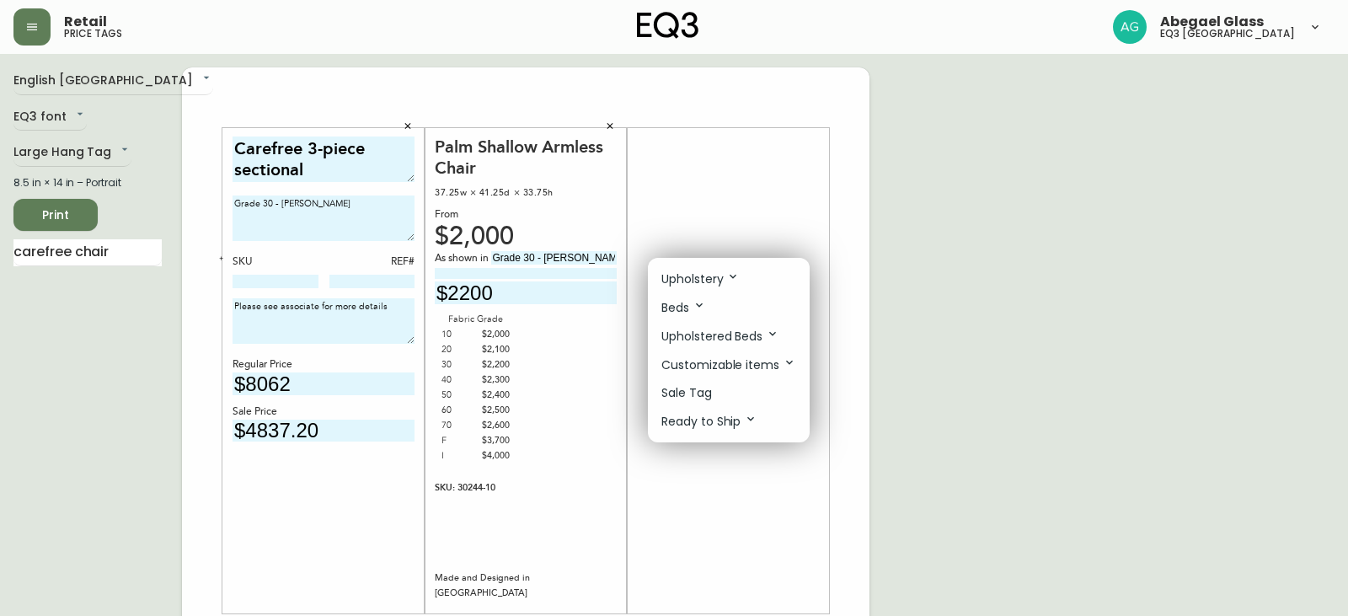
click at [755, 391] on li "Sale Tag" at bounding box center [729, 393] width 162 height 28
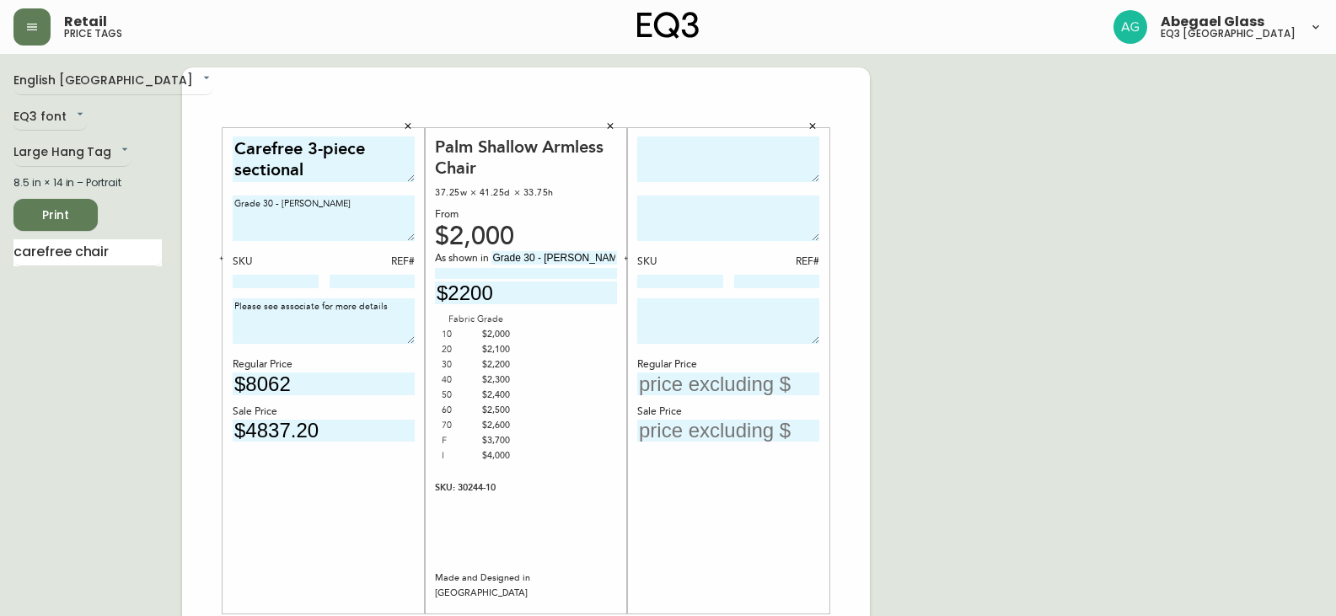
click at [693, 154] on textarea at bounding box center [728, 160] width 182 height 46
type textarea "Carefree Stationary Chair"
click at [675, 208] on textarea at bounding box center [728, 219] width 182 height 46
type textarea "g"
type textarea "Grade 30 - [PERSON_NAME]"
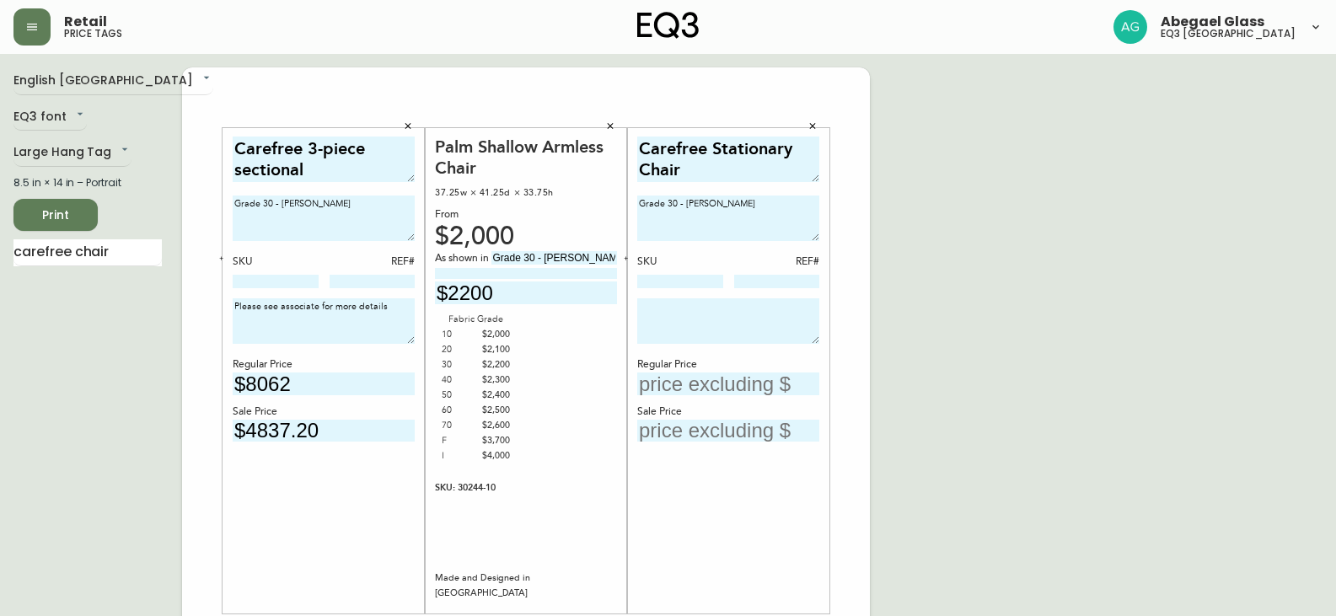
click at [705, 380] on input "text" at bounding box center [728, 384] width 182 height 23
type input "$1299"
click at [767, 437] on input "text" at bounding box center [728, 431] width 182 height 23
click at [744, 437] on input "text" at bounding box center [728, 431] width 182 height 23
type input "$909.30"
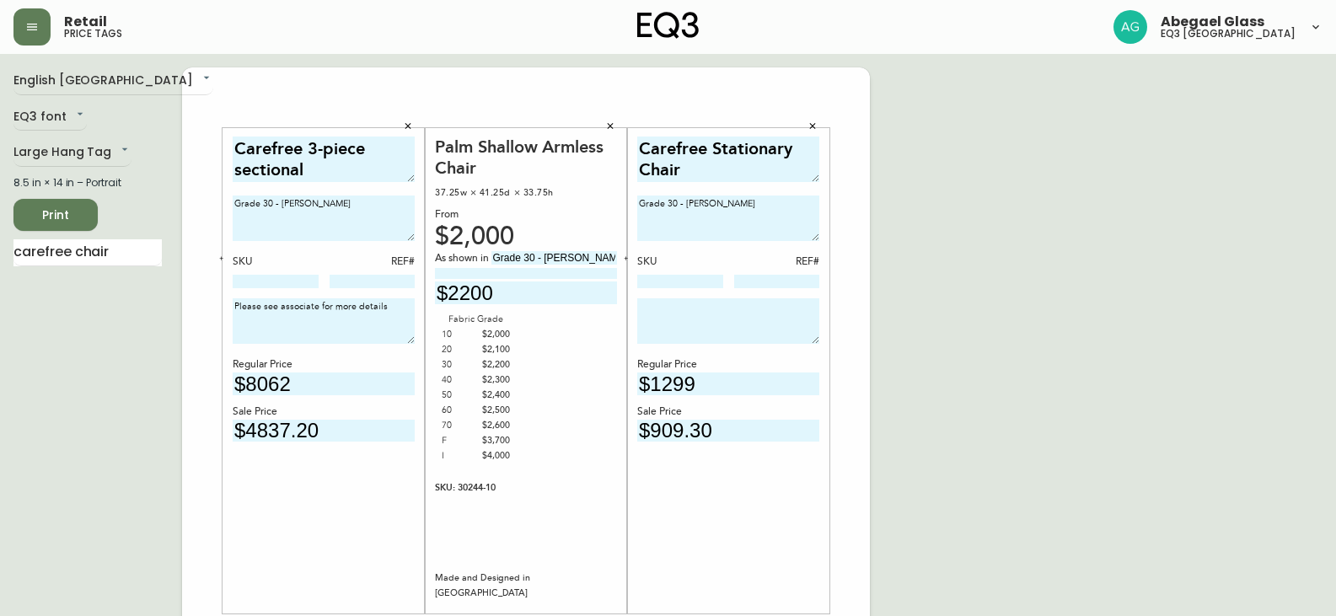
click at [670, 307] on textarea at bounding box center [728, 321] width 182 height 46
drag, startPoint x: 382, startPoint y: 302, endPoint x: 230, endPoint y: 309, distance: 151.9
click at [230, 309] on div "Carefree 3-piece sectional Grade 30 - [PERSON_NAME] SKU REF# Please see associa…" at bounding box center [323, 370] width 202 height 485
click at [667, 311] on textarea at bounding box center [728, 321] width 182 height 46
paste textarea "Please see associate for more details"
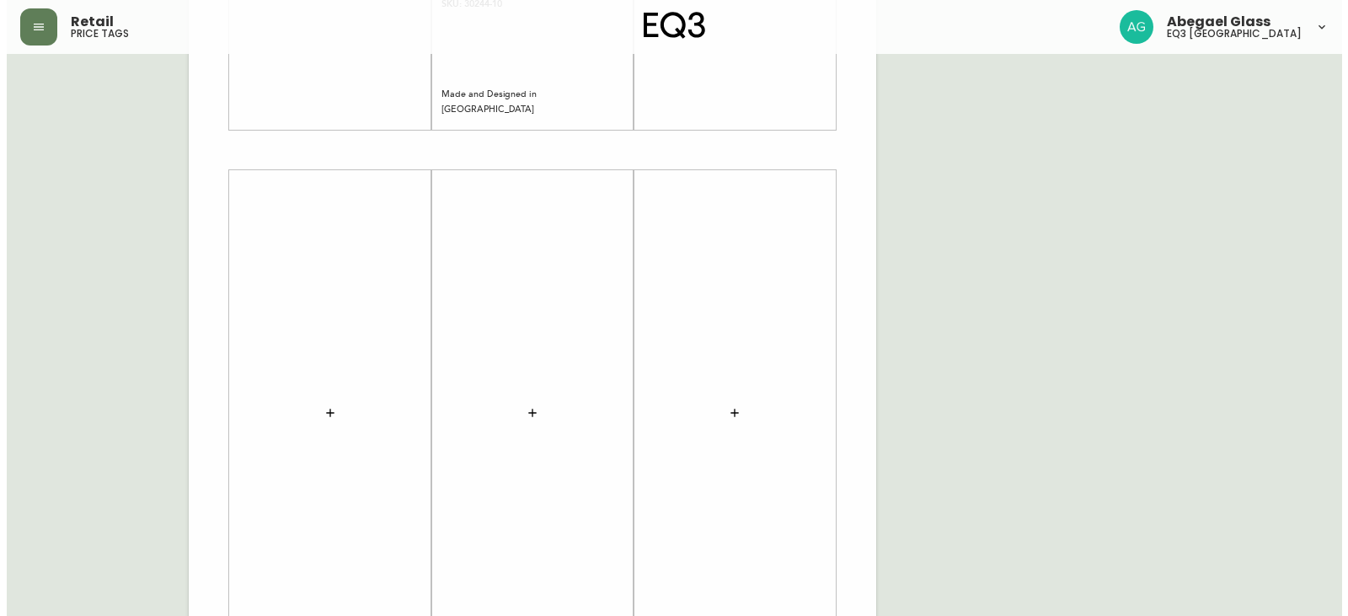
scroll to position [506, 0]
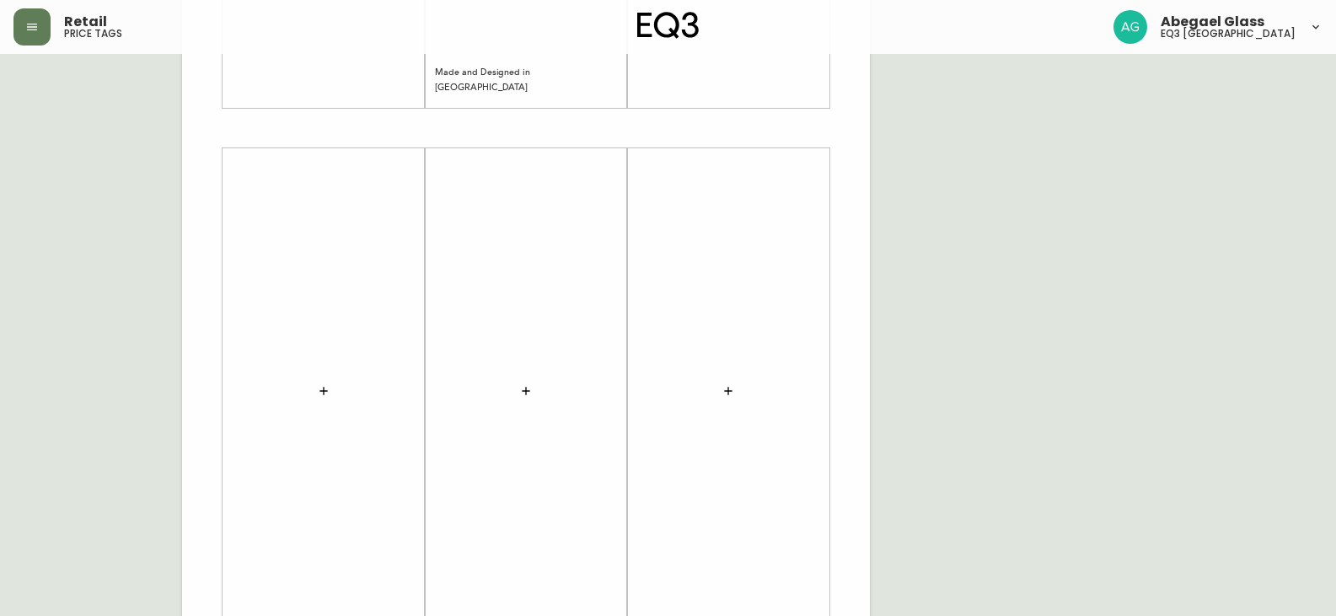
type textarea "Please see associate for more details"
click at [330, 393] on button "button" at bounding box center [324, 391] width 34 height 34
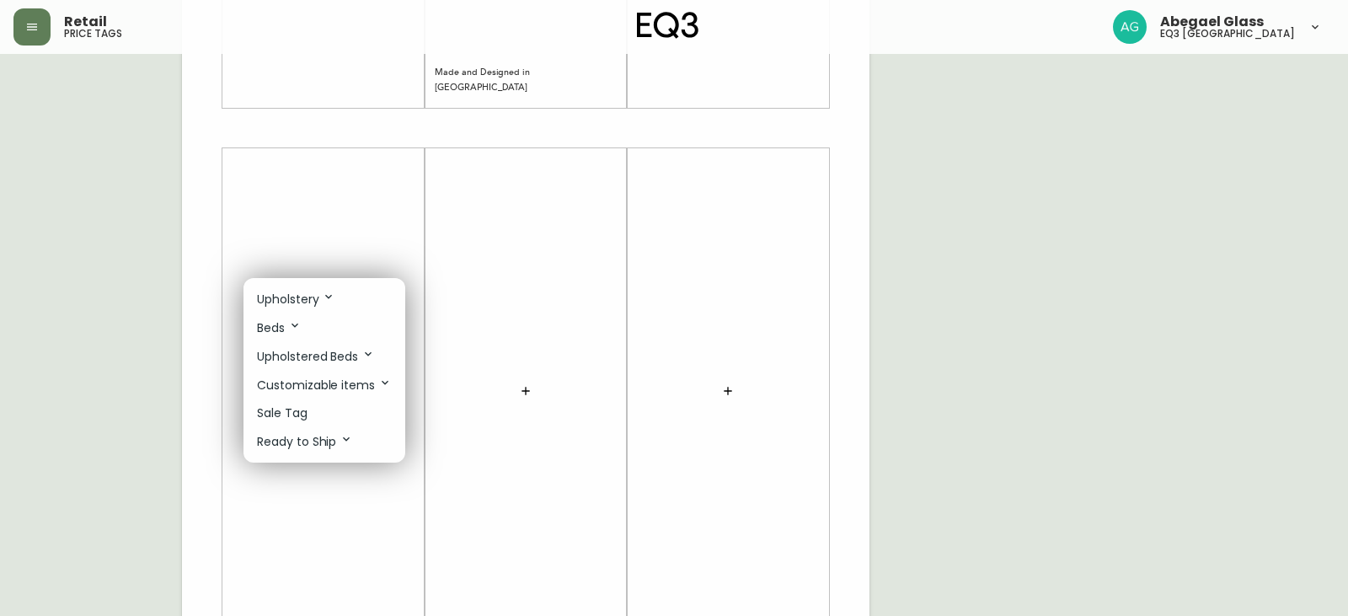
click at [286, 297] on p "Upholstery" at bounding box center [296, 299] width 78 height 19
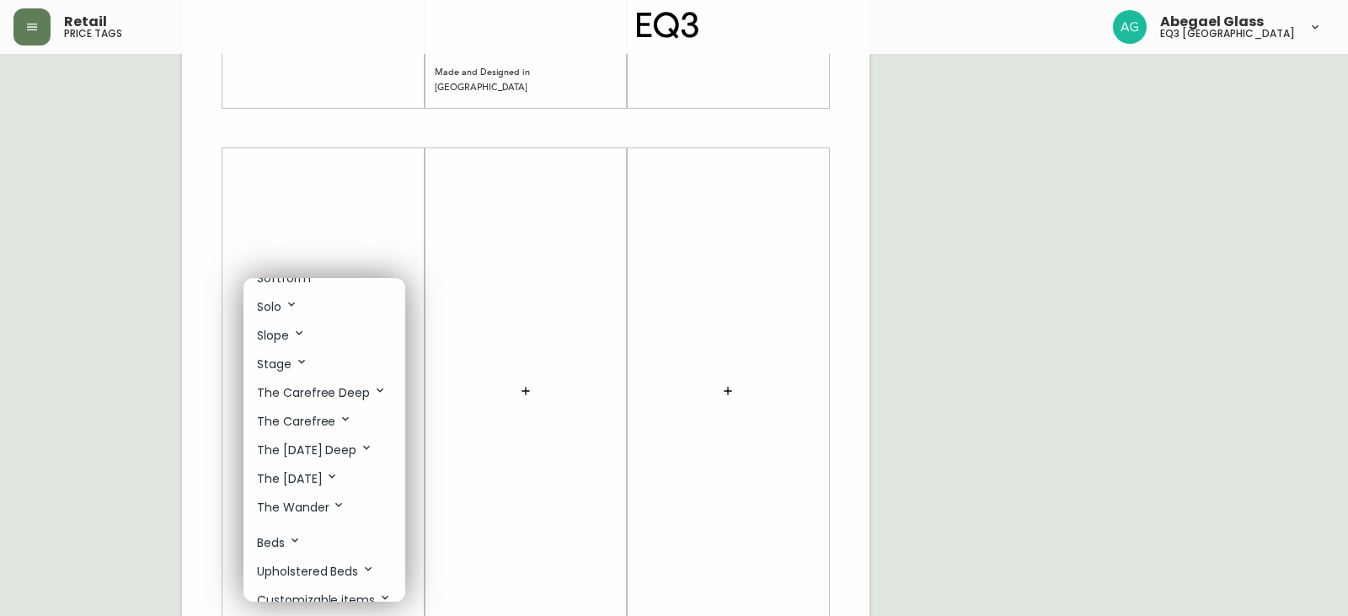
scroll to position [1011, 0]
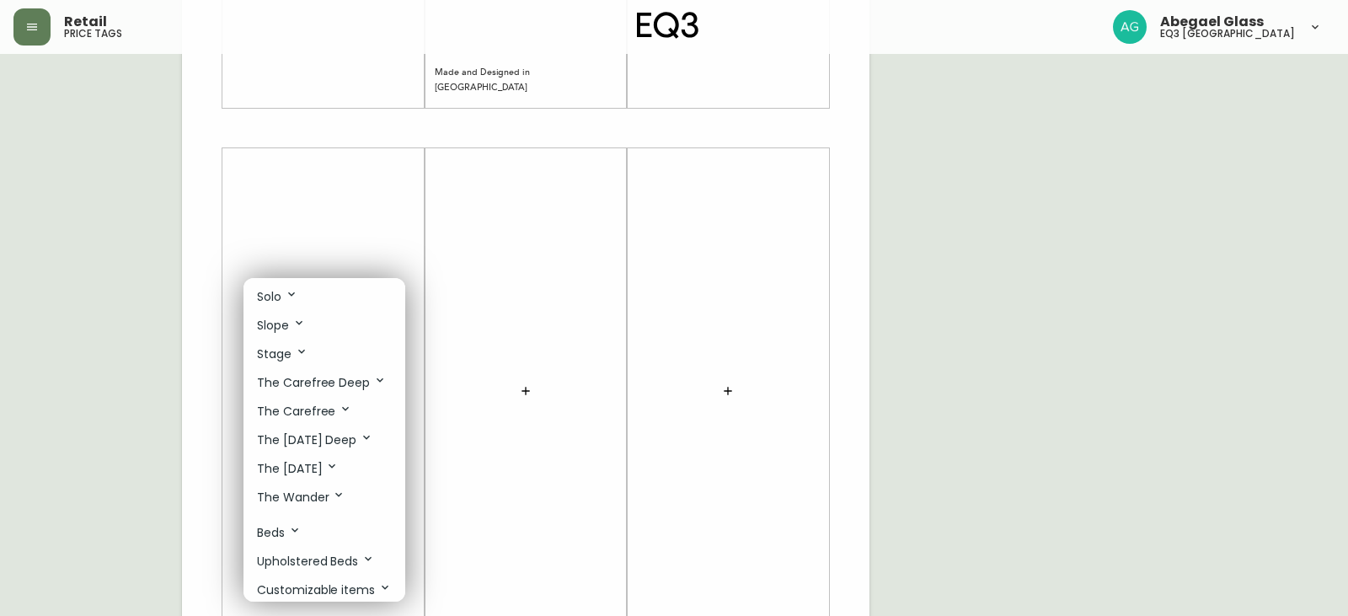
click at [297, 357] on icon at bounding box center [301, 351] width 13 height 13
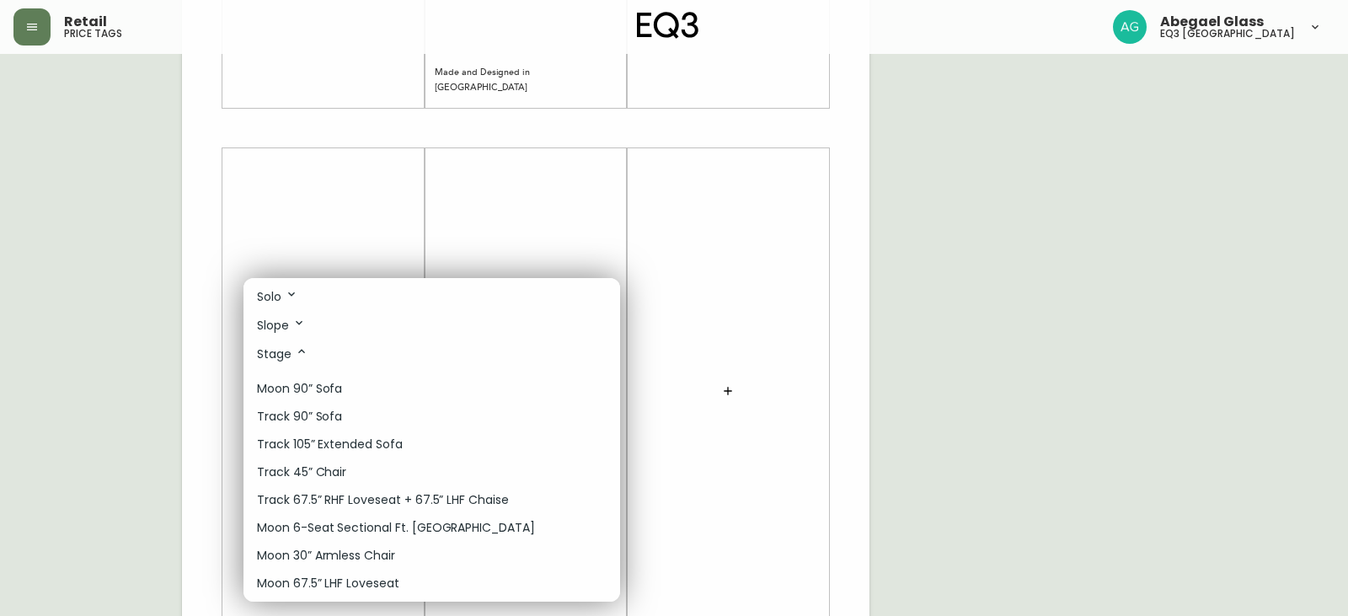
click at [314, 381] on p "Moon 90” Sofa" at bounding box center [299, 389] width 85 height 18
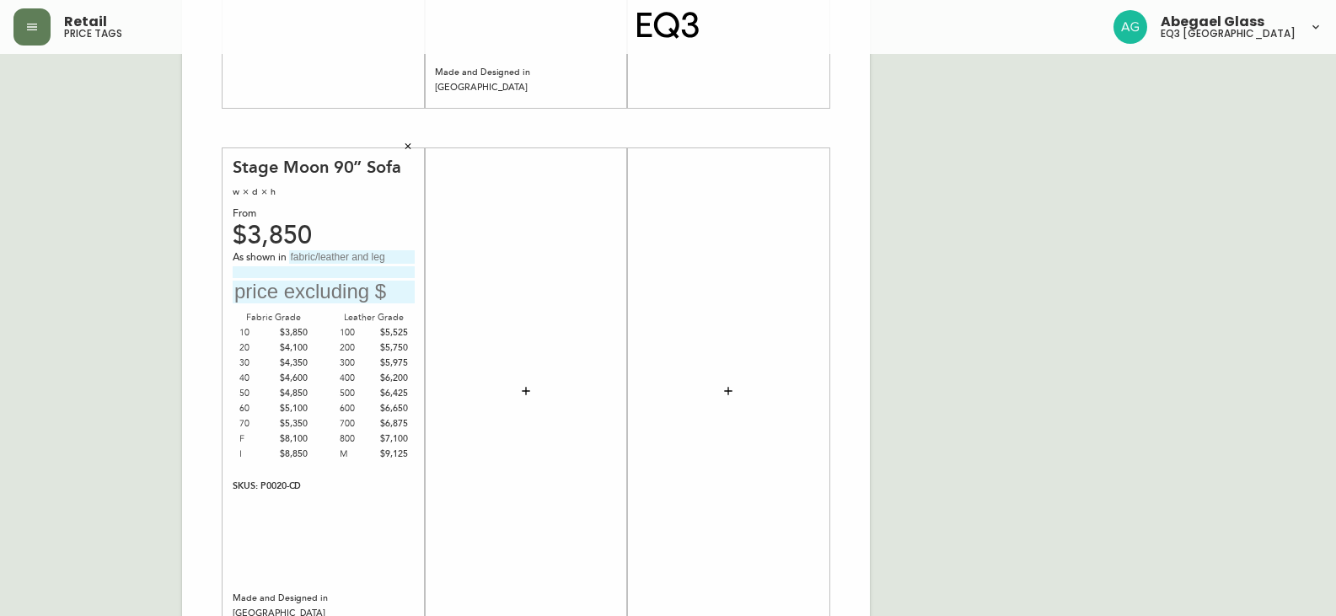
click at [344, 258] on input "text" at bounding box center [352, 256] width 126 height 13
type input "g"
click at [348, 255] on input "Grade 30 - cedar Oatmeal" at bounding box center [352, 256] width 126 height 13
type input "Grade 30 - [GEOGRAPHIC_DATA]"
click at [394, 292] on input "text" at bounding box center [324, 292] width 182 height 23
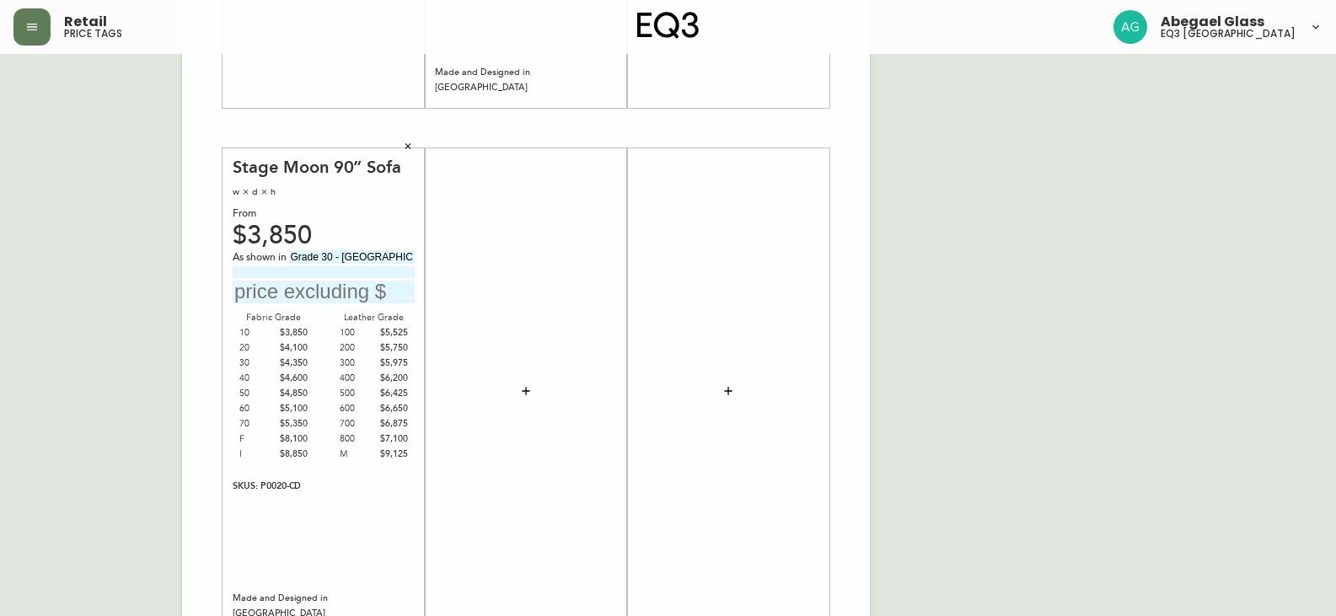
click at [292, 283] on input "text" at bounding box center [324, 292] width 182 height 23
type input "$2310"
drag, startPoint x: 337, startPoint y: 282, endPoint x: 179, endPoint y: 276, distance: 158.6
click at [179, 276] on div "English Canada en_CA EQ3 font EQ3 Large Hang Tag large 8.5 in × 14 in – Portrai…" at bounding box center [667, 128] width 1309 height 1133
type input "$2610"
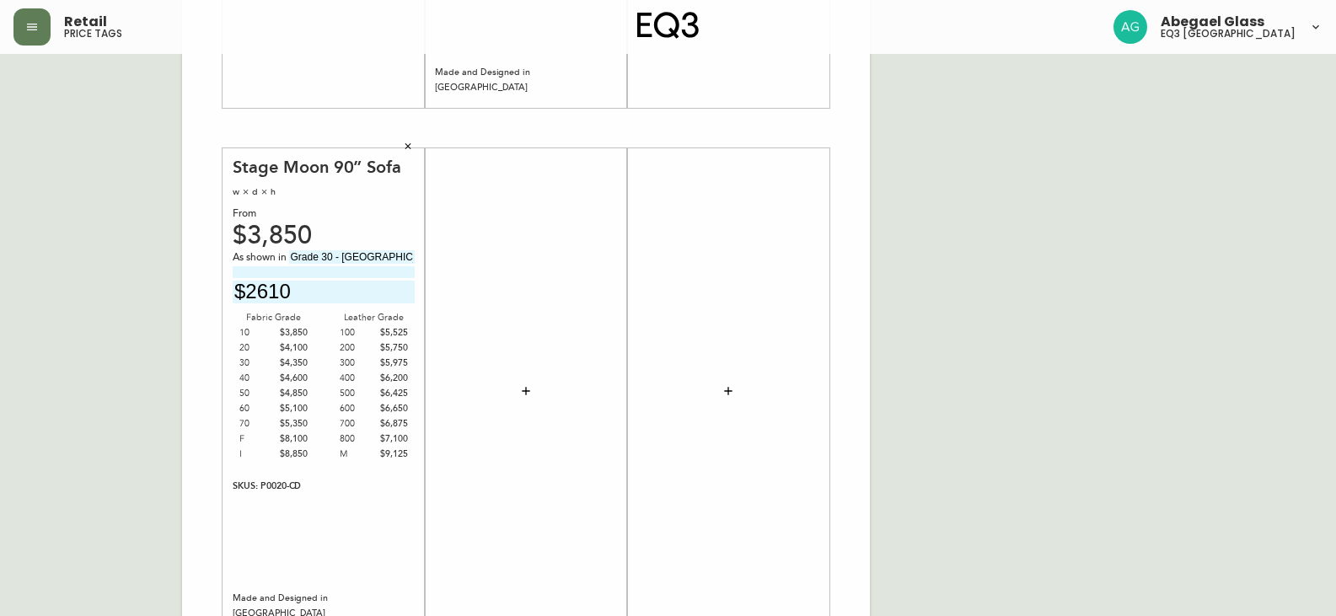
drag, startPoint x: 363, startPoint y: 293, endPoint x: 239, endPoint y: 273, distance: 126.4
click at [239, 273] on div "As shown in Grade 30 - Cedar Oatmeal $2610" at bounding box center [324, 276] width 182 height 53
click at [371, 296] on input "text" at bounding box center [324, 292] width 182 height 23
type input "$4350"
click at [524, 399] on button "button" at bounding box center [526, 391] width 34 height 34
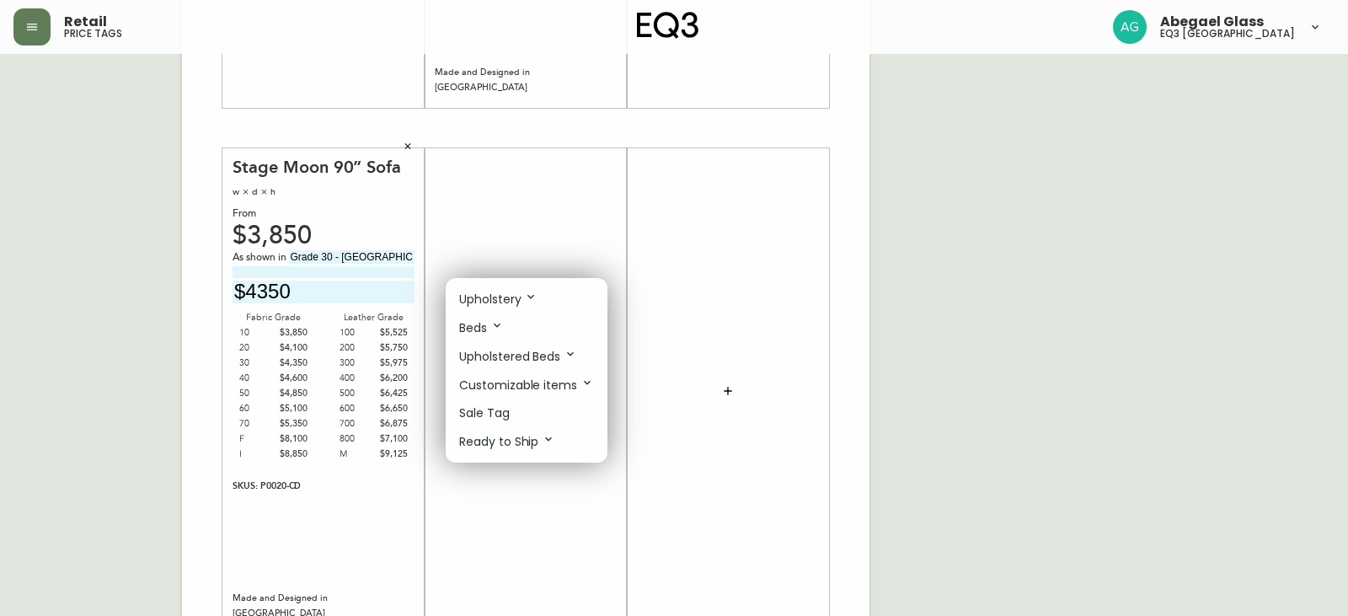
click at [519, 304] on p "Upholstery" at bounding box center [498, 299] width 78 height 19
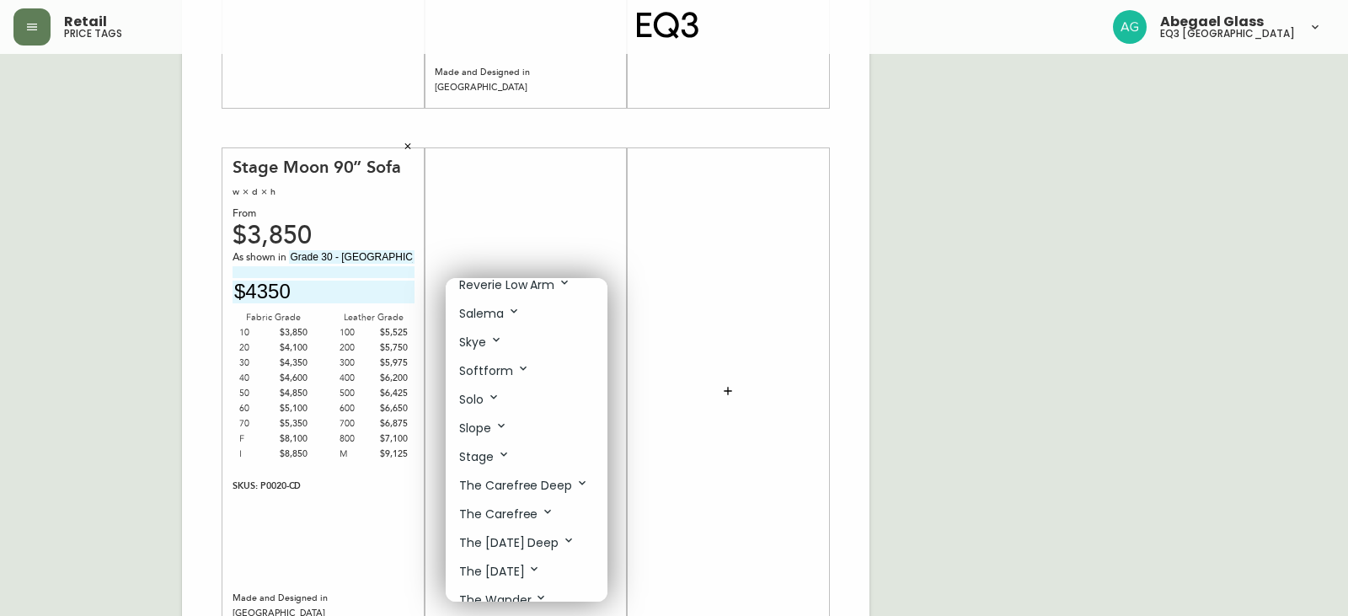
scroll to position [824, 0]
click at [480, 541] on p "Stage" at bounding box center [484, 541] width 51 height 19
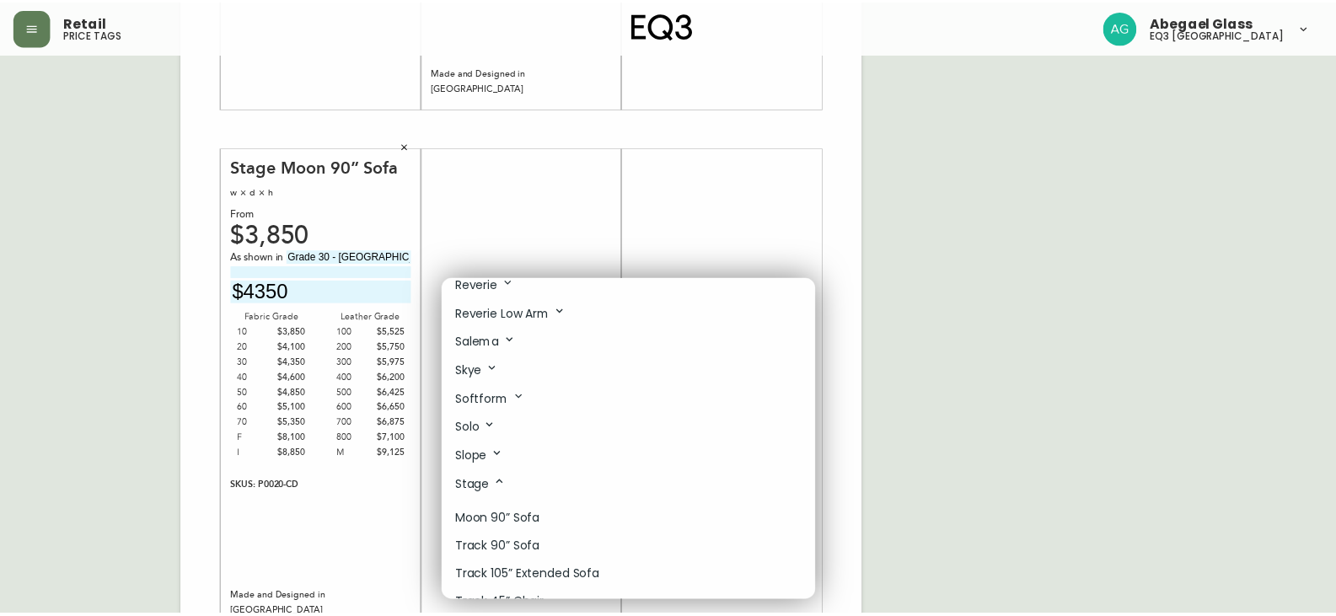
scroll to position [909, 0]
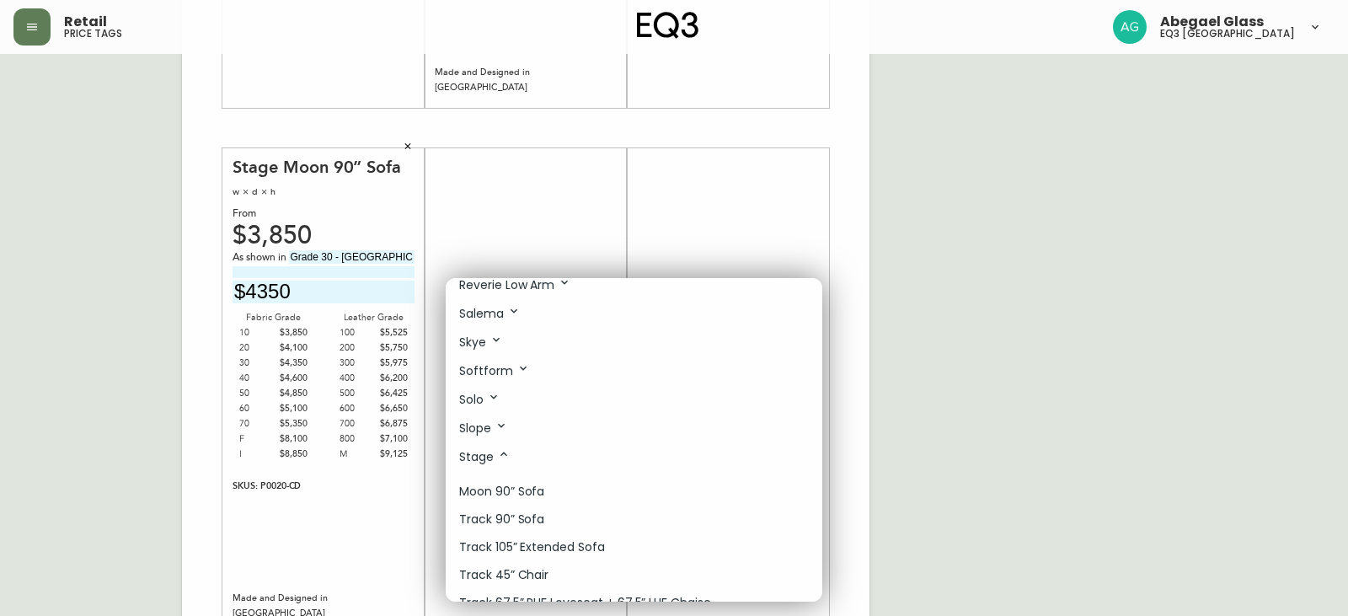
click at [543, 541] on p "Track 105” Extended Sofa" at bounding box center [532, 548] width 146 height 18
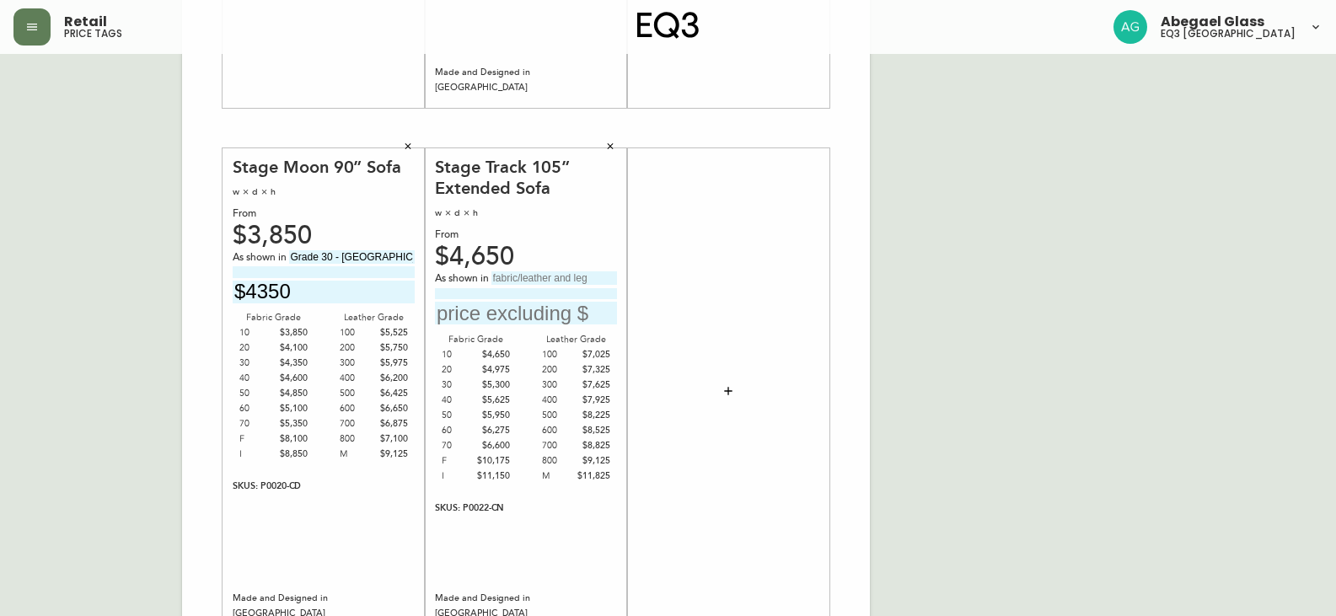
click at [582, 274] on input "text" at bounding box center [554, 277] width 126 height 13
drag, startPoint x: 408, startPoint y: 256, endPoint x: 283, endPoint y: 254, distance: 124.8
click at [283, 254] on div "As shown in Grade 30 - [GEOGRAPHIC_DATA]" at bounding box center [324, 257] width 182 height 15
click at [358, 264] on div "As shown in Grade 30 - [GEOGRAPHIC_DATA]" at bounding box center [324, 257] width 182 height 15
drag, startPoint x: 410, startPoint y: 256, endPoint x: 374, endPoint y: 253, distance: 36.4
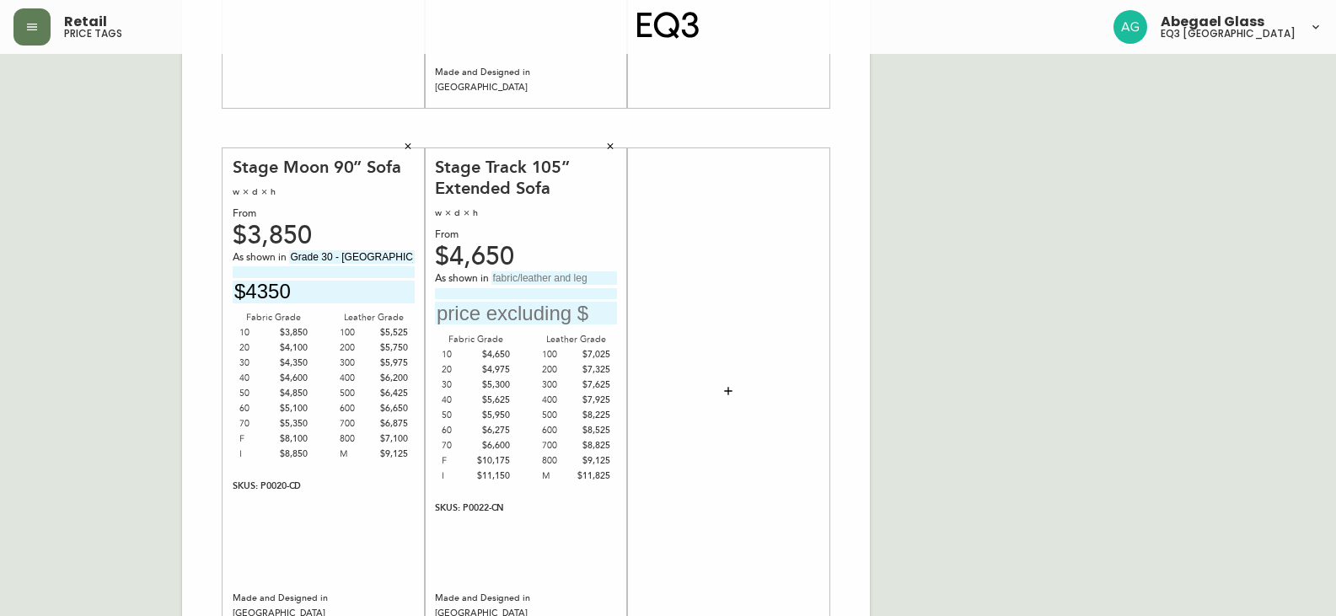
click at [374, 253] on input "Grade 30 - [GEOGRAPHIC_DATA]" at bounding box center [352, 256] width 126 height 13
drag, startPoint x: 412, startPoint y: 255, endPoint x: 270, endPoint y: 256, distance: 142.4
click at [270, 256] on div "As shown in Grade 30 - Cedar light grey" at bounding box center [324, 257] width 182 height 15
type input "Grade 30 - Cedar light grey"
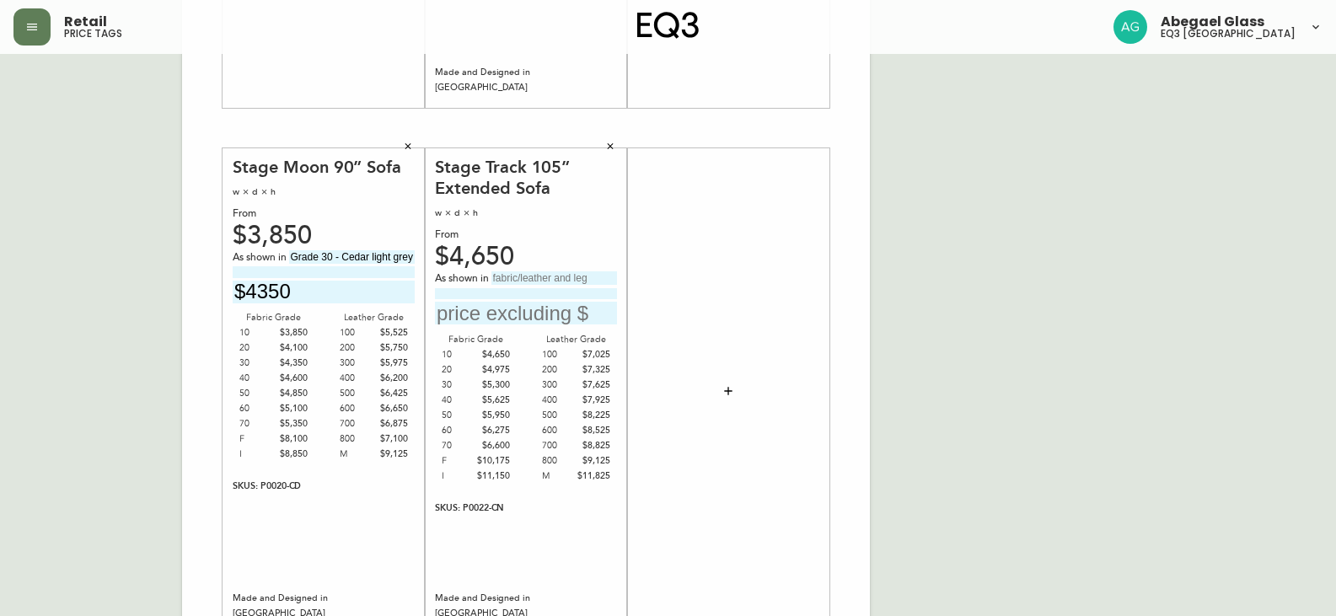
click at [588, 278] on input "text" at bounding box center [554, 277] width 126 height 13
paste input "Grade 30 - Cedar light grey"
type input "Grade 30 - Cedar light grey"
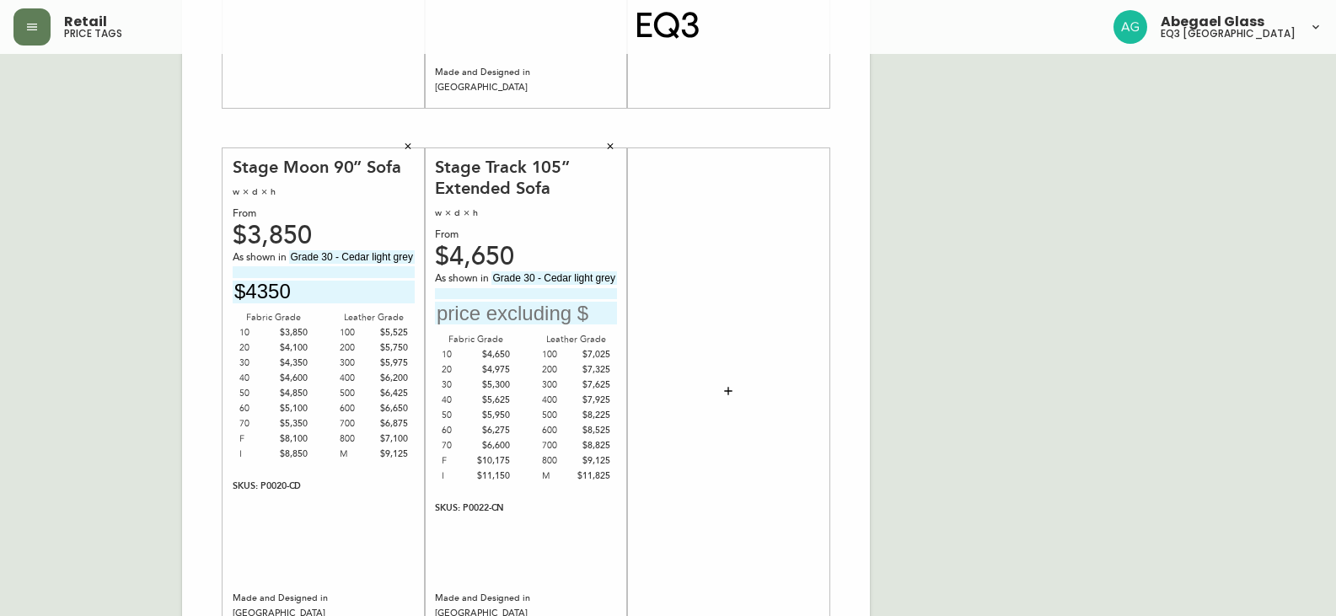
click at [374, 253] on input "Grade 30 - Cedar light grey" at bounding box center [352, 256] width 126 height 13
click at [370, 254] on input "Grade 30 - Cedar ight grey" at bounding box center [352, 256] width 126 height 13
click at [374, 260] on input "Grade 30 - Cedar ight grey" at bounding box center [352, 256] width 126 height 13
click at [401, 258] on input "Grade 30 - Cedar Light grey" at bounding box center [352, 256] width 126 height 13
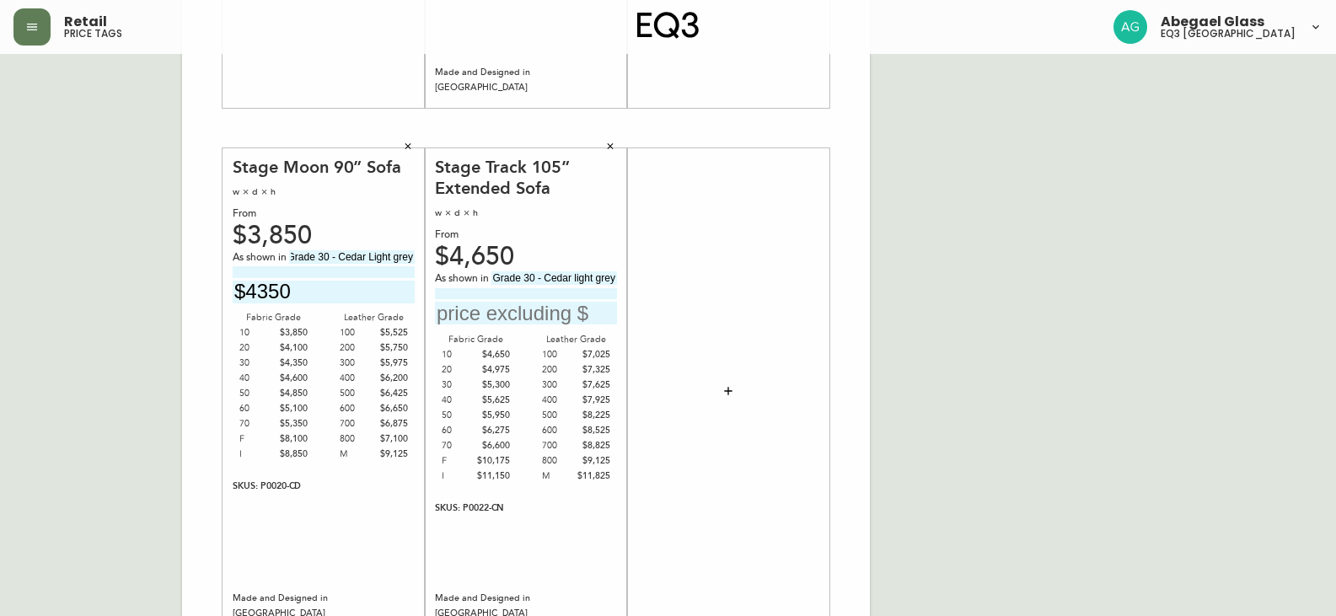
type input "Grade 30 - Cedar Light grey"
click at [553, 282] on input "Grade 30 - Cedar light grey" at bounding box center [554, 277] width 126 height 13
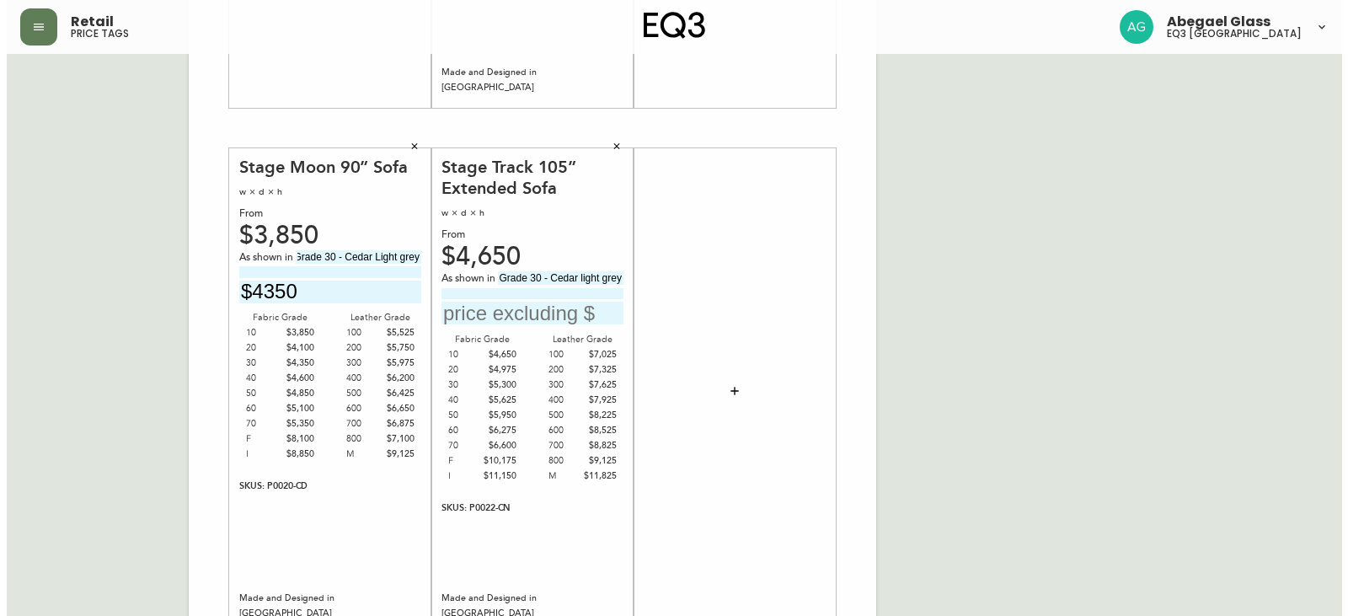
scroll to position [0, 0]
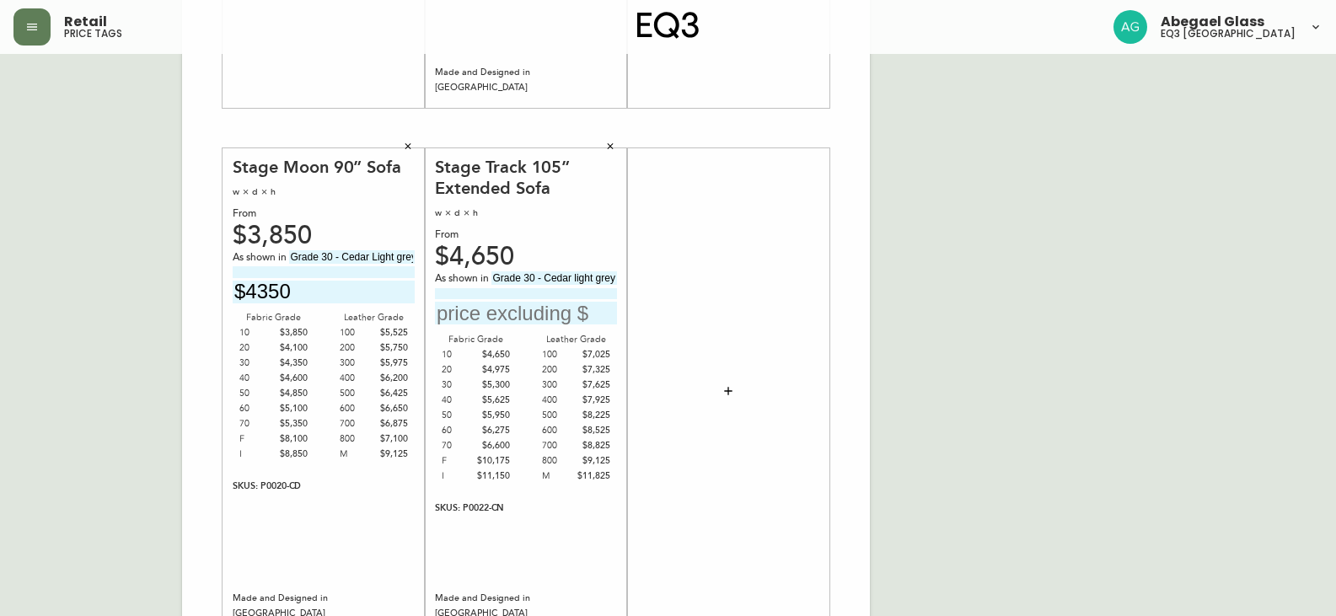
click at [577, 279] on input "Grade 30 - Cedar light grey" at bounding box center [554, 277] width 126 height 13
click at [602, 282] on input "Grade 30 - Cedar Light grey" at bounding box center [554, 277] width 126 height 13
type input "Grade 30 - Cedar Light Grey"
click at [522, 313] on input "text" at bounding box center [526, 313] width 182 height 23
click at [1056, 354] on div "English Canada en_CA EQ3 font EQ3 Large Hang Tag large 8.5 in × 14 in – Portrai…" at bounding box center [667, 128] width 1309 height 1133
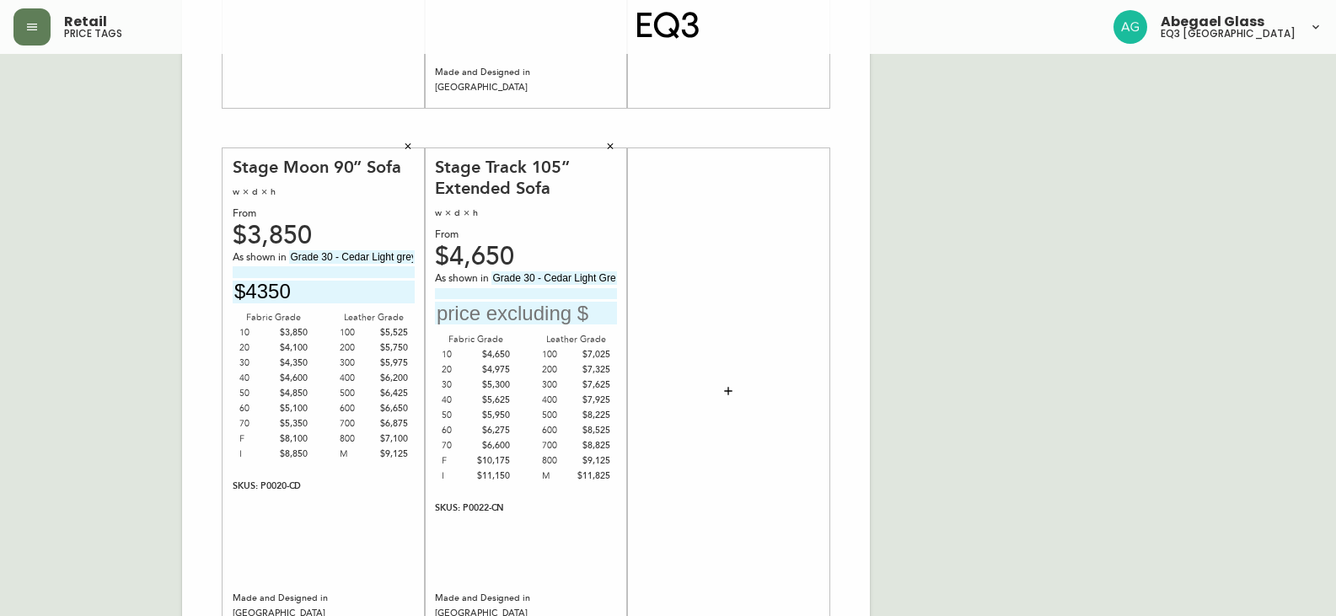
click at [575, 315] on input "text" at bounding box center [526, 313] width 182 height 23
type input "$5150"
click at [719, 389] on button "button" at bounding box center [728, 391] width 34 height 34
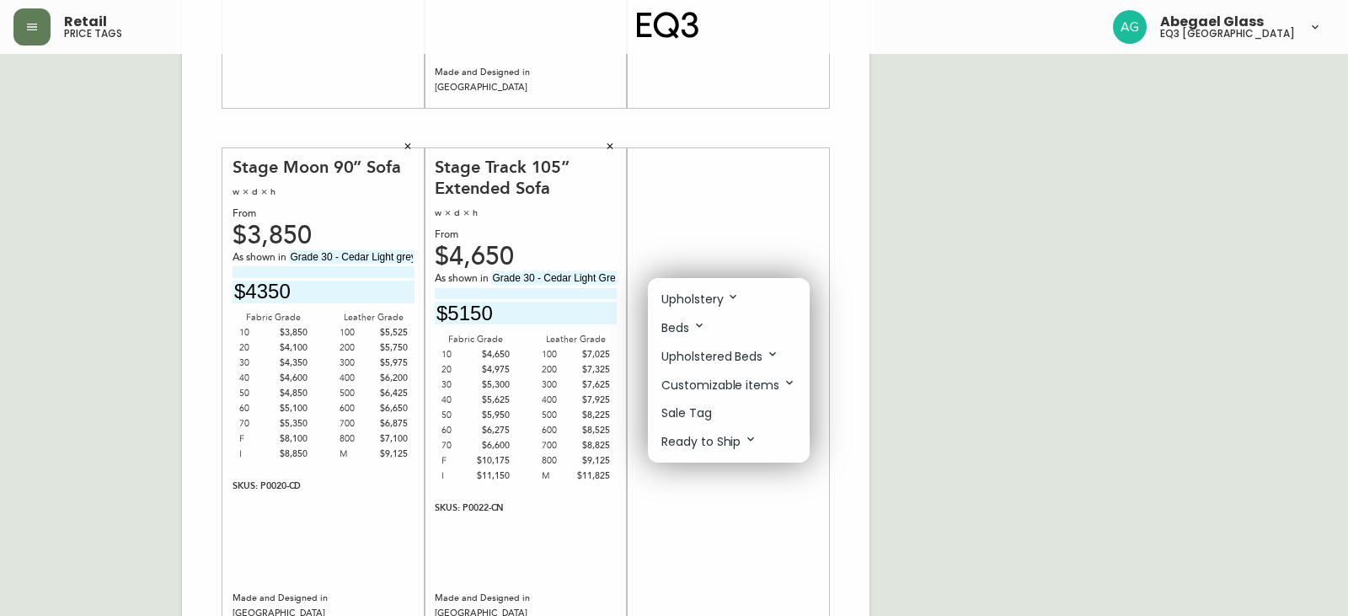
click at [700, 218] on div at bounding box center [674, 308] width 1348 height 616
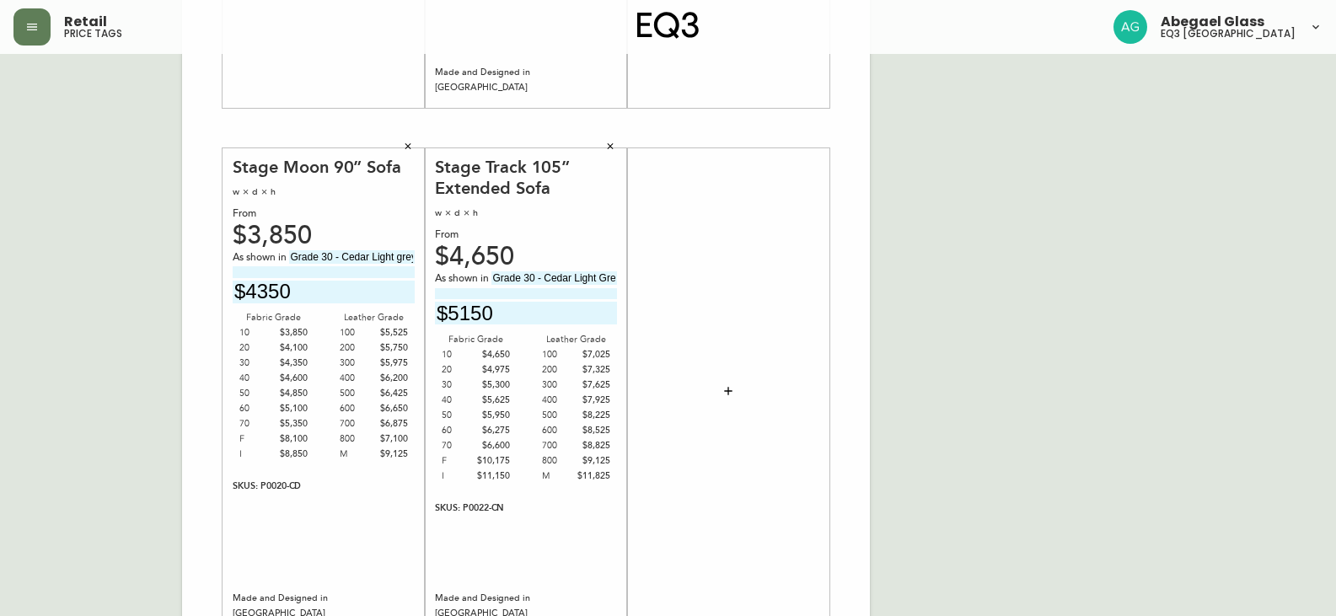
click at [716, 389] on button "button" at bounding box center [728, 391] width 34 height 34
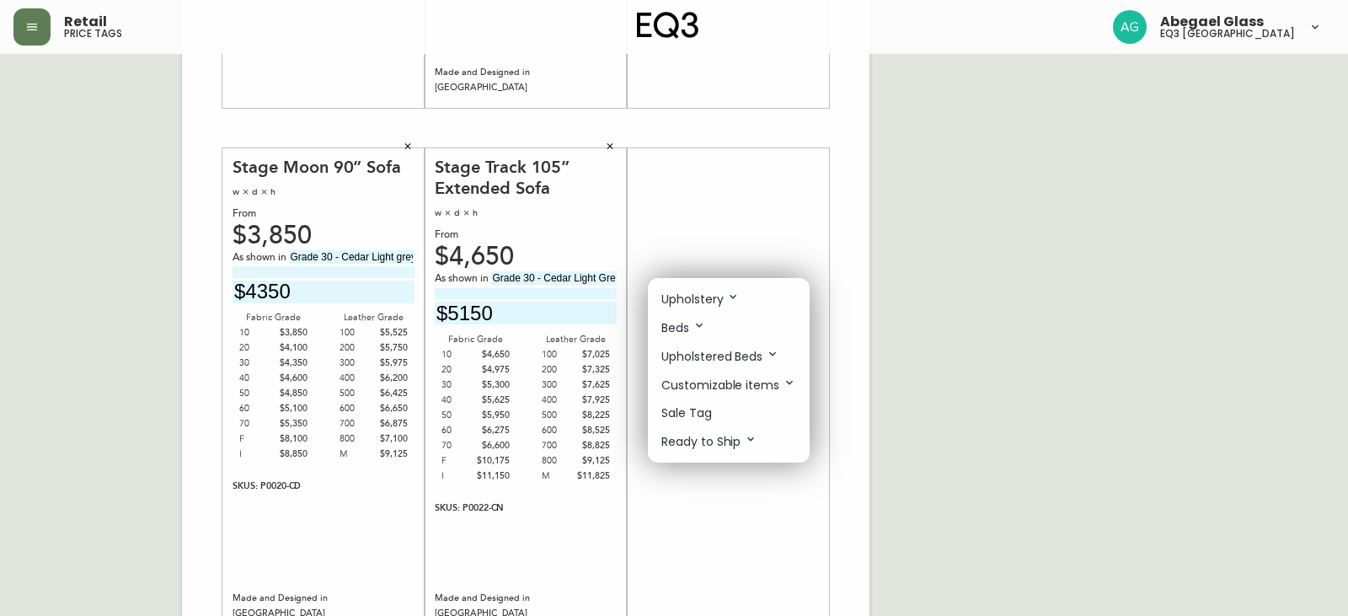
click at [710, 292] on p "Upholstery" at bounding box center [701, 299] width 78 height 19
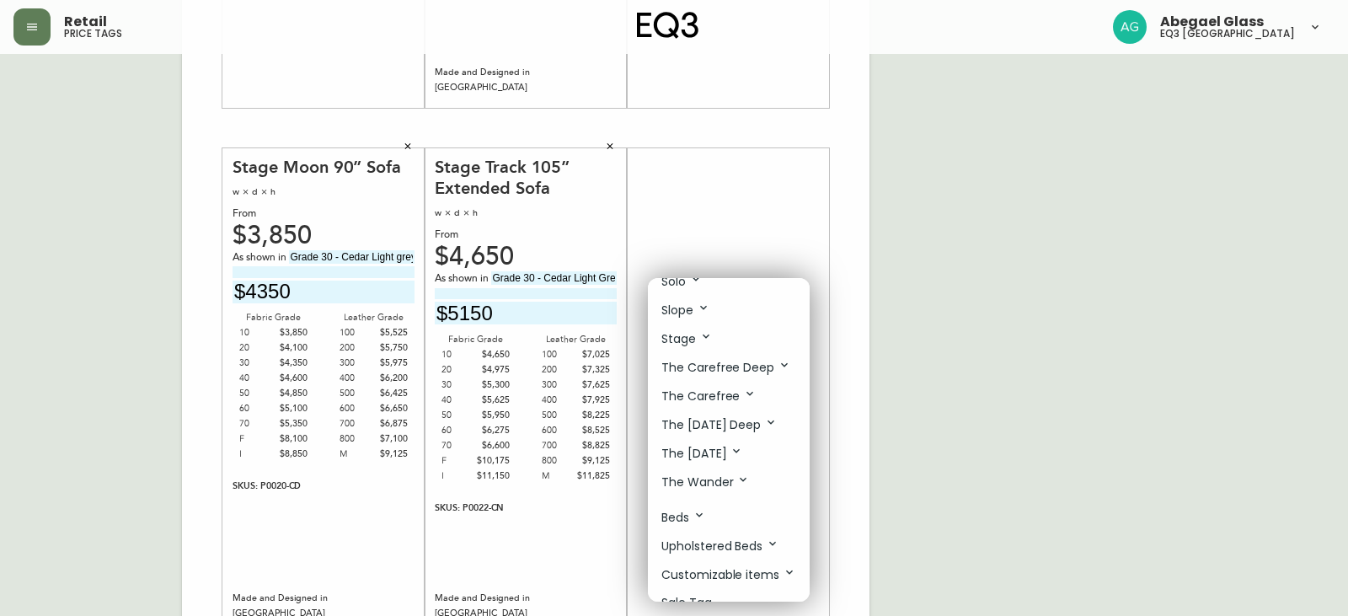
scroll to position [1077, 0]
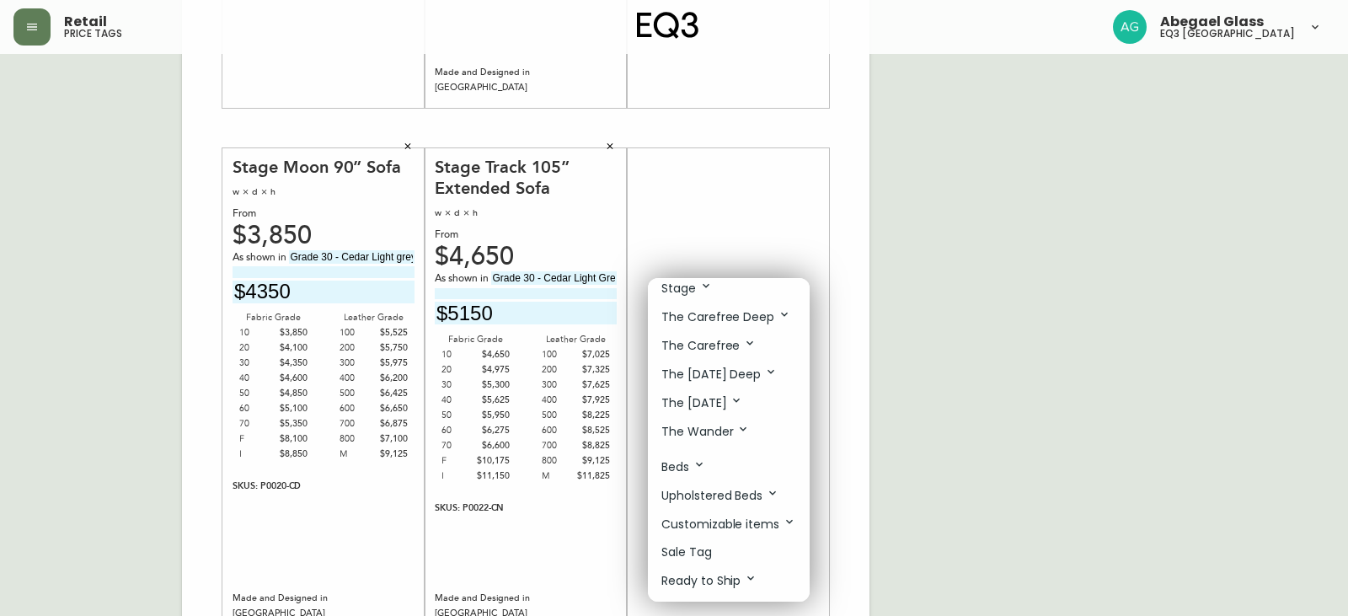
click at [732, 338] on p "The Carefree" at bounding box center [709, 345] width 95 height 19
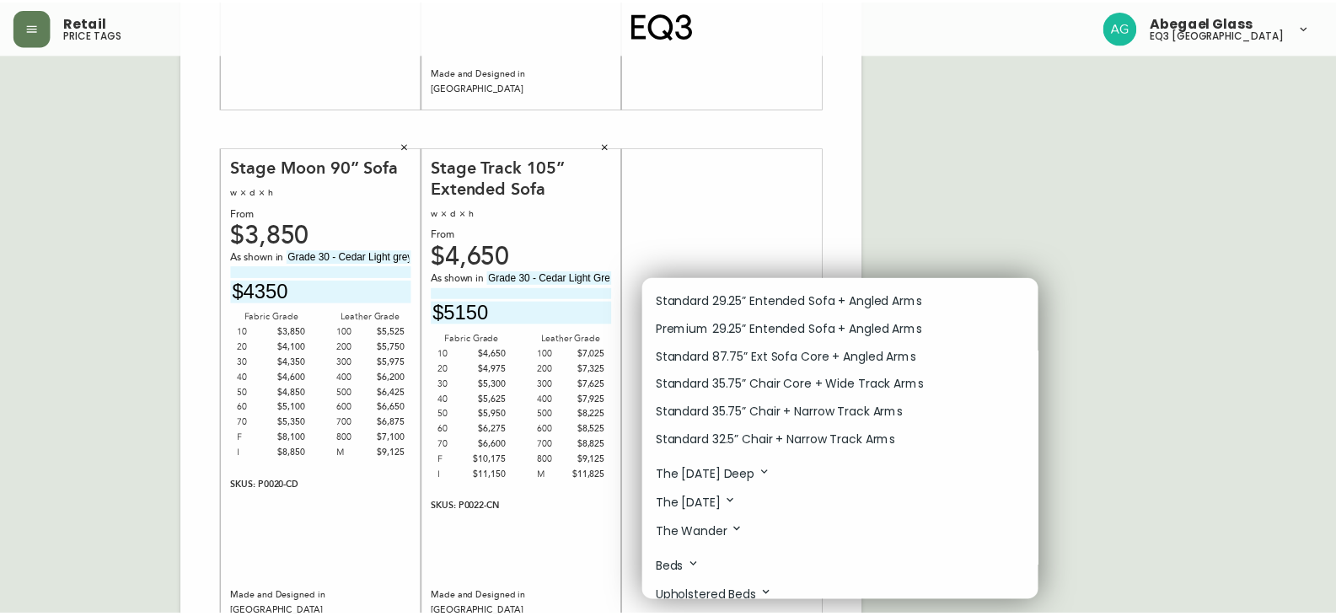
scroll to position [1667, 0]
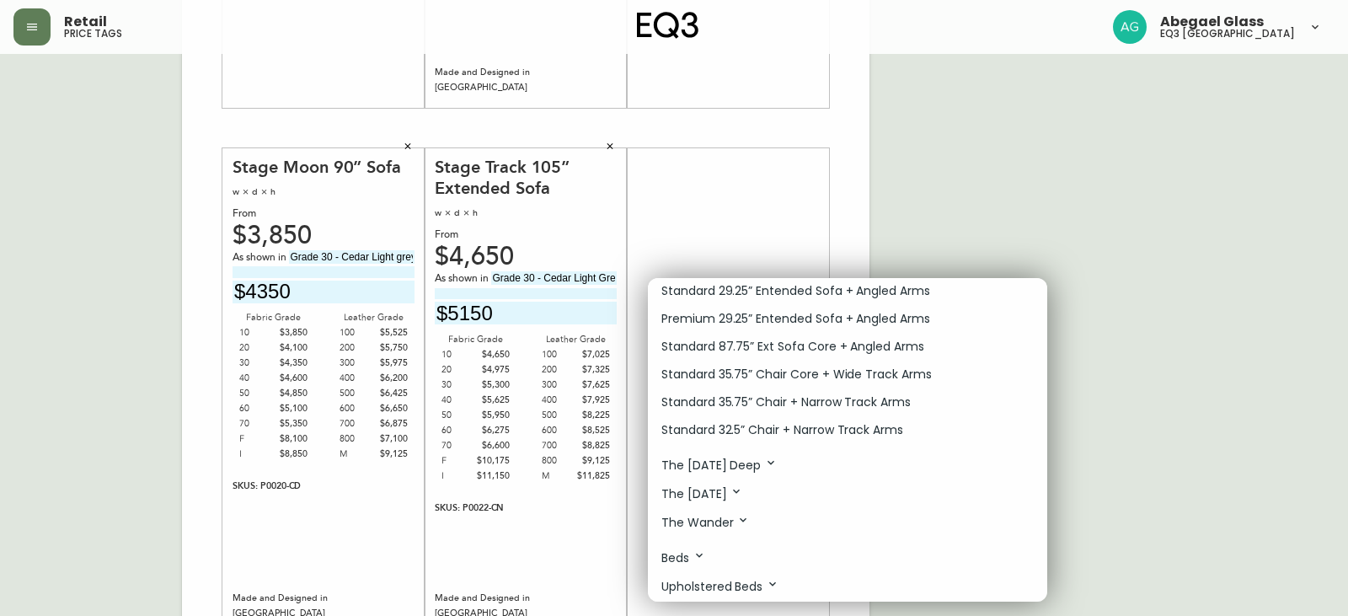
click at [1010, 198] on div at bounding box center [674, 308] width 1348 height 616
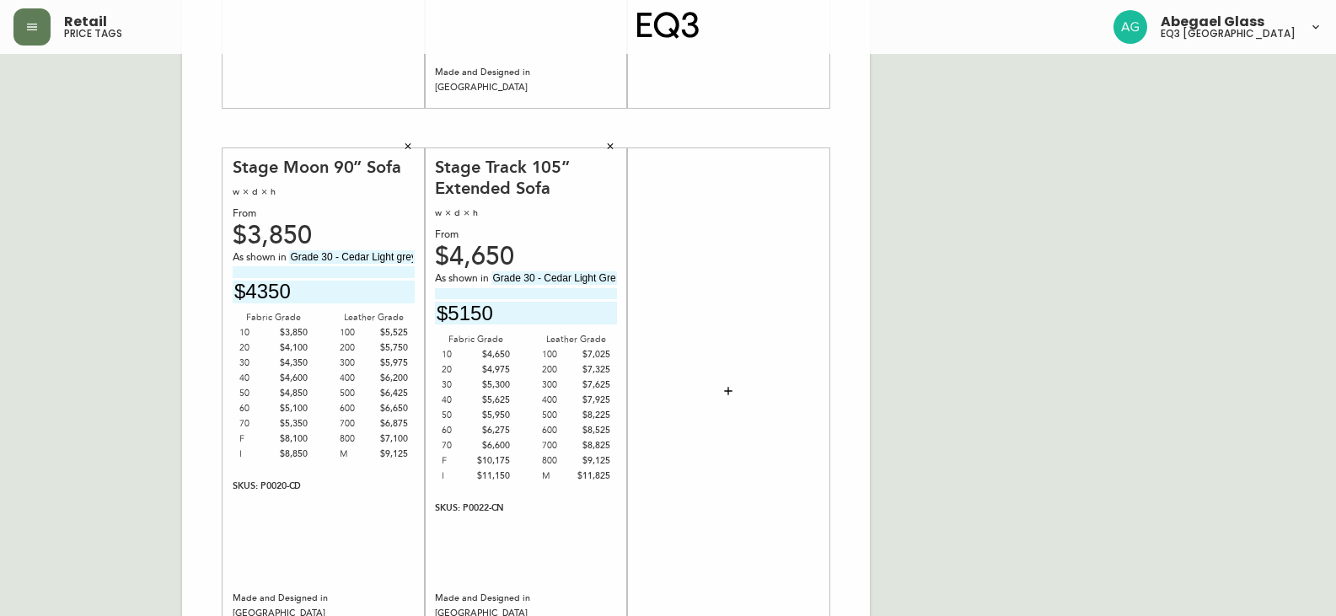
click at [730, 385] on icon "button" at bounding box center [727, 390] width 13 height 13
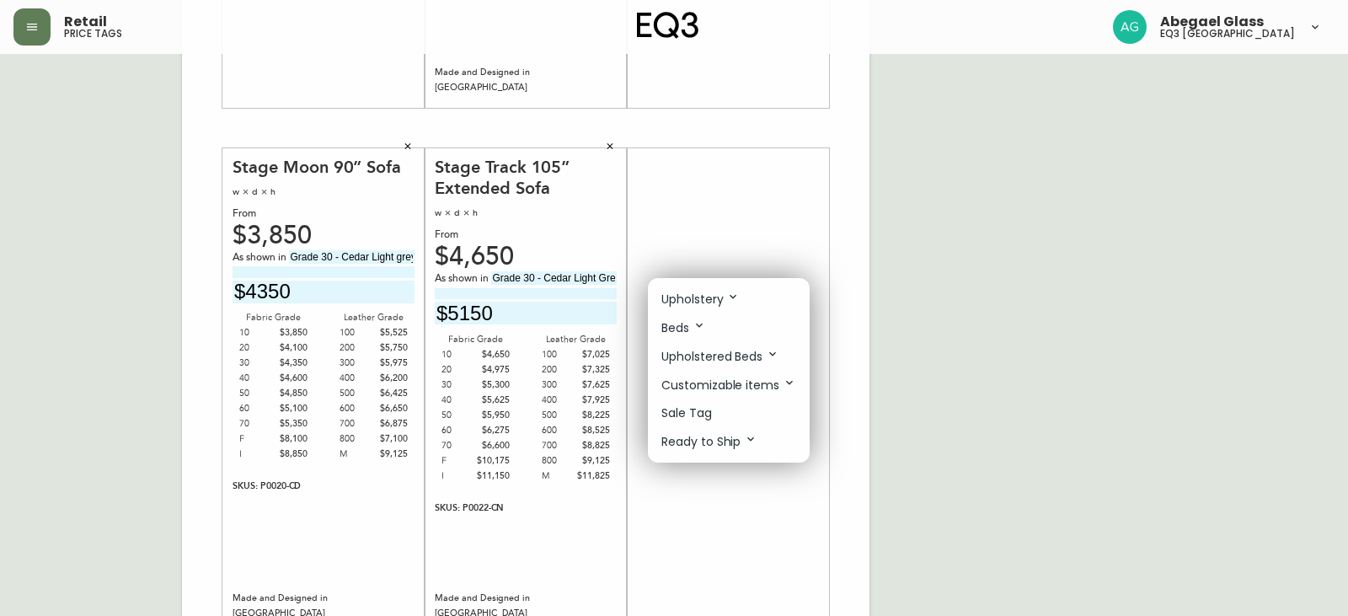
click at [747, 408] on li "Sale Tag" at bounding box center [729, 413] width 162 height 28
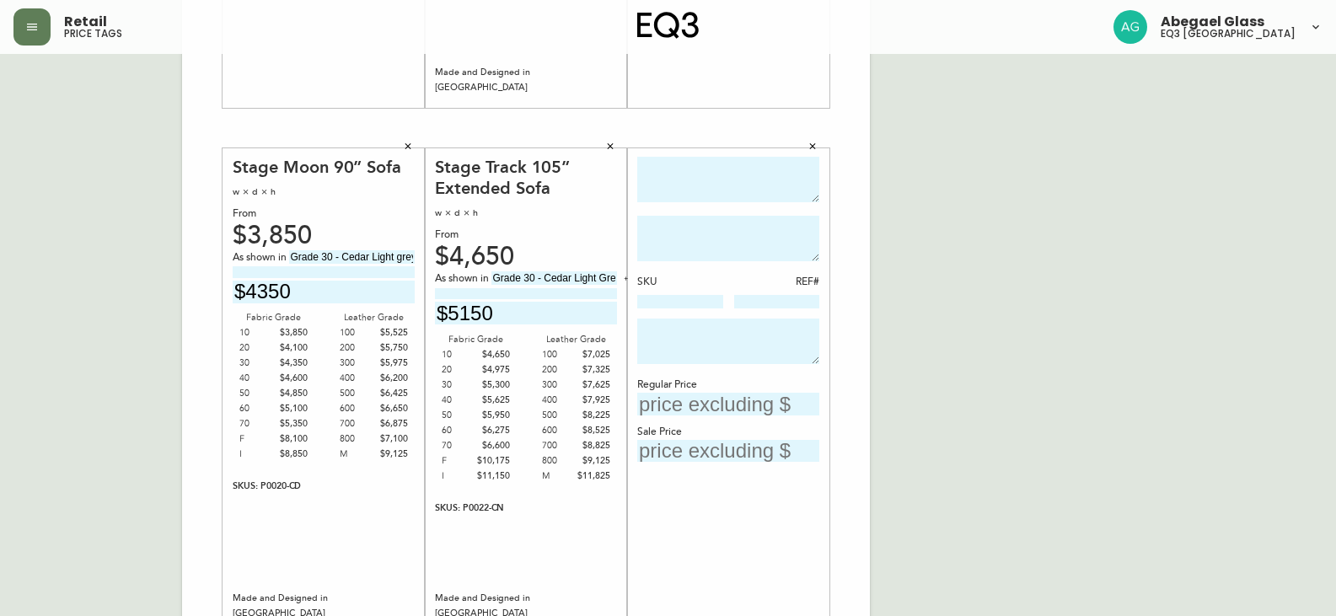
click at [682, 158] on textarea at bounding box center [728, 180] width 182 height 46
click at [725, 228] on textarea at bounding box center [728, 239] width 182 height 46
click at [715, 185] on textarea "Carefree 65" Bumper" at bounding box center [728, 180] width 182 height 46
click at [812, 167] on textarea "Carefree 65" Bumper" at bounding box center [728, 180] width 182 height 46
type textarea "Carefree 65" Bumper RHF"
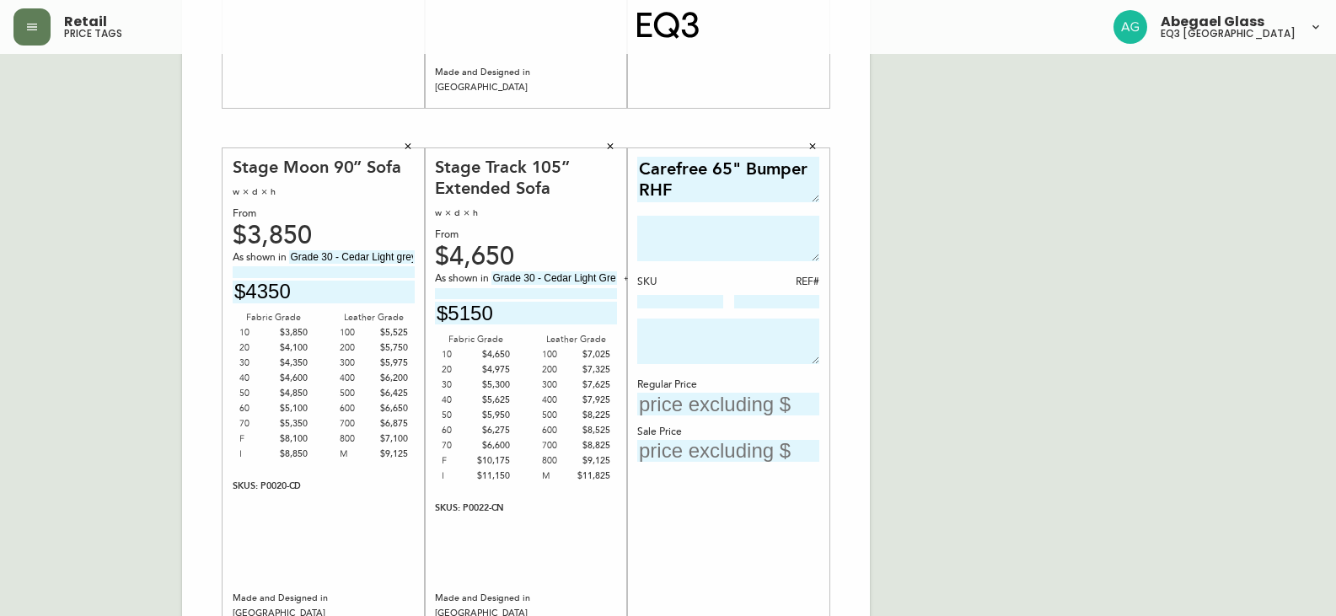
click at [769, 229] on textarea at bounding box center [728, 239] width 182 height 46
type textarea "Grade 30 -[PERSON_NAME]"
click at [737, 407] on input "text" at bounding box center [728, 404] width 182 height 23
click at [718, 451] on input "text" at bounding box center [728, 451] width 182 height 23
type input "$1560"
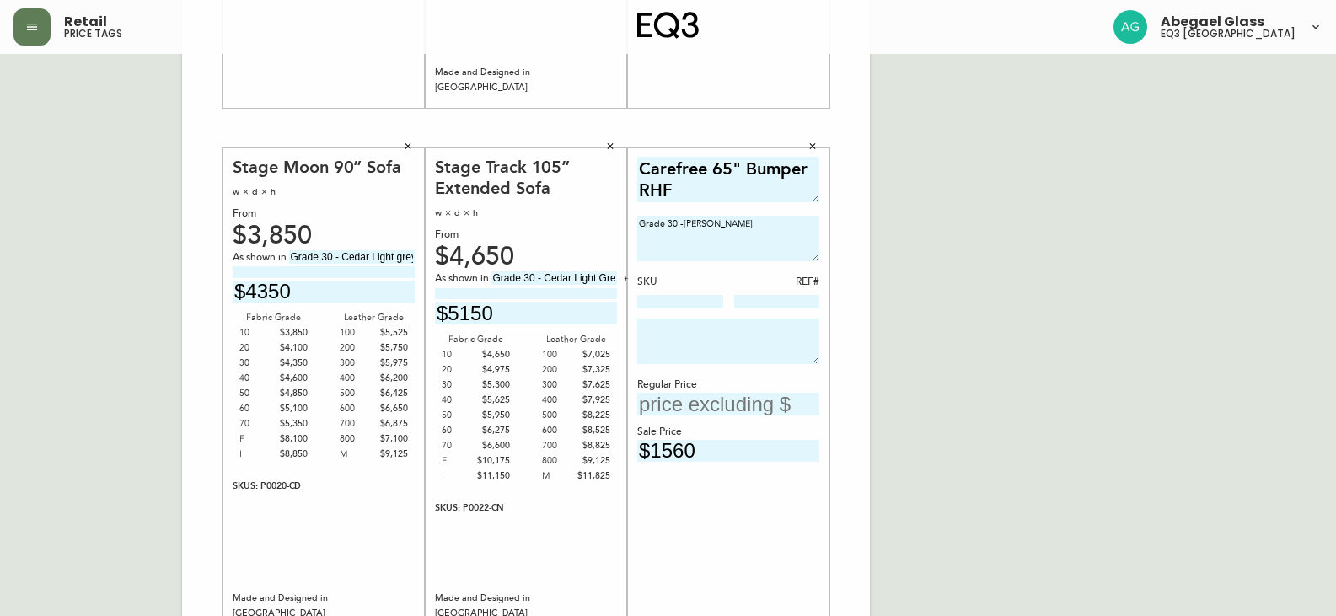
click at [710, 407] on input "text" at bounding box center [728, 404] width 182 height 23
type input "$2600"
click at [691, 336] on textarea at bounding box center [728, 342] width 182 height 46
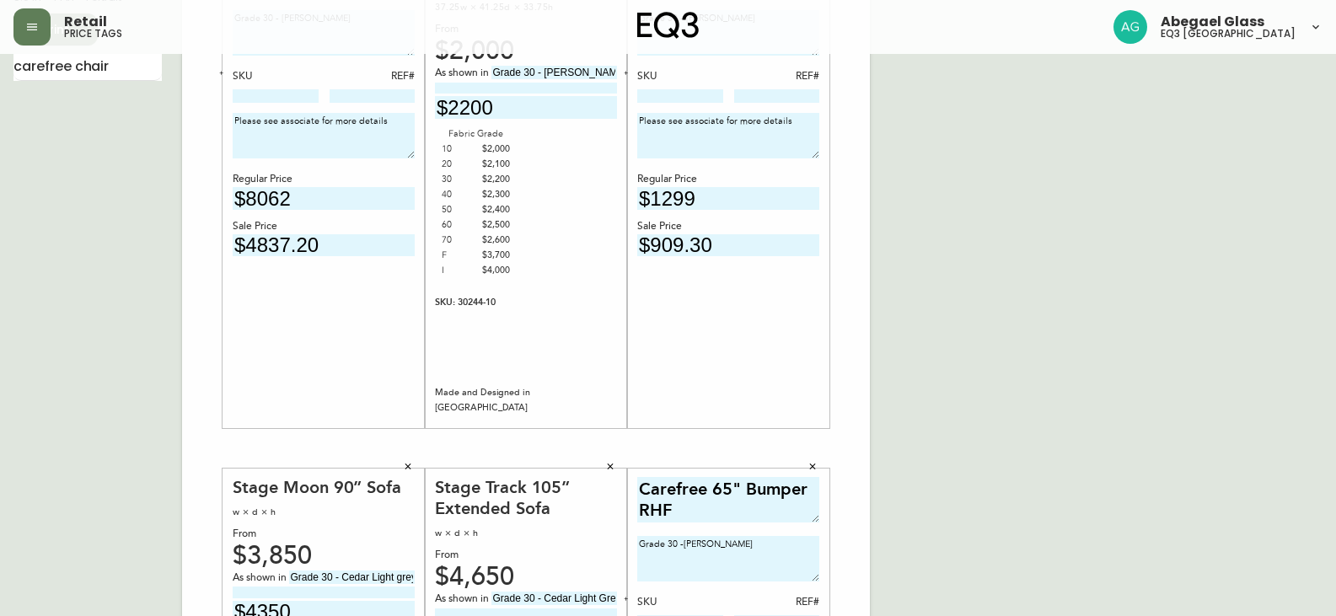
scroll to position [84, 0]
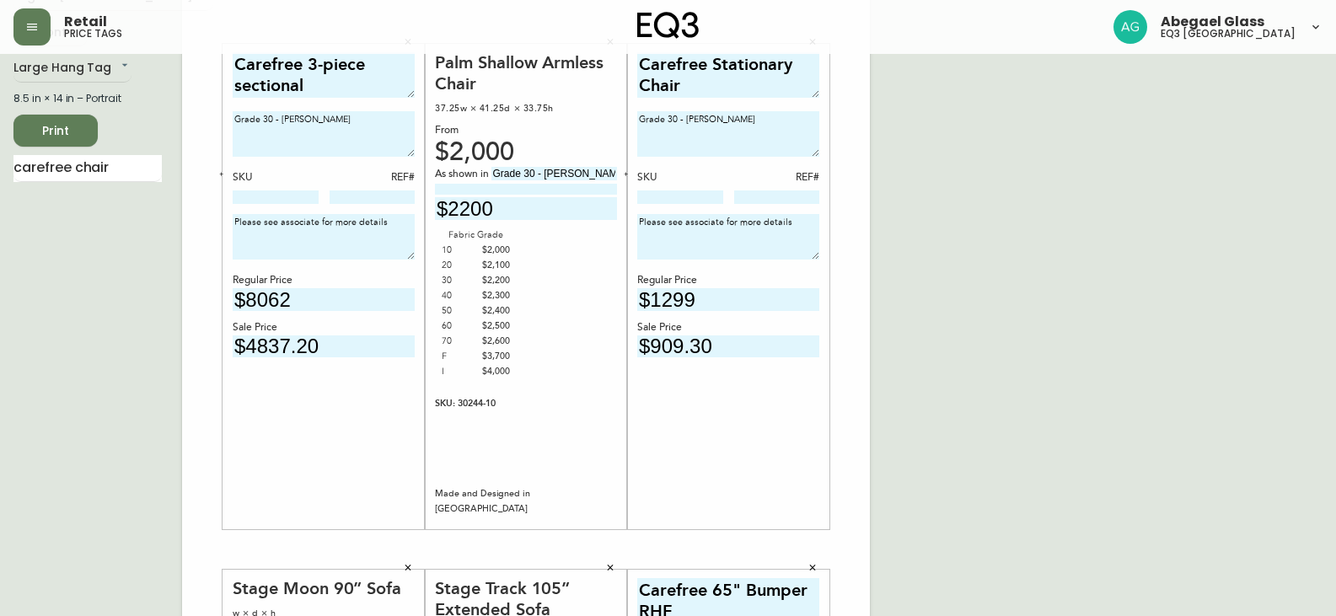
drag, startPoint x: 797, startPoint y: 217, endPoint x: 625, endPoint y: 213, distance: 172.0
click at [625, 213] on div "Carefree 3-piece sectional Grade 30 - [PERSON_NAME] SKU REF# Please see associa…" at bounding box center [526, 549] width 688 height 1133
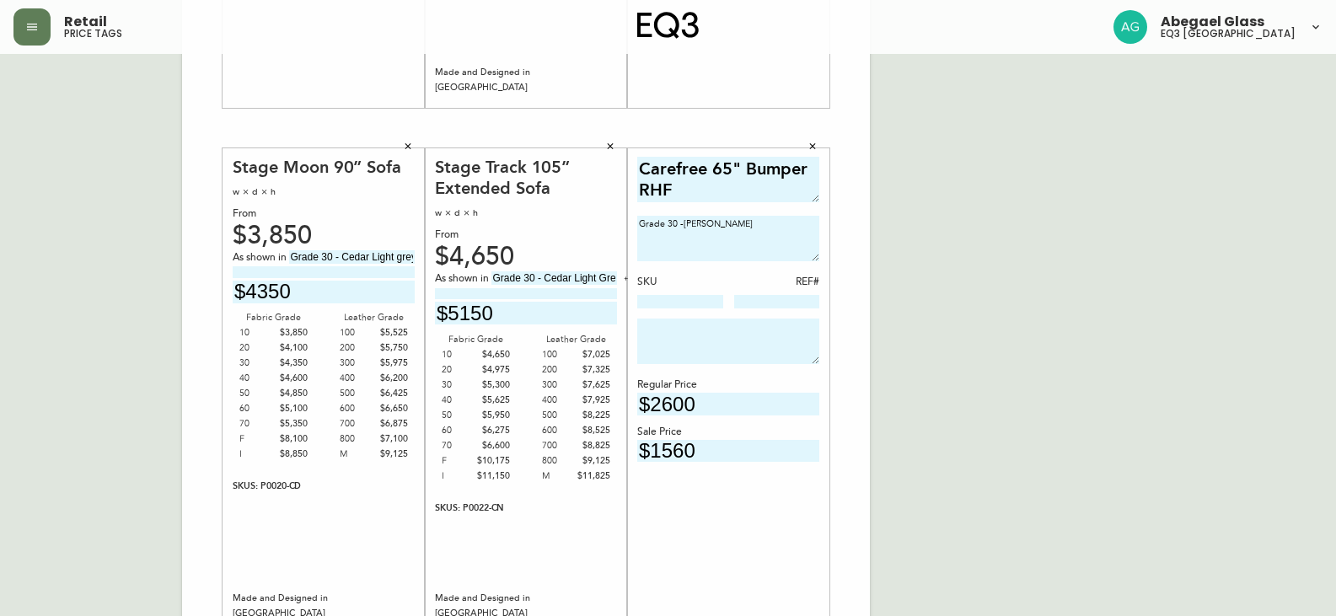
click at [719, 333] on textarea at bounding box center [728, 342] width 182 height 46
paste textarea "Please see associate for more details"
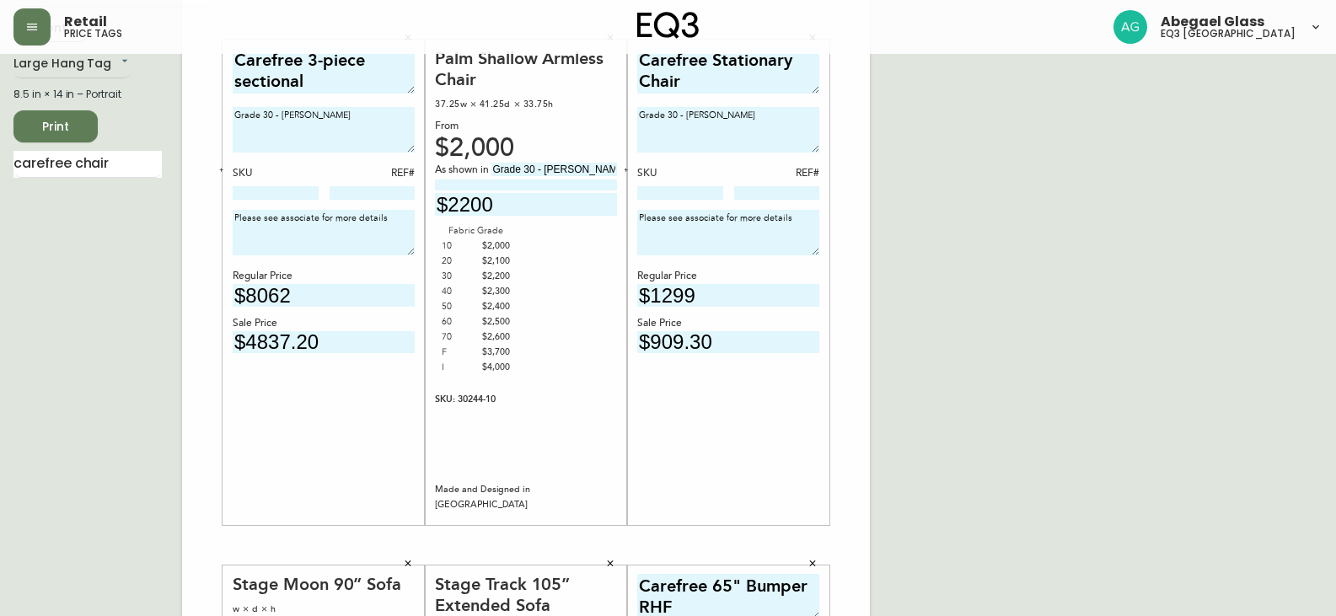
scroll to position [0, 0]
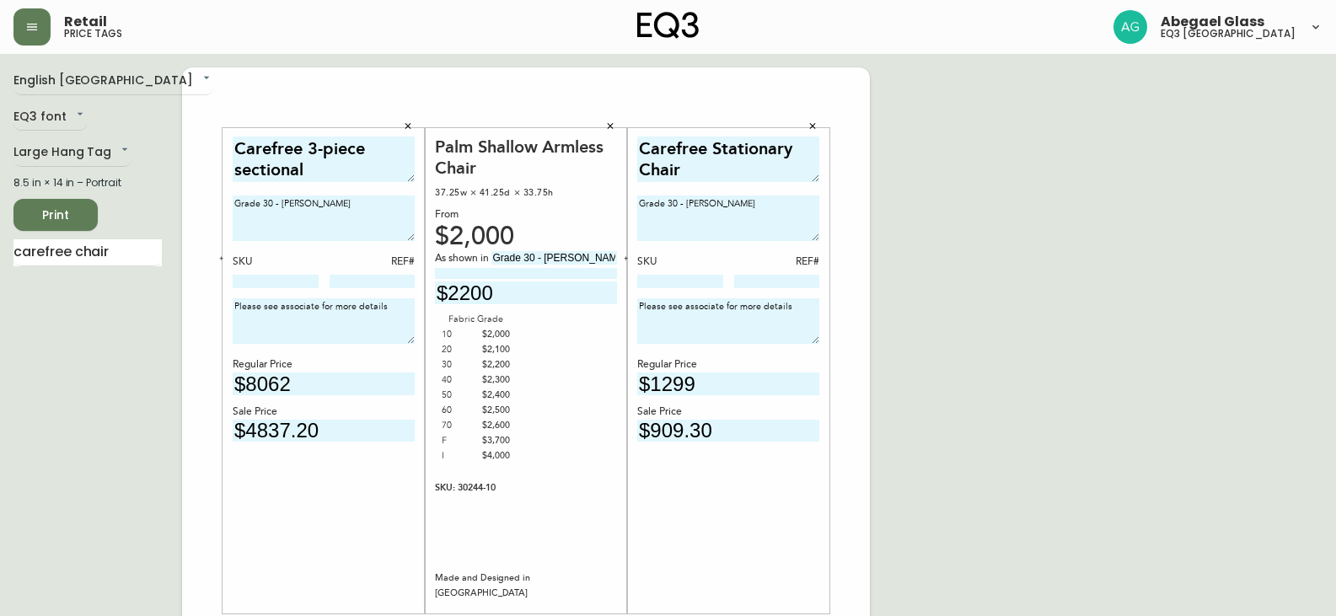
type textarea "Please see associate for more details"
click at [79, 207] on span "Print" at bounding box center [55, 215] width 57 height 21
